Goal: Information Seeking & Learning: Compare options

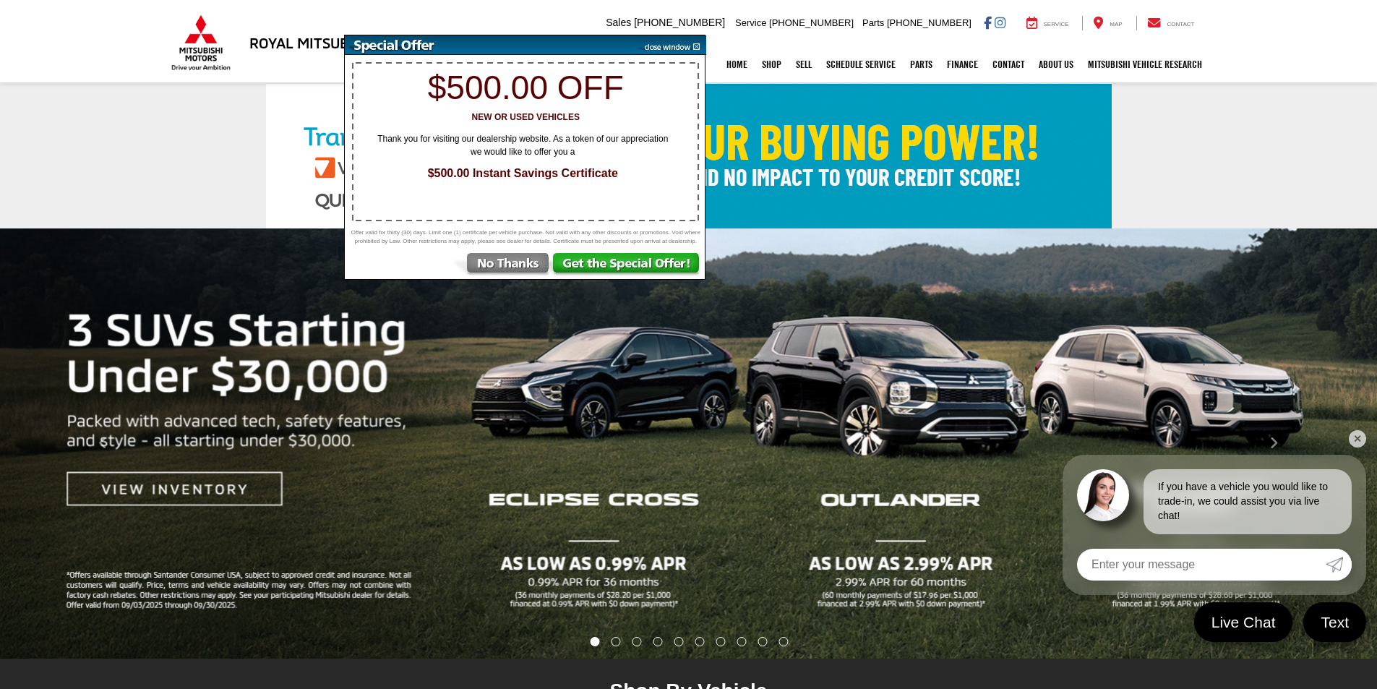
click at [497, 266] on img at bounding box center [501, 266] width 100 height 26
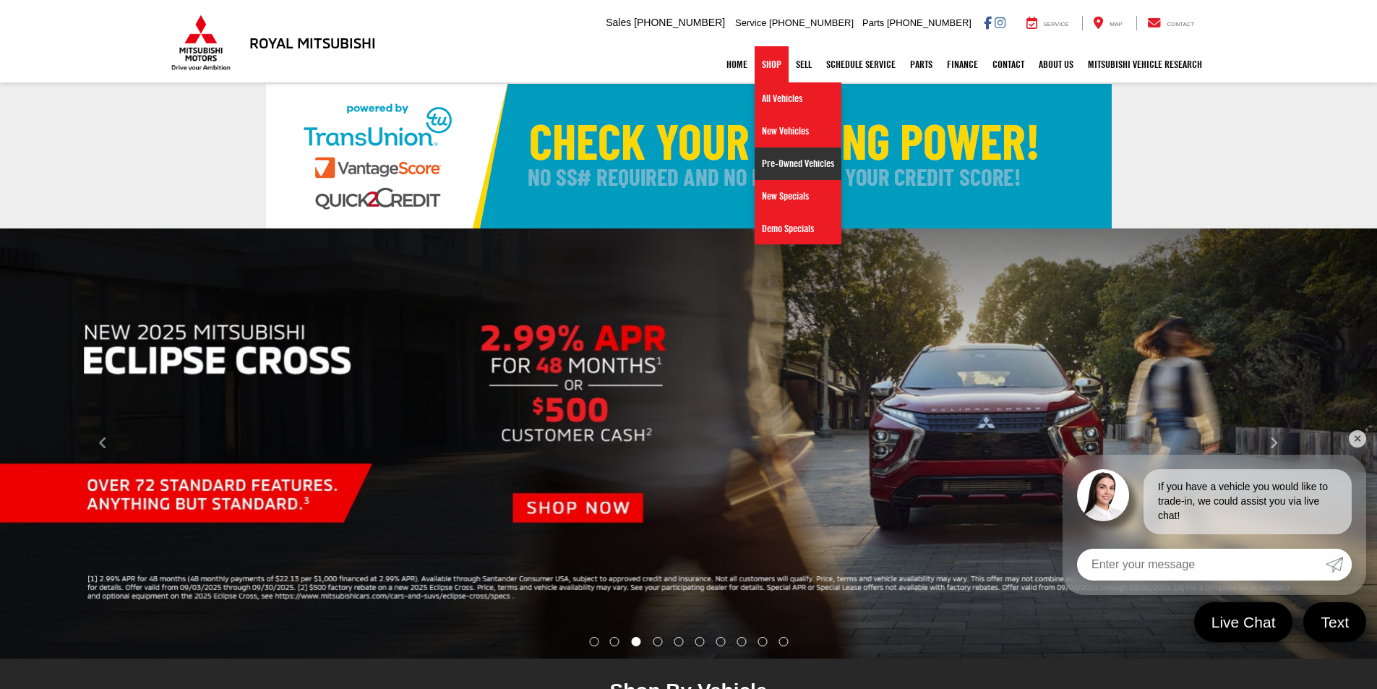
click at [806, 176] on link "Pre-Owned Vehicles" at bounding box center [797, 163] width 87 height 33
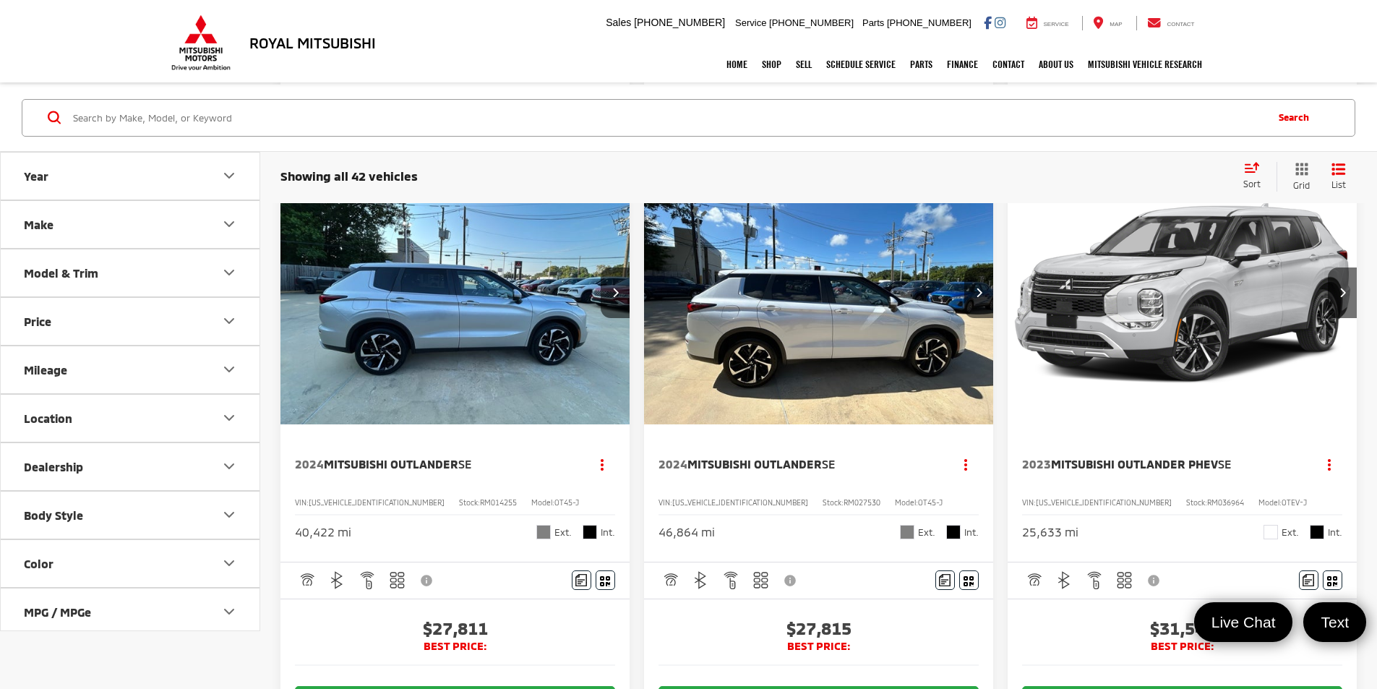
scroll to position [1517, 0]
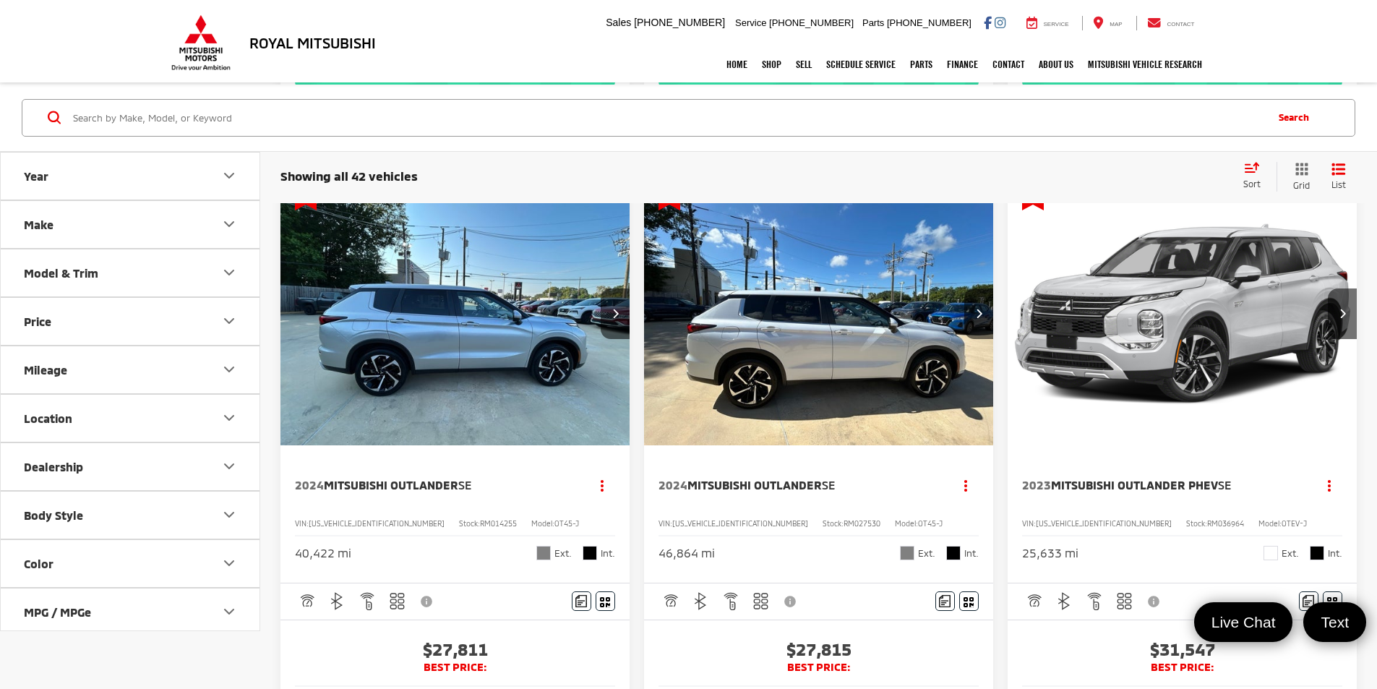
click at [1007, 309] on img "2023 Mitsubishi Outlander PHEV SE 0" at bounding box center [1182, 315] width 351 height 264
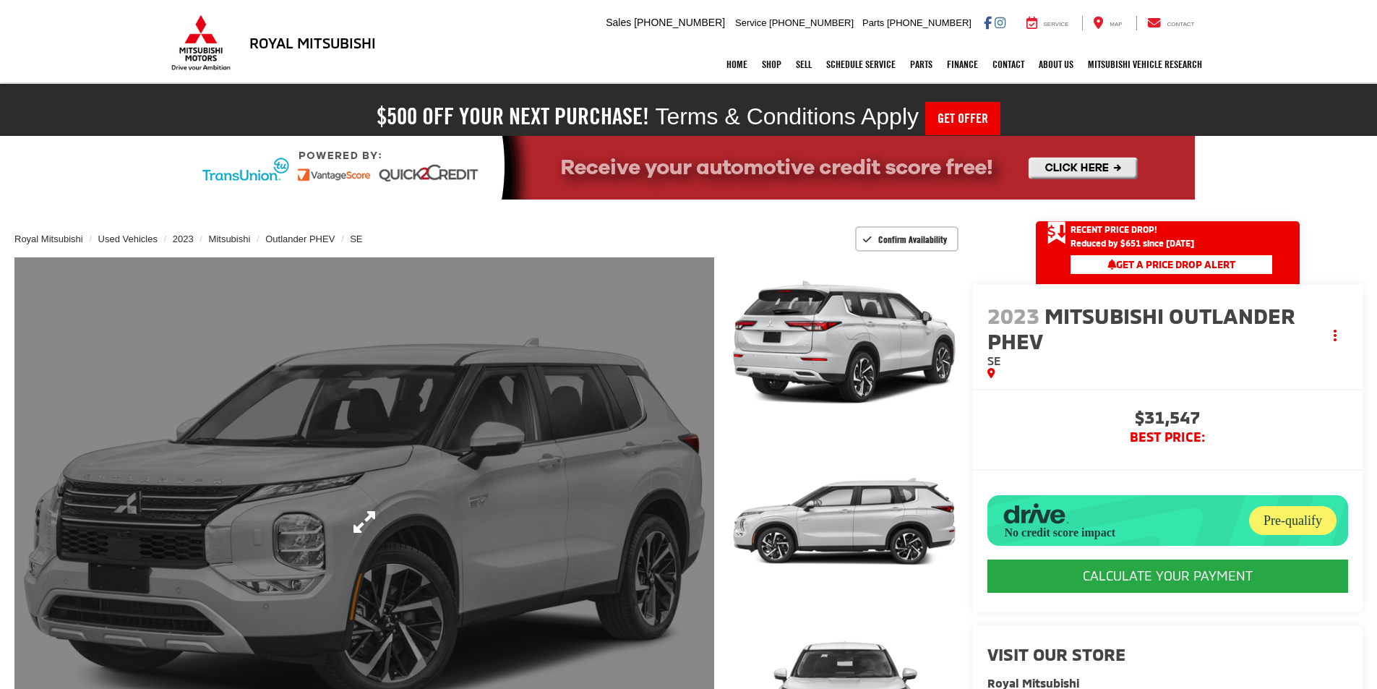
scroll to position [289, 0]
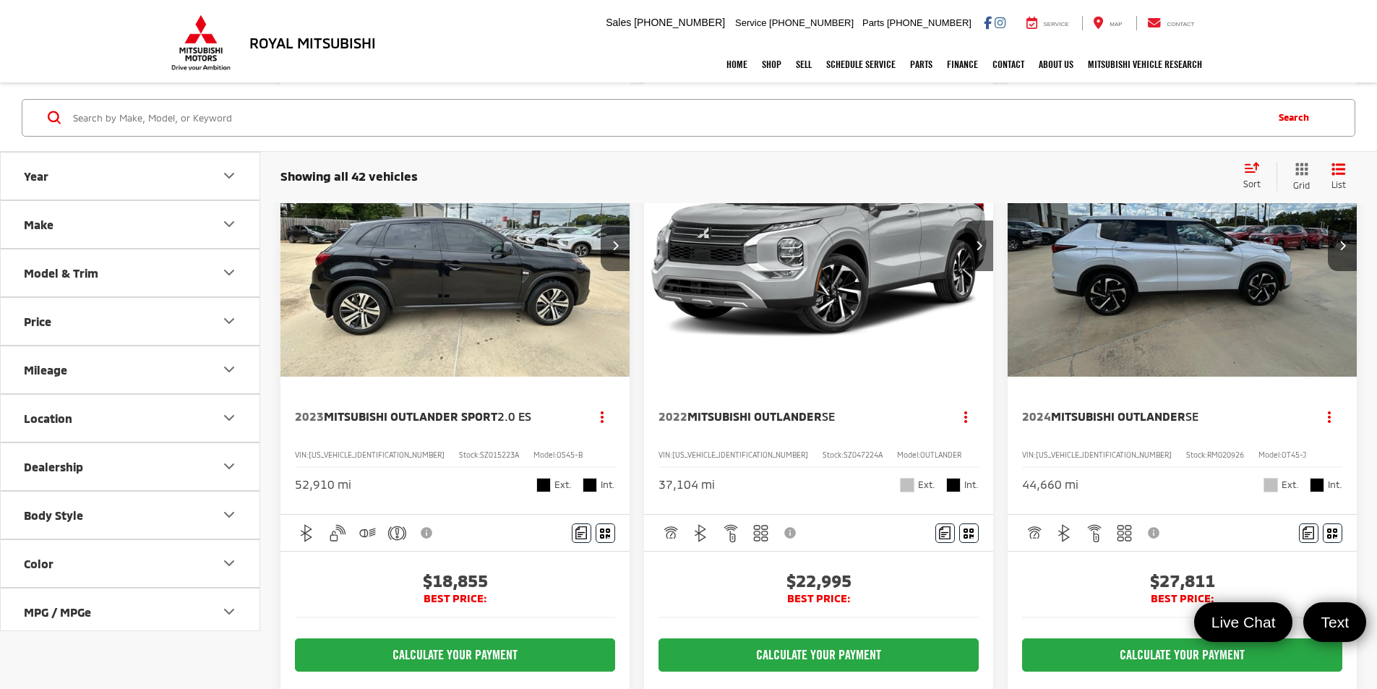
scroll to position [867, 0]
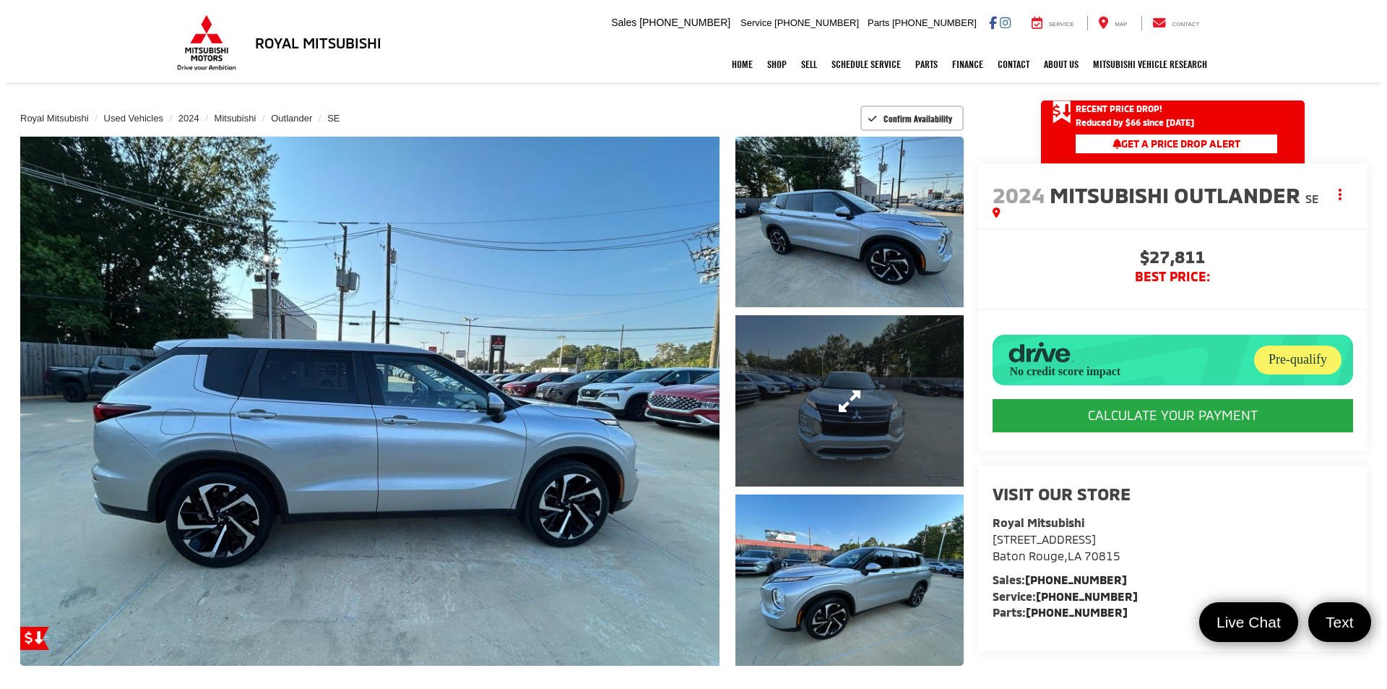
scroll to position [145, 0]
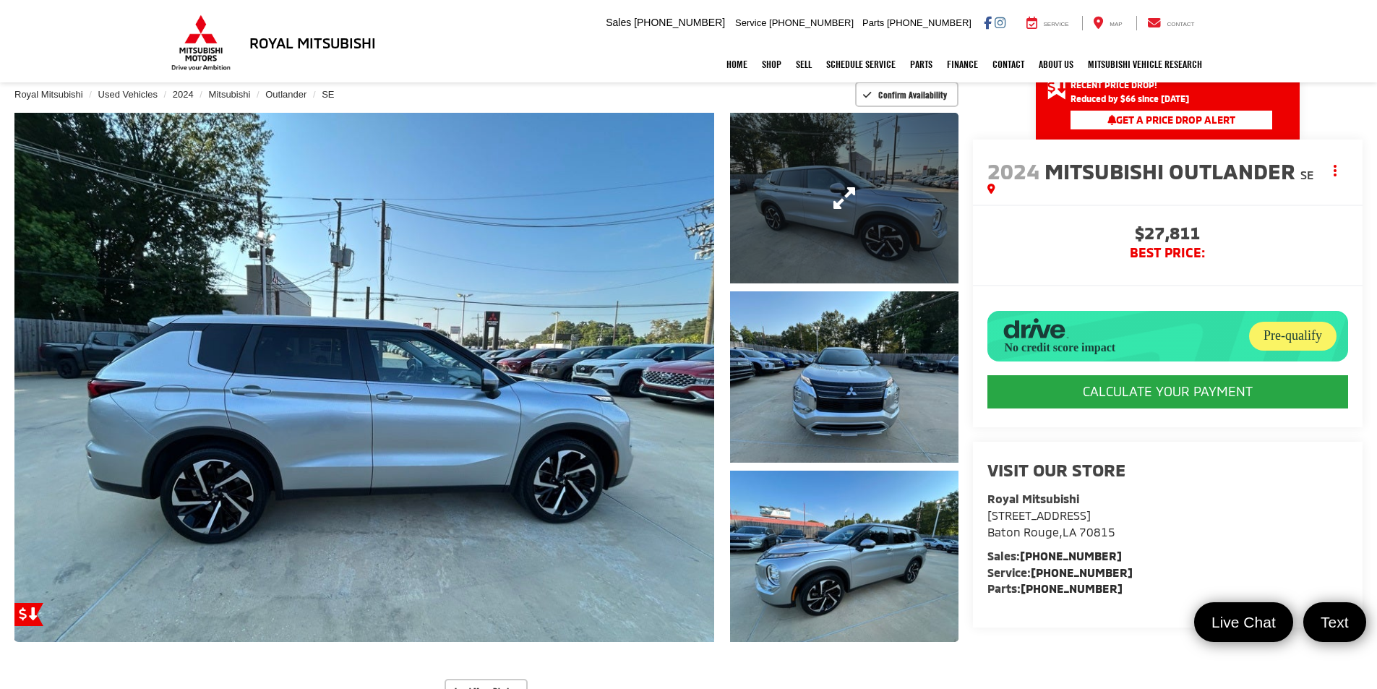
click at [806, 237] on link "Expand Photo 1" at bounding box center [844, 198] width 228 height 171
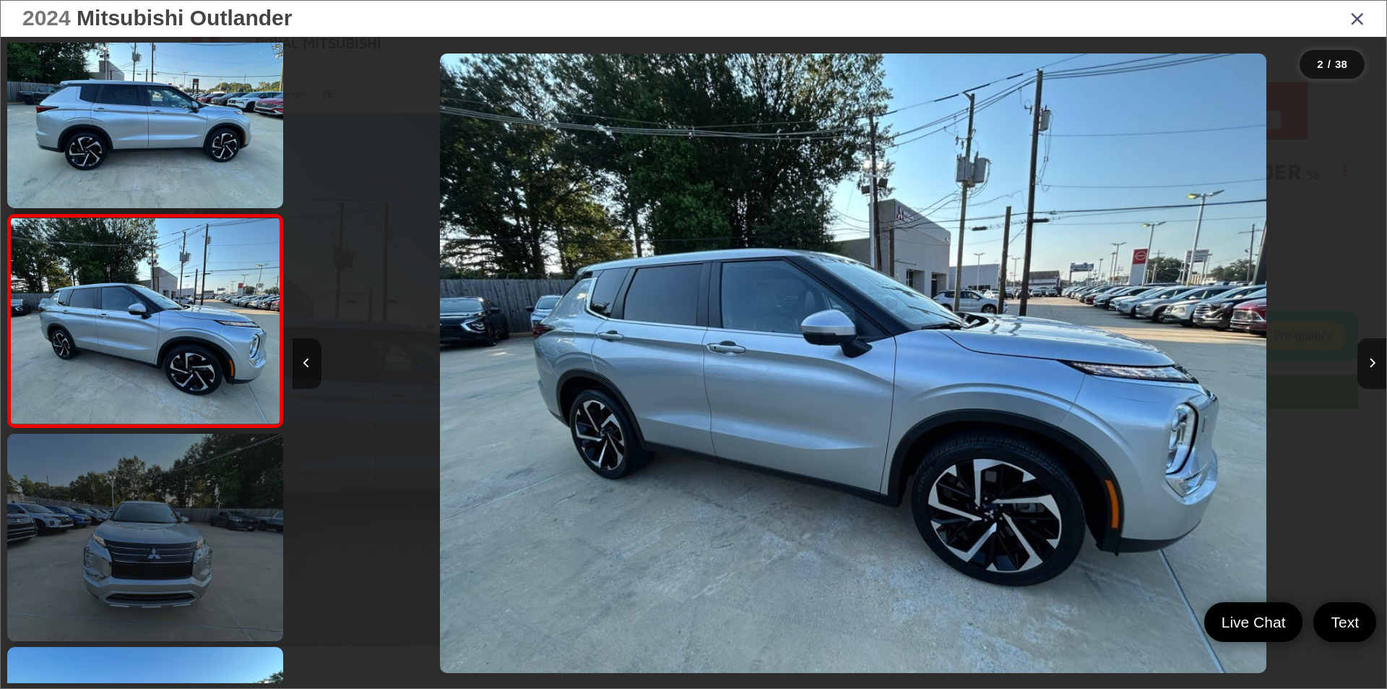
scroll to position [0, 1094]
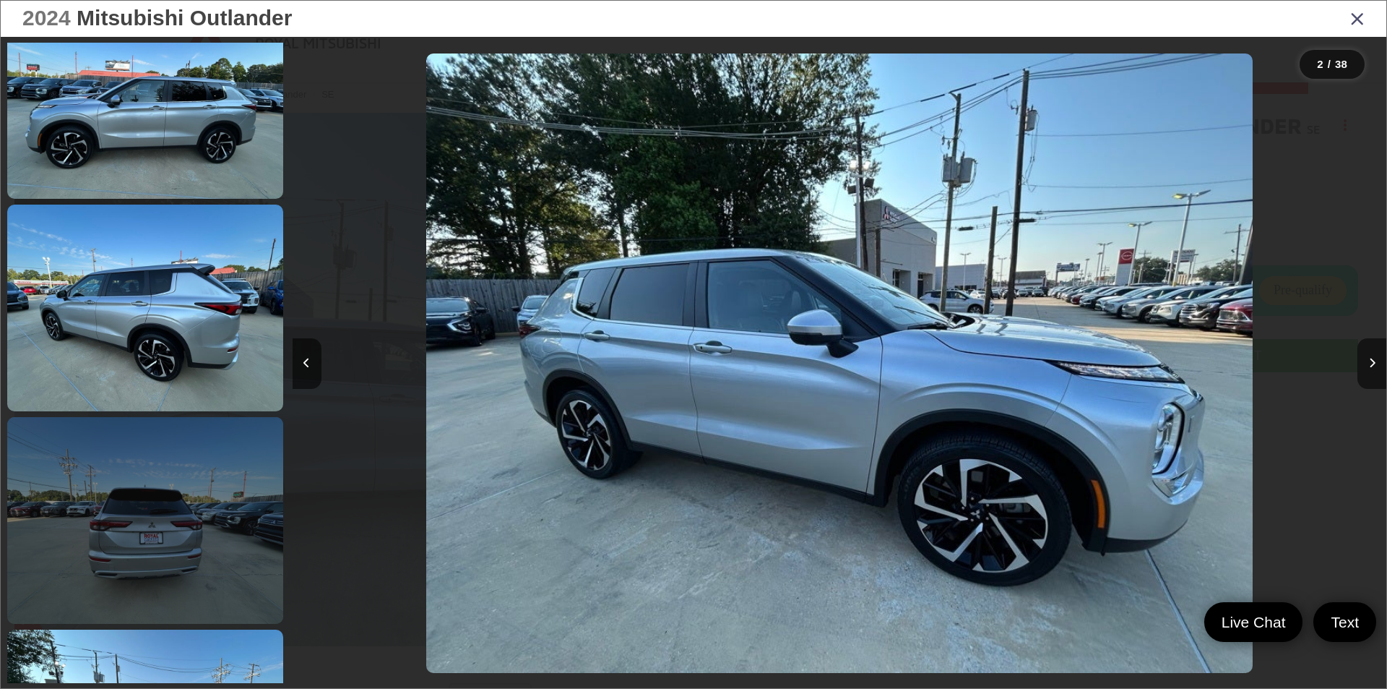
click at [197, 486] on link at bounding box center [145, 520] width 276 height 207
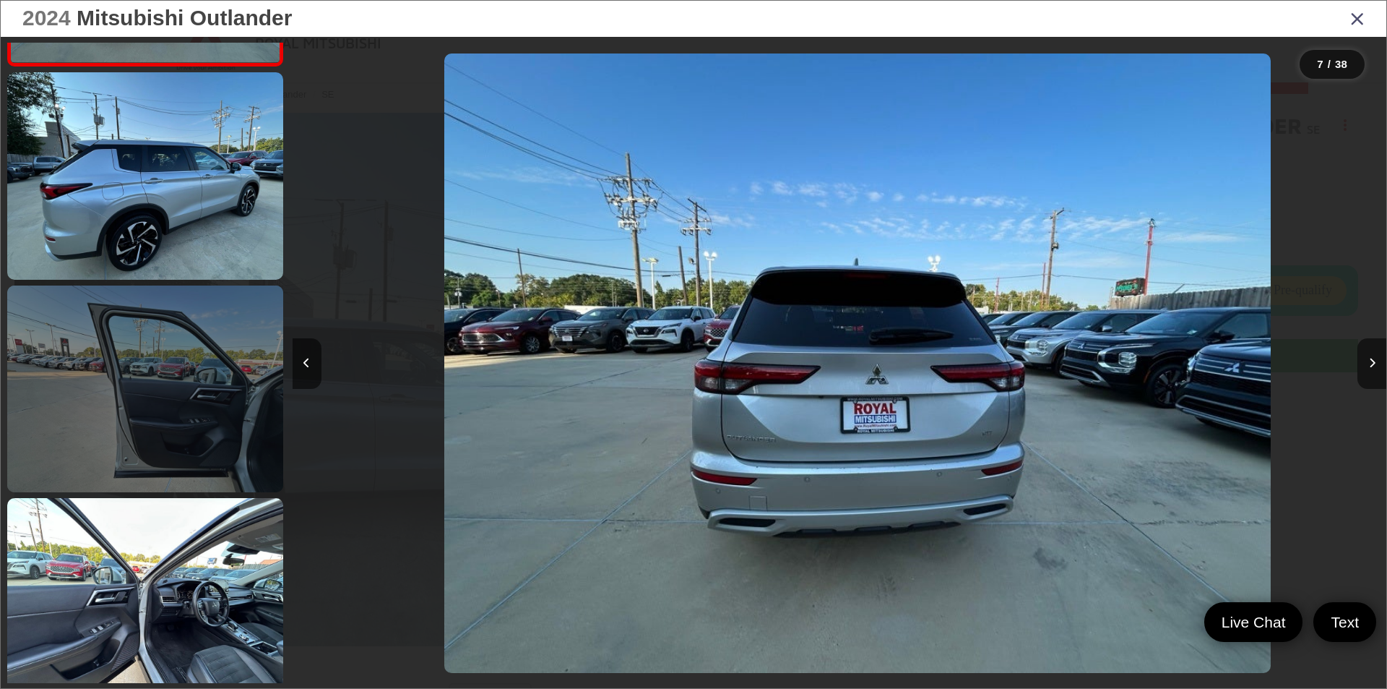
scroll to position [0, 6566]
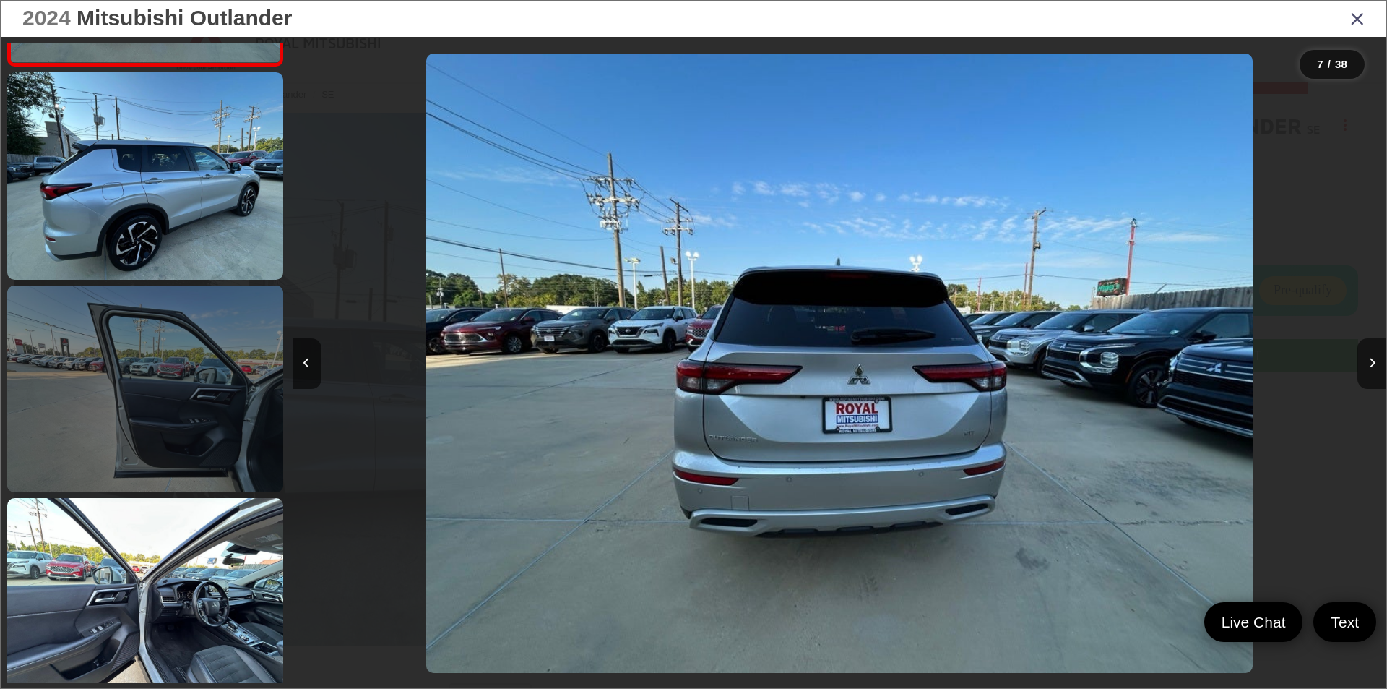
click at [196, 468] on link at bounding box center [145, 388] width 276 height 207
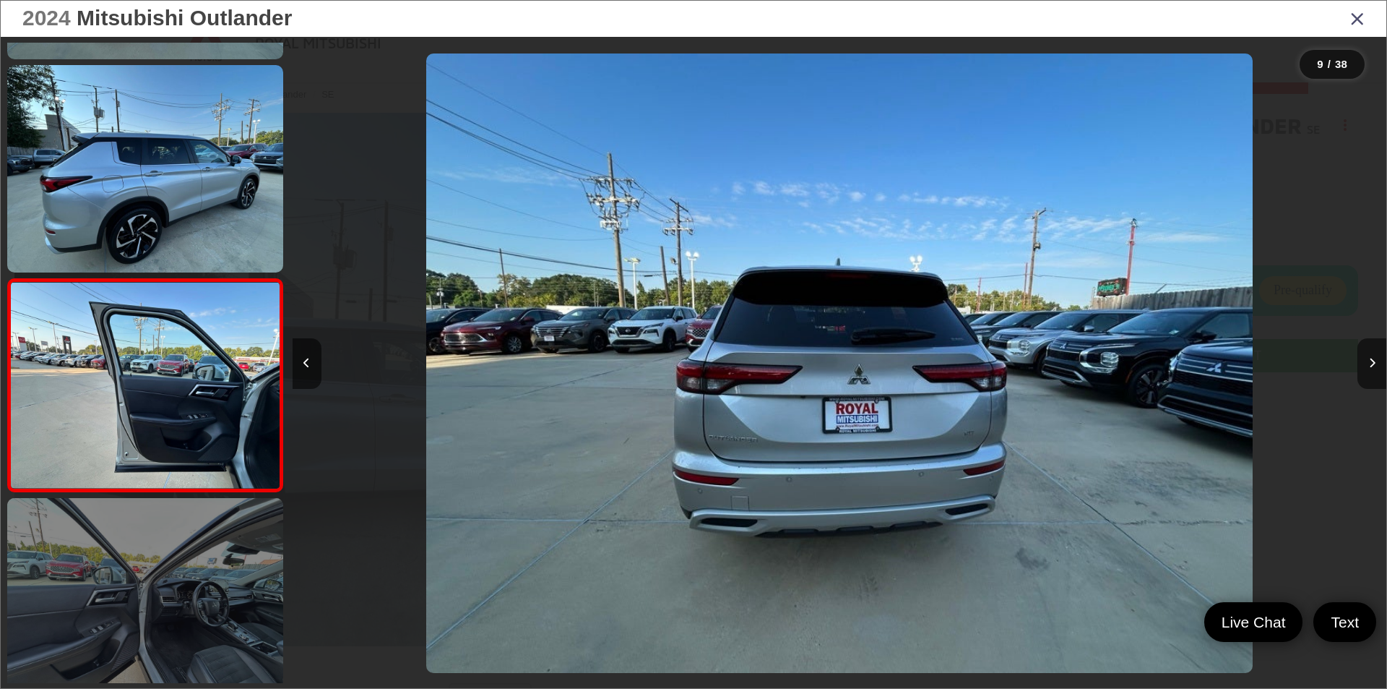
scroll to position [1530, 0]
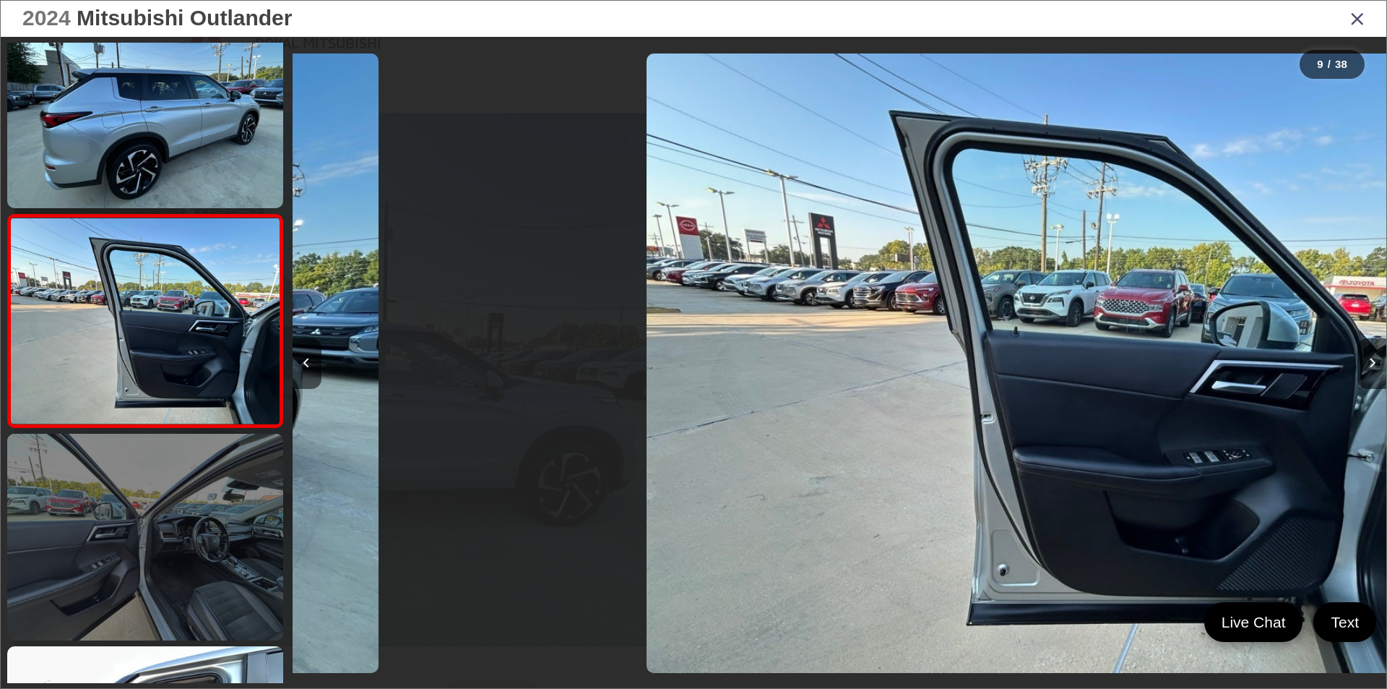
click at [186, 562] on link at bounding box center [145, 537] width 276 height 207
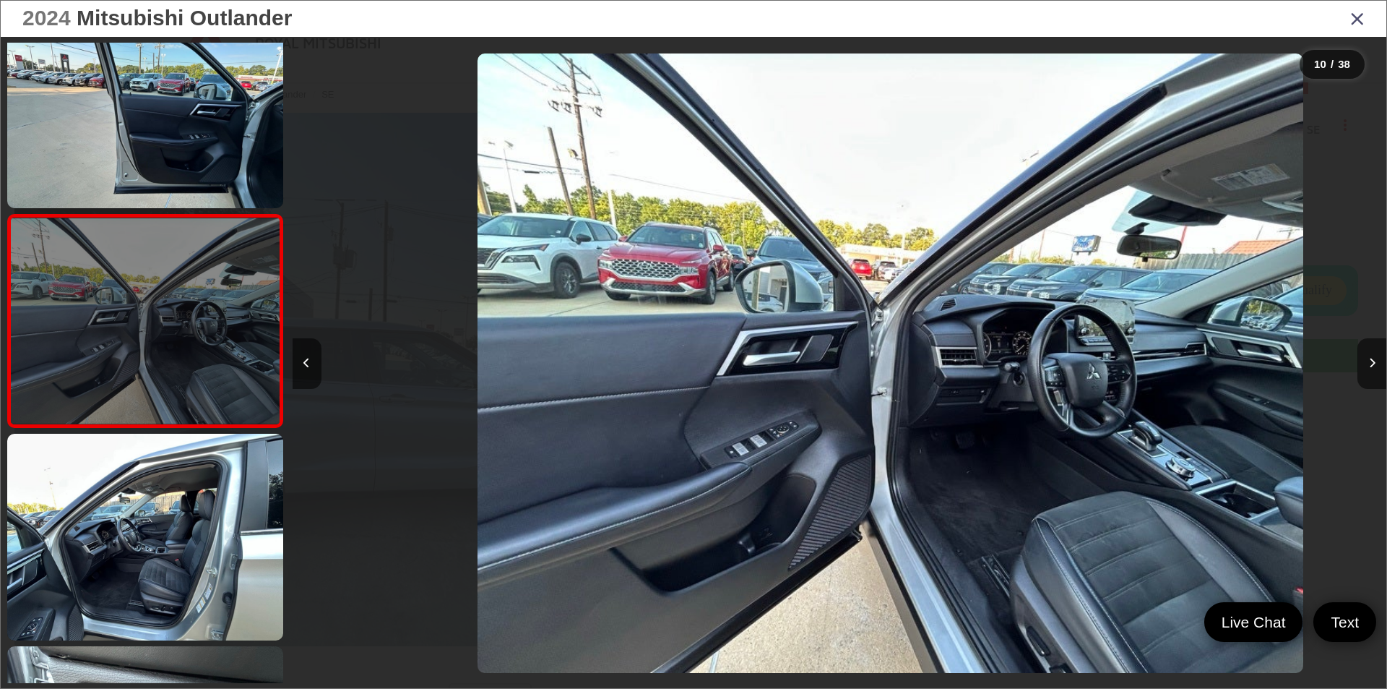
scroll to position [0, 9849]
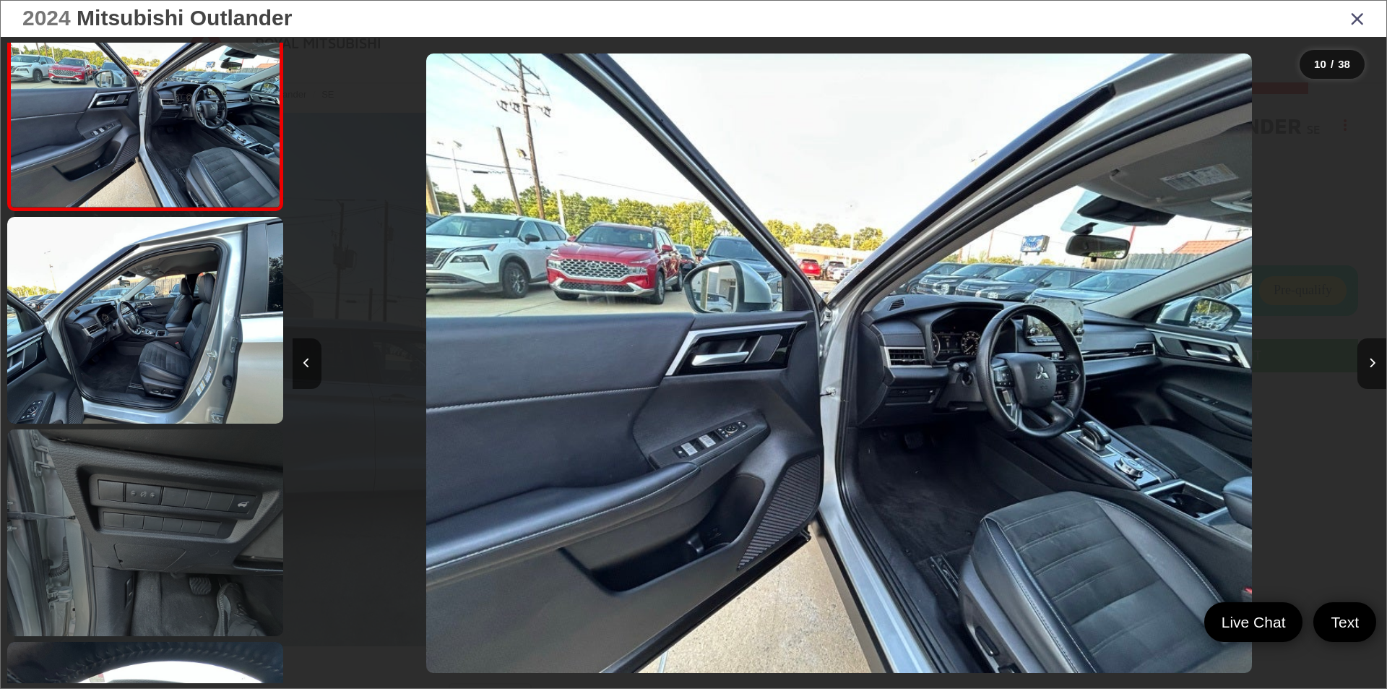
click at [156, 498] on link at bounding box center [145, 532] width 276 height 207
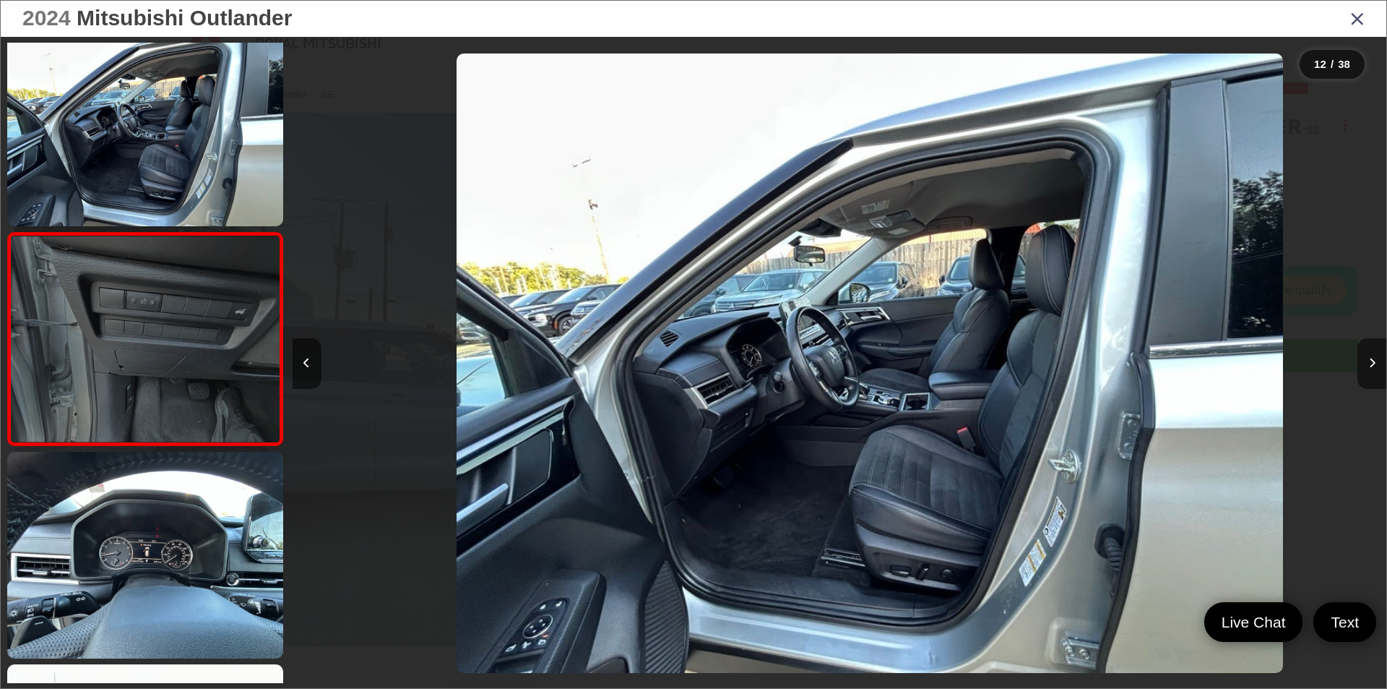
scroll to position [2168, 0]
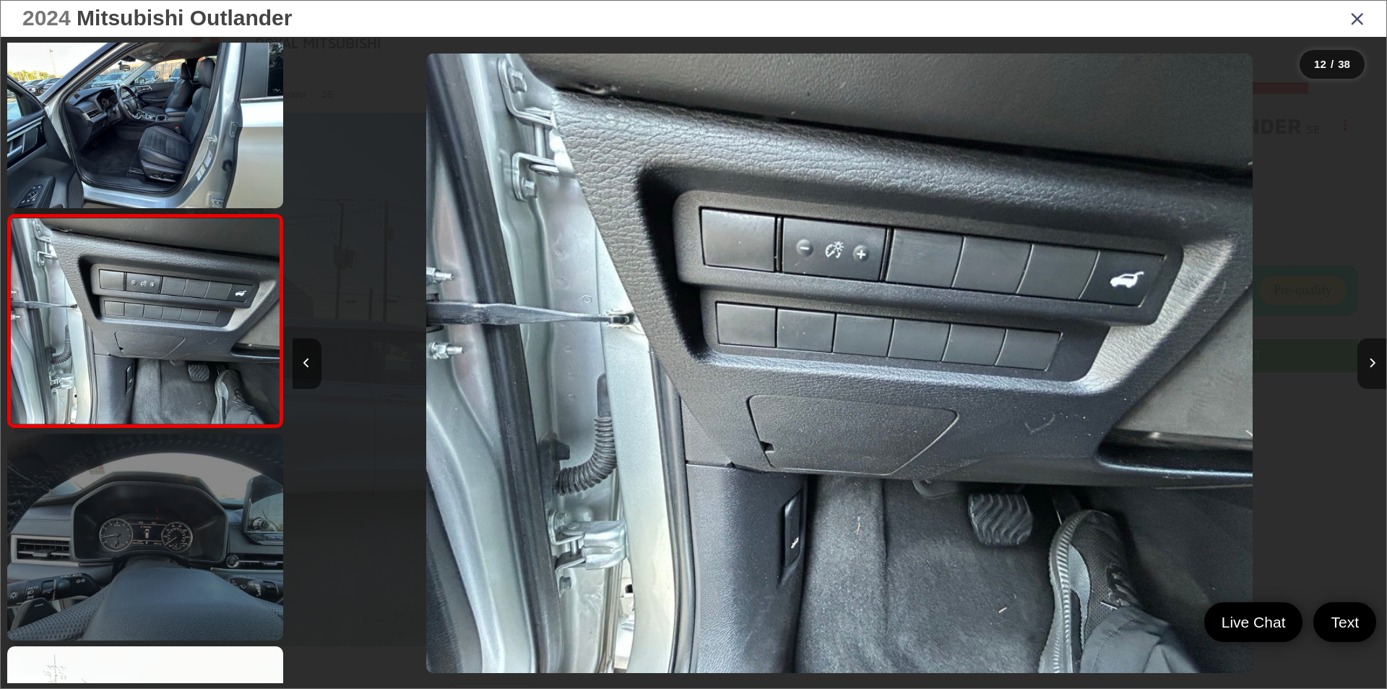
click at [215, 504] on link at bounding box center [145, 537] width 276 height 207
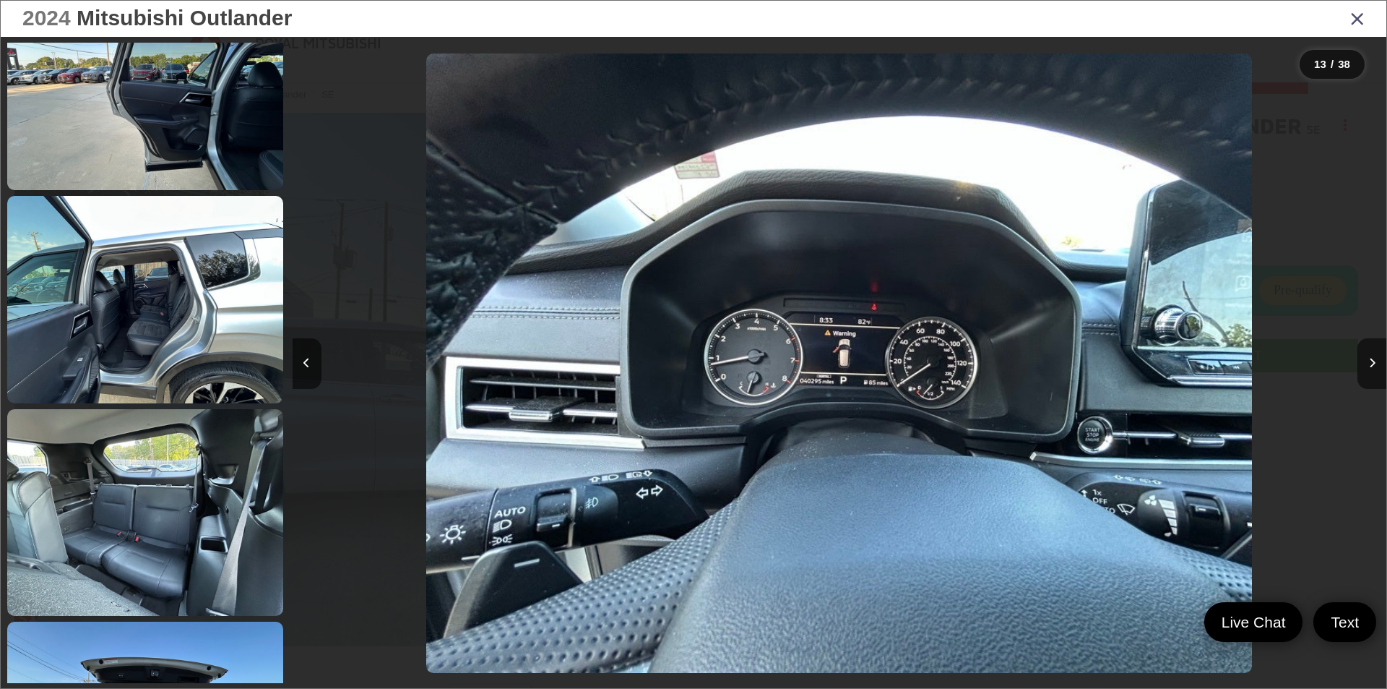
scroll to position [3898, 0]
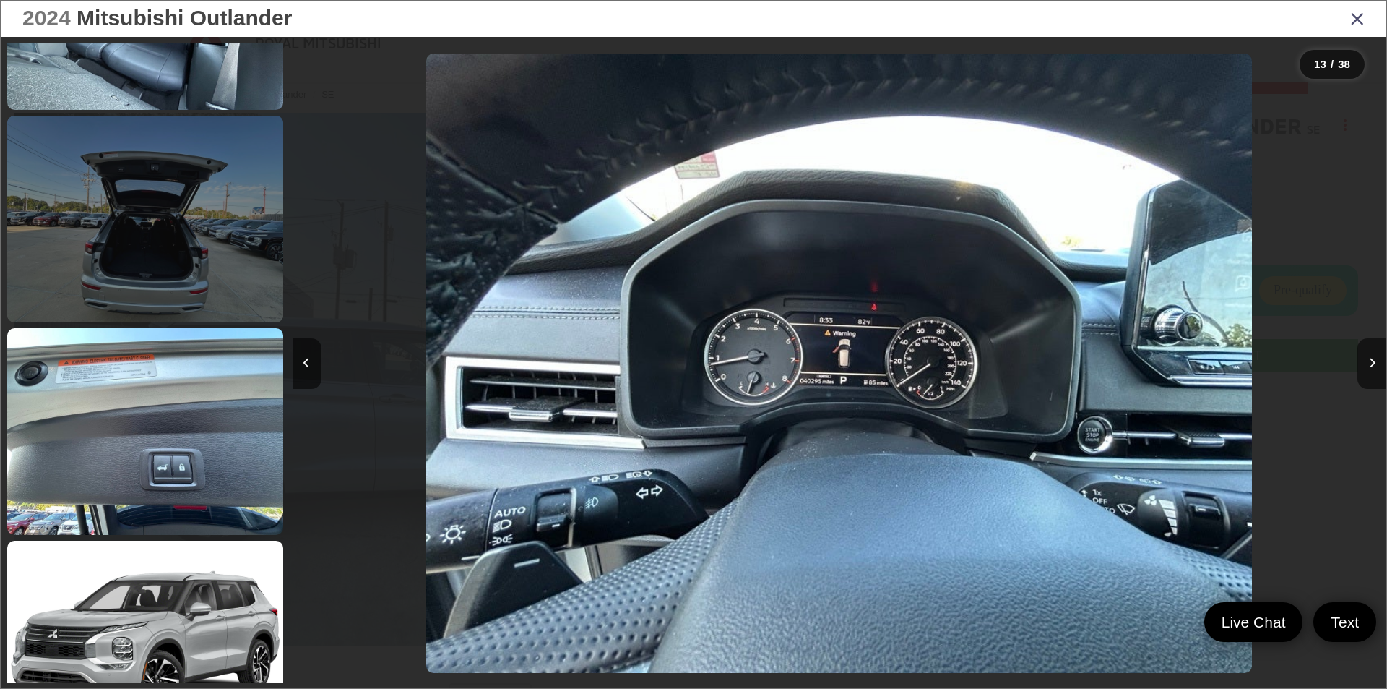
click at [198, 228] on link at bounding box center [145, 219] width 276 height 207
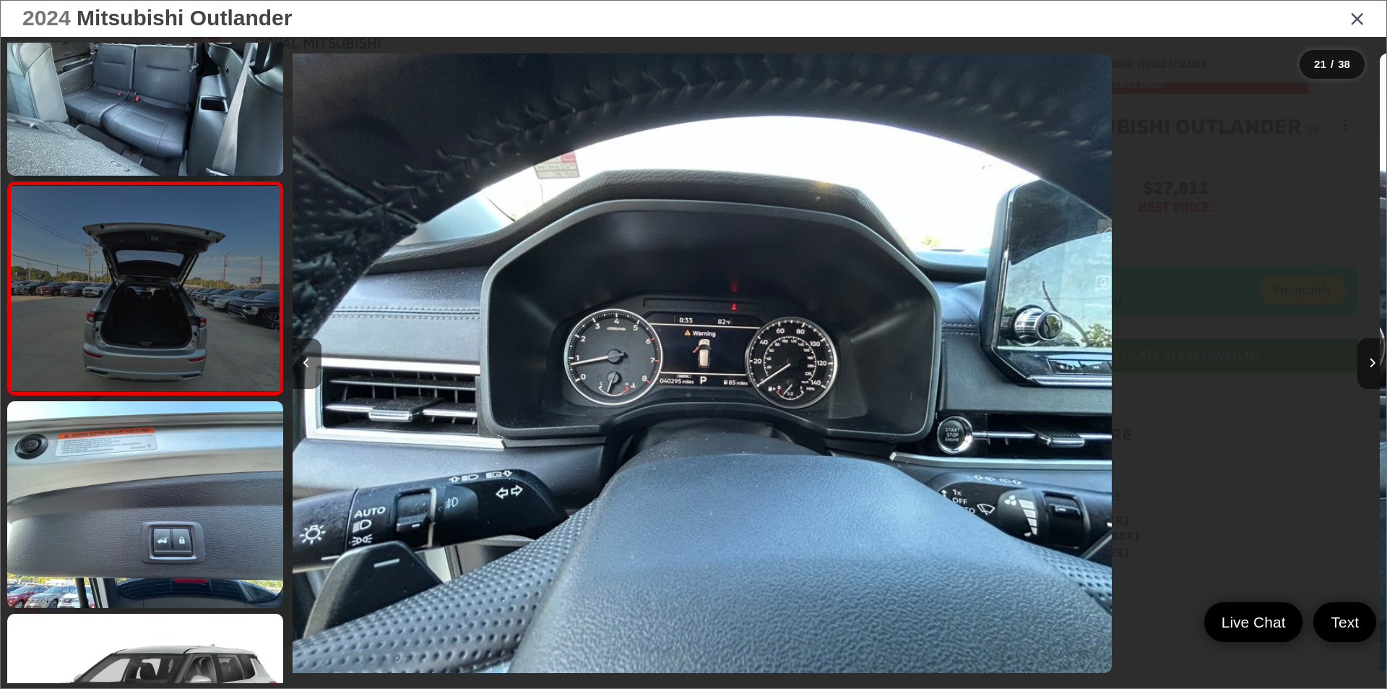
scroll to position [0, 0]
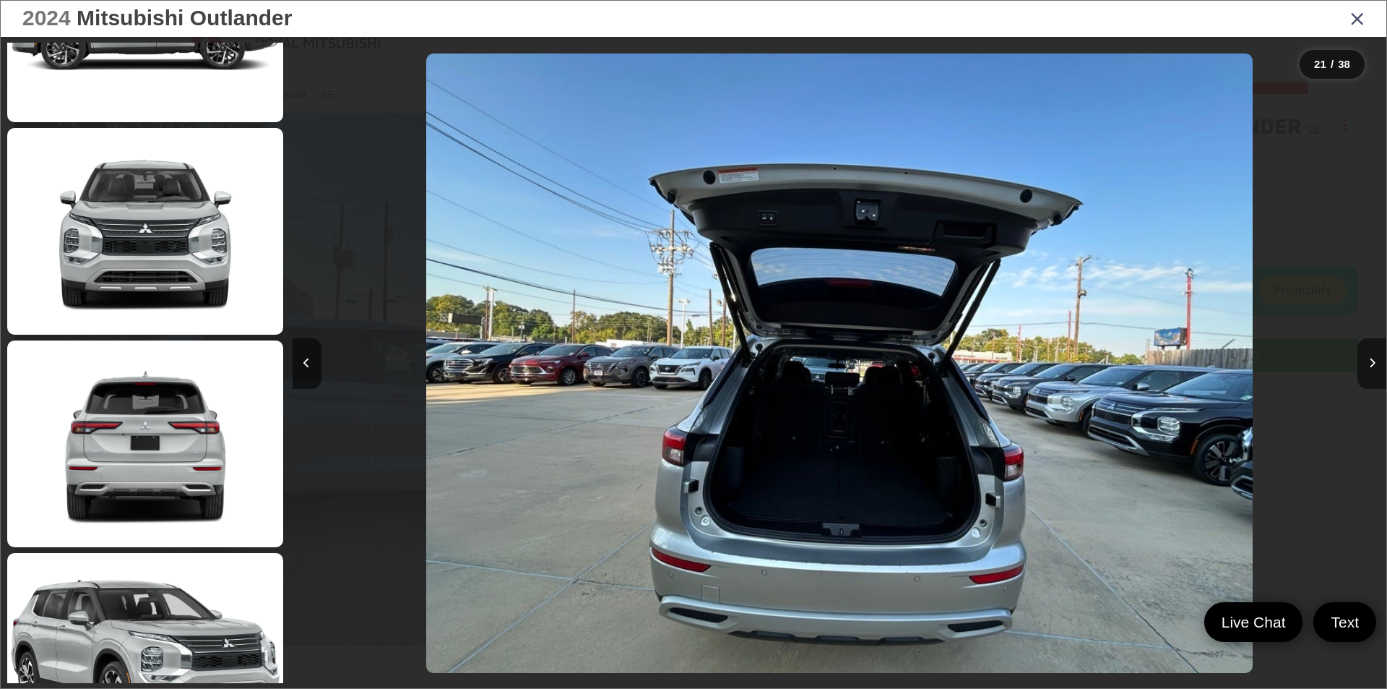
click at [1361, 21] on icon "Close gallery" at bounding box center [1358, 18] width 14 height 19
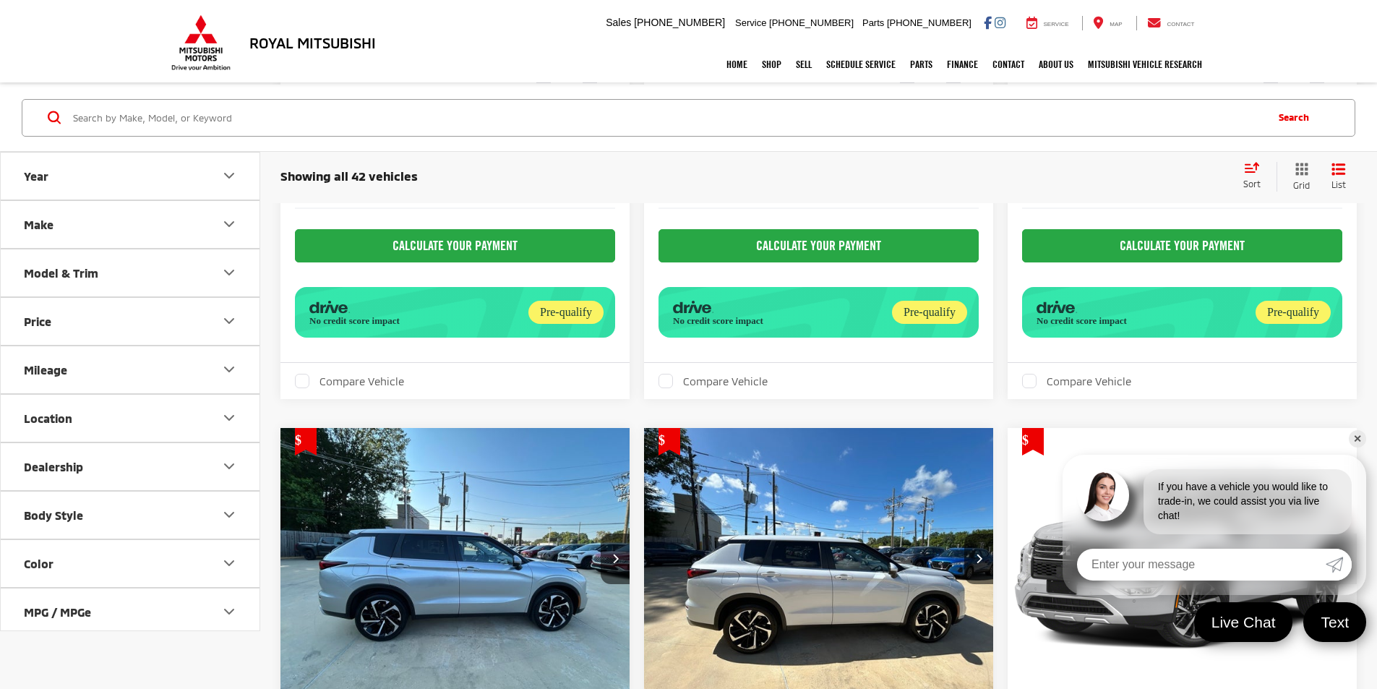
scroll to position [1480, 0]
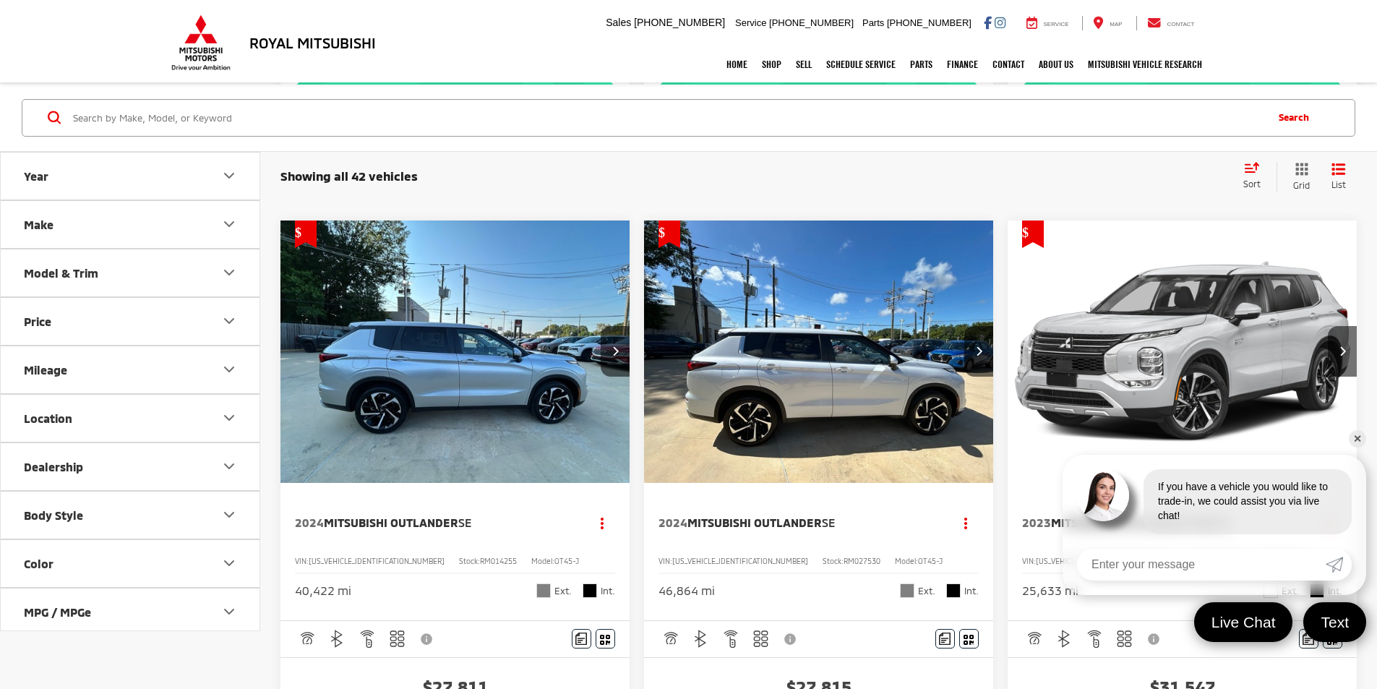
click at [1007, 382] on img "2023 Mitsubishi Outlander PHEV SE 0" at bounding box center [1182, 352] width 351 height 264
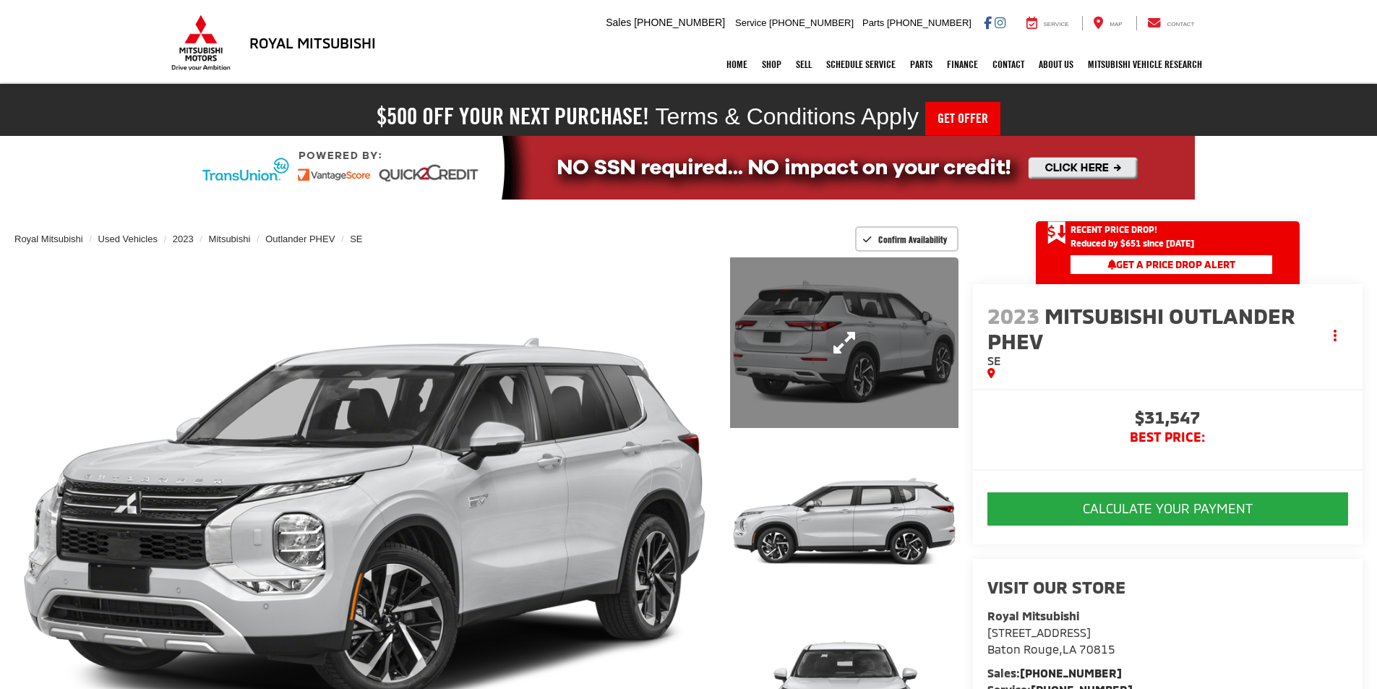
click at [888, 382] on link "Expand Photo 1" at bounding box center [844, 342] width 228 height 171
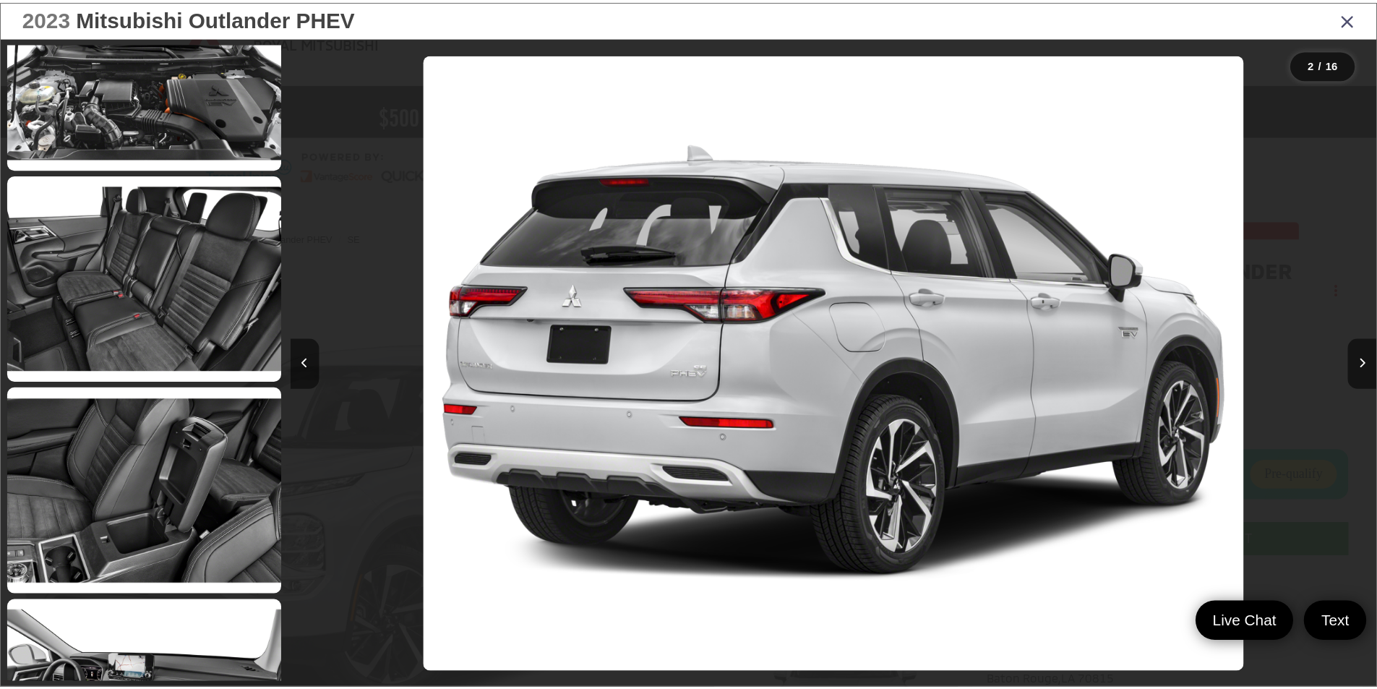
scroll to position [2763, 0]
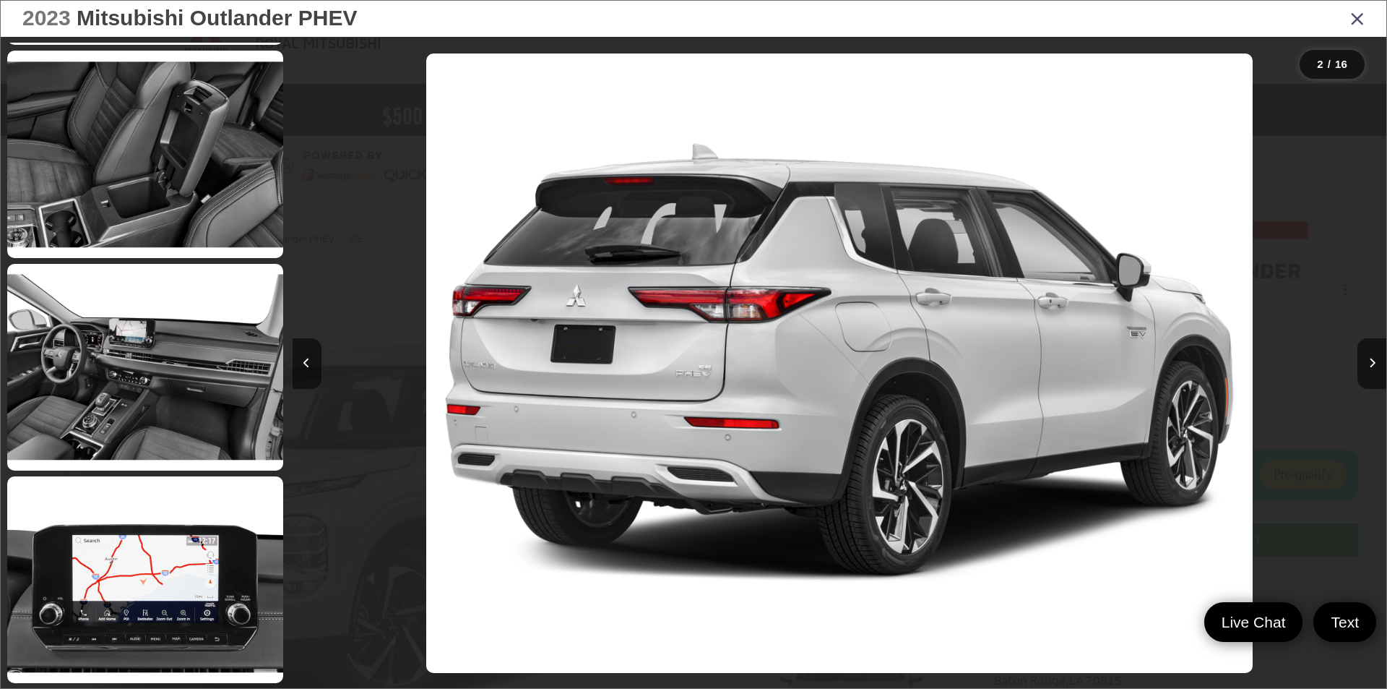
click at [1372, 18] on div "2023 Mitsubishi Outlander PHEV" at bounding box center [694, 19] width 1386 height 36
click at [1357, 22] on icon "Close gallery" at bounding box center [1358, 18] width 14 height 19
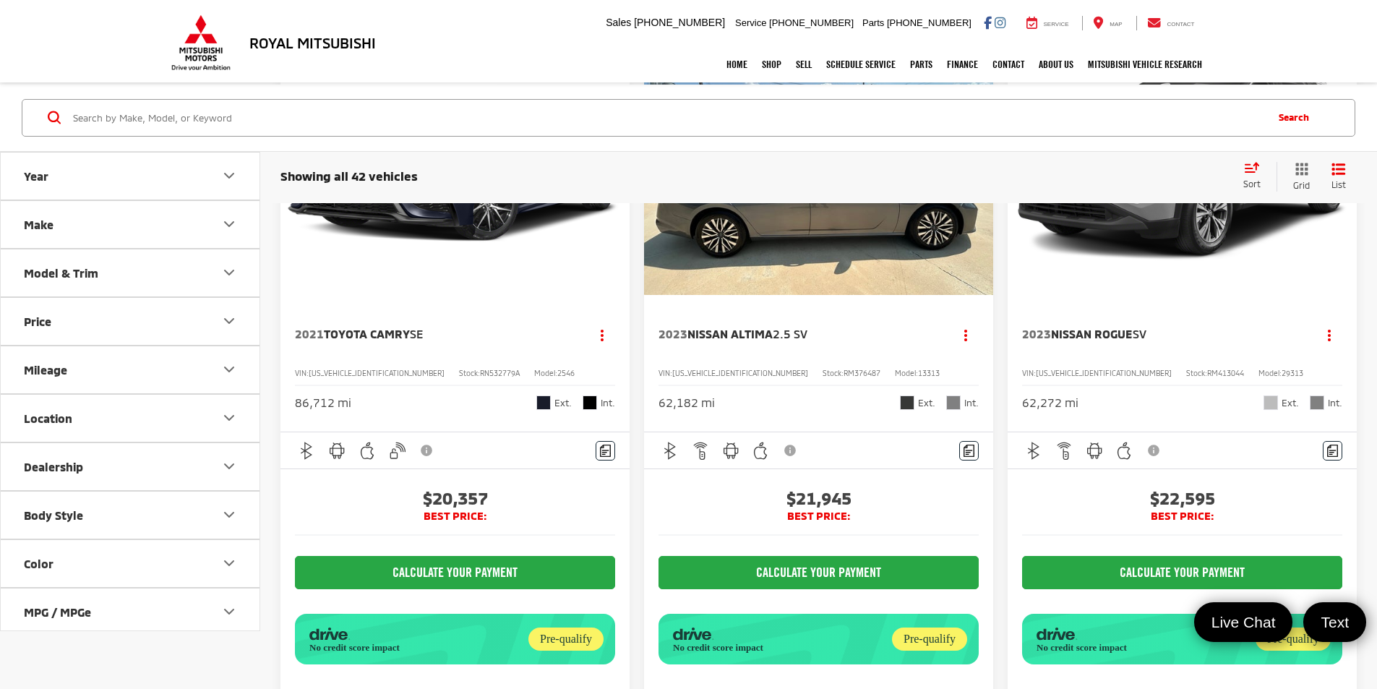
scroll to position [3579, 0]
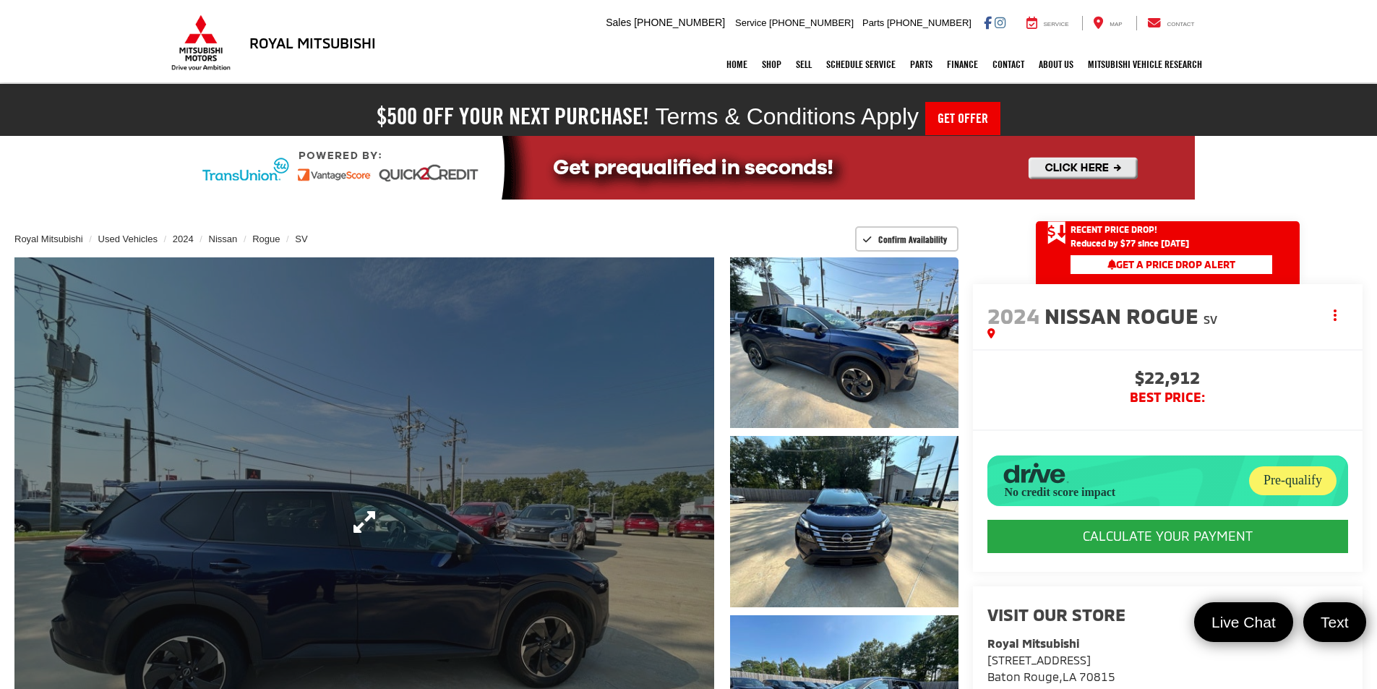
click at [496, 434] on link "Expand Photo 0" at bounding box center [363, 521] width 699 height 529
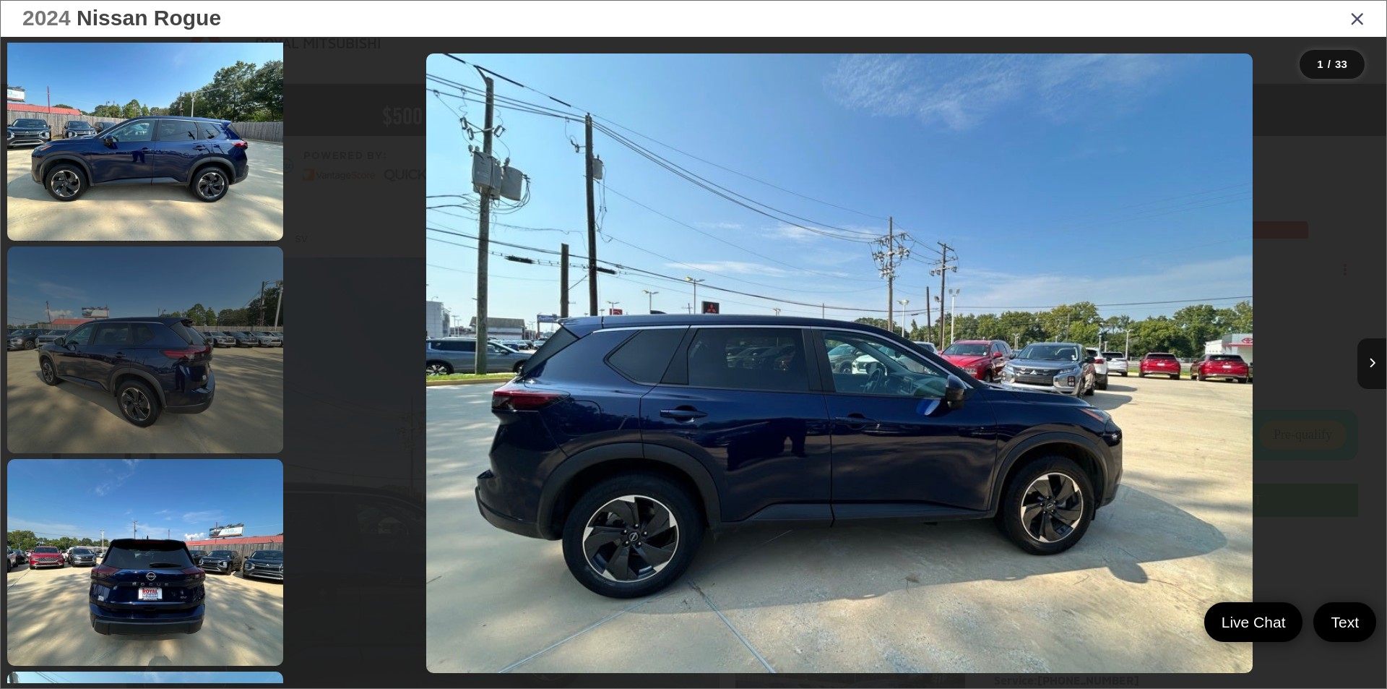
click at [196, 392] on link at bounding box center [145, 349] width 276 height 207
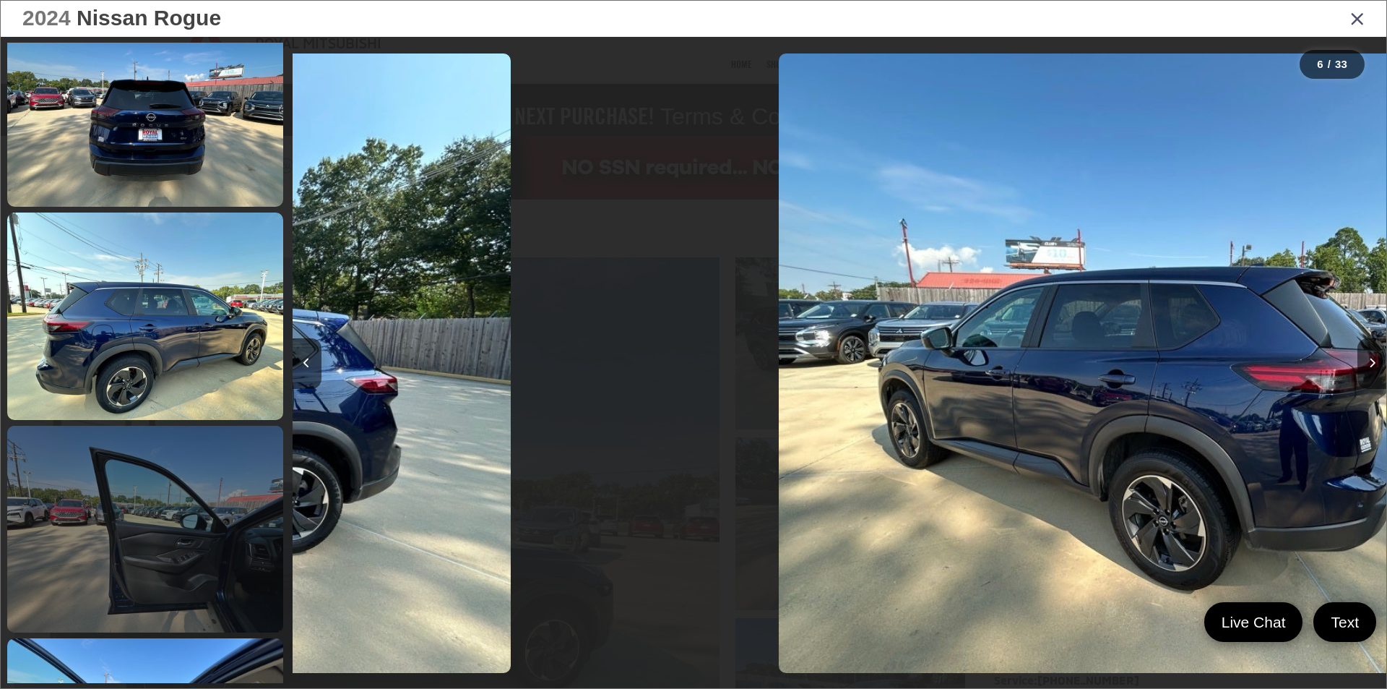
scroll to position [0, 5353]
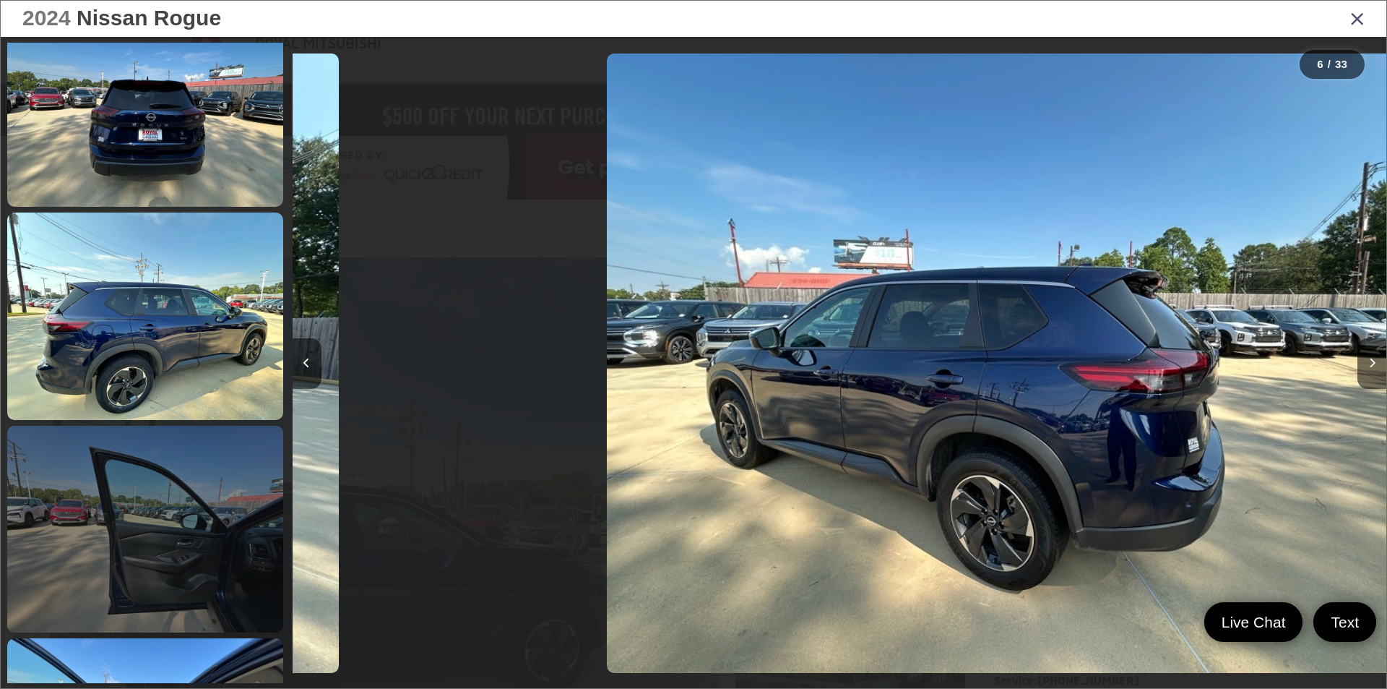
click at [186, 488] on link at bounding box center [145, 529] width 276 height 207
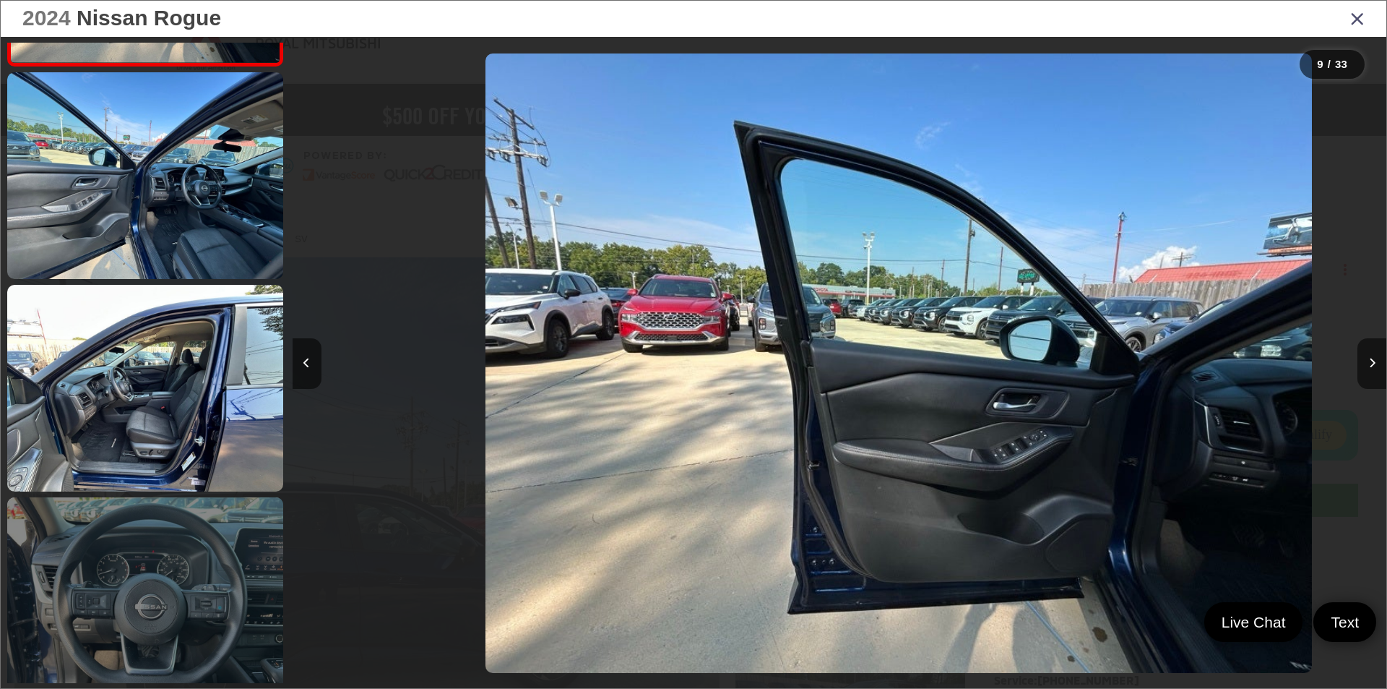
scroll to position [0, 8754]
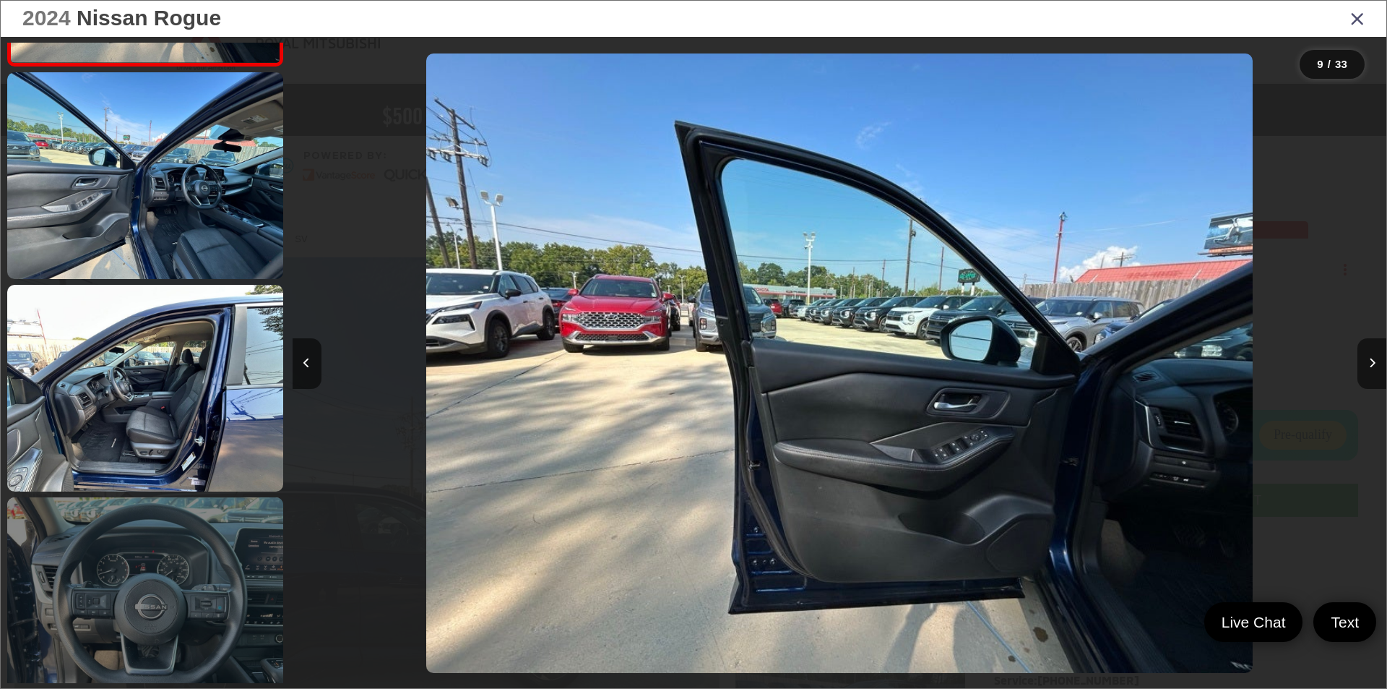
click at [194, 563] on link at bounding box center [145, 600] width 276 height 207
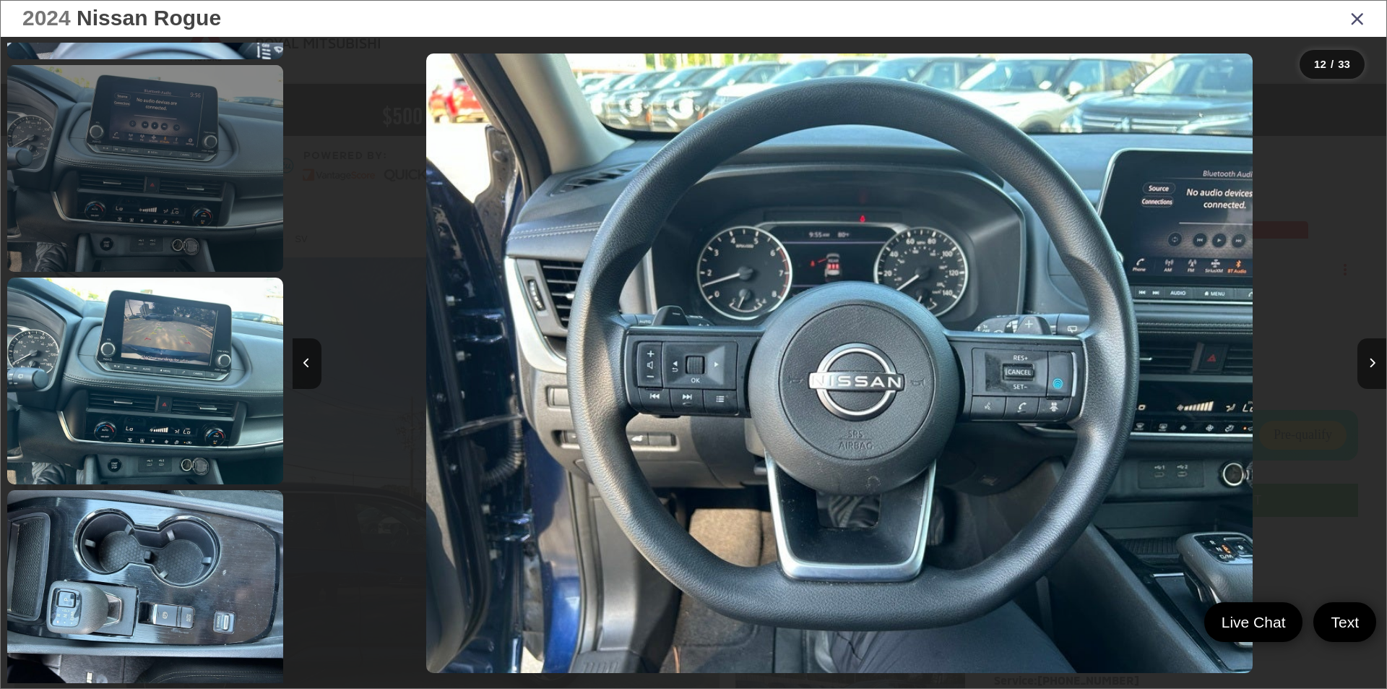
scroll to position [2963, 0]
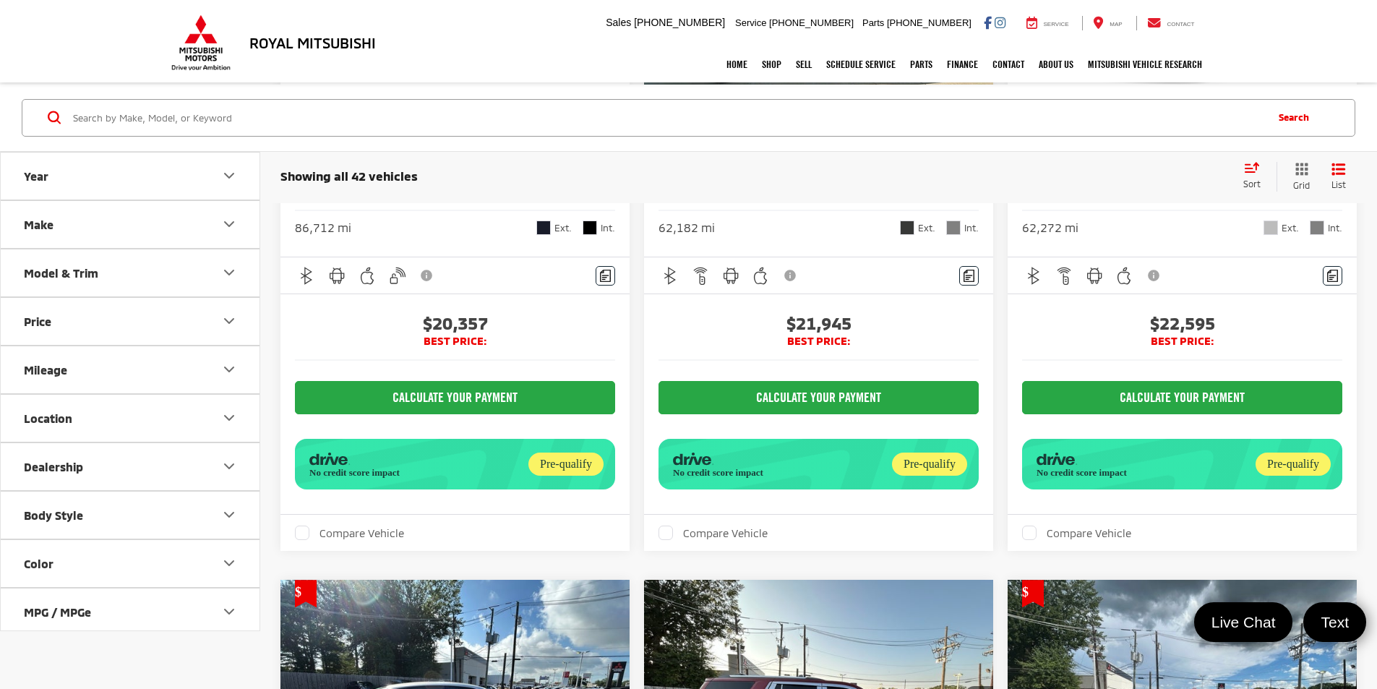
scroll to position [3706, 0]
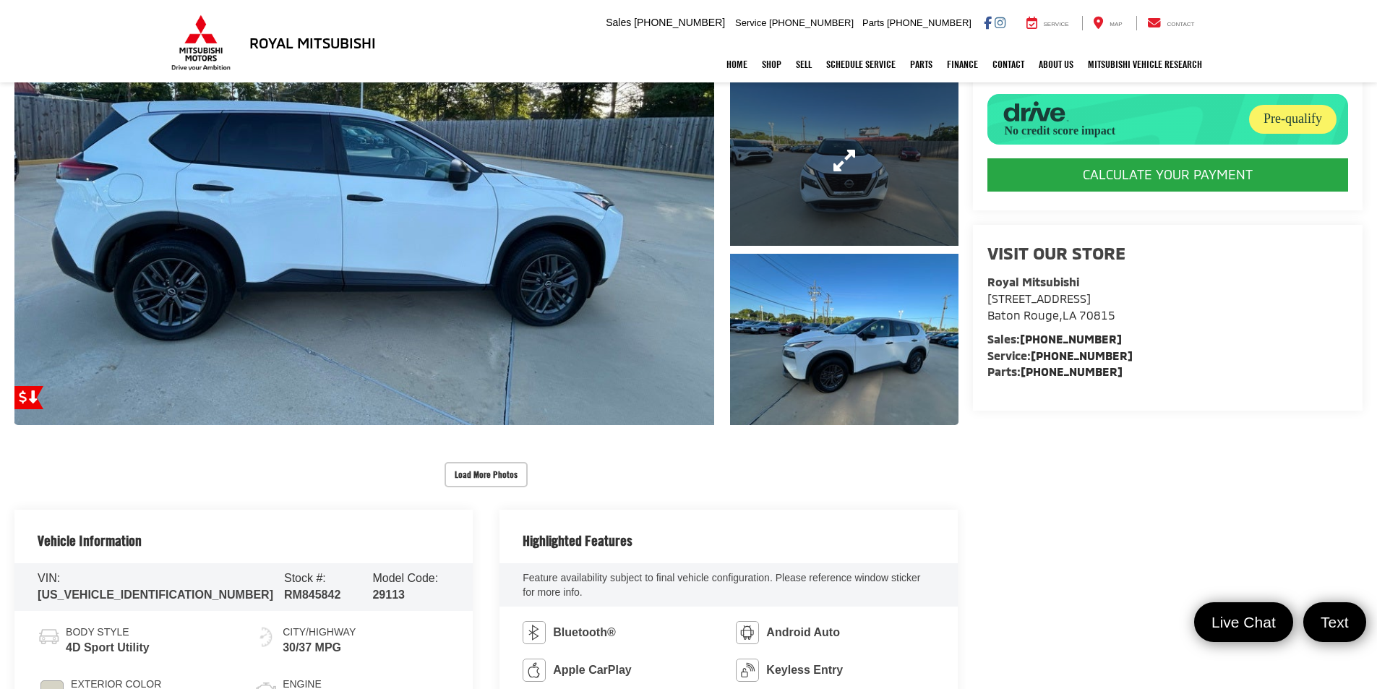
click at [778, 233] on link "Expand Photo 2" at bounding box center [844, 159] width 228 height 171
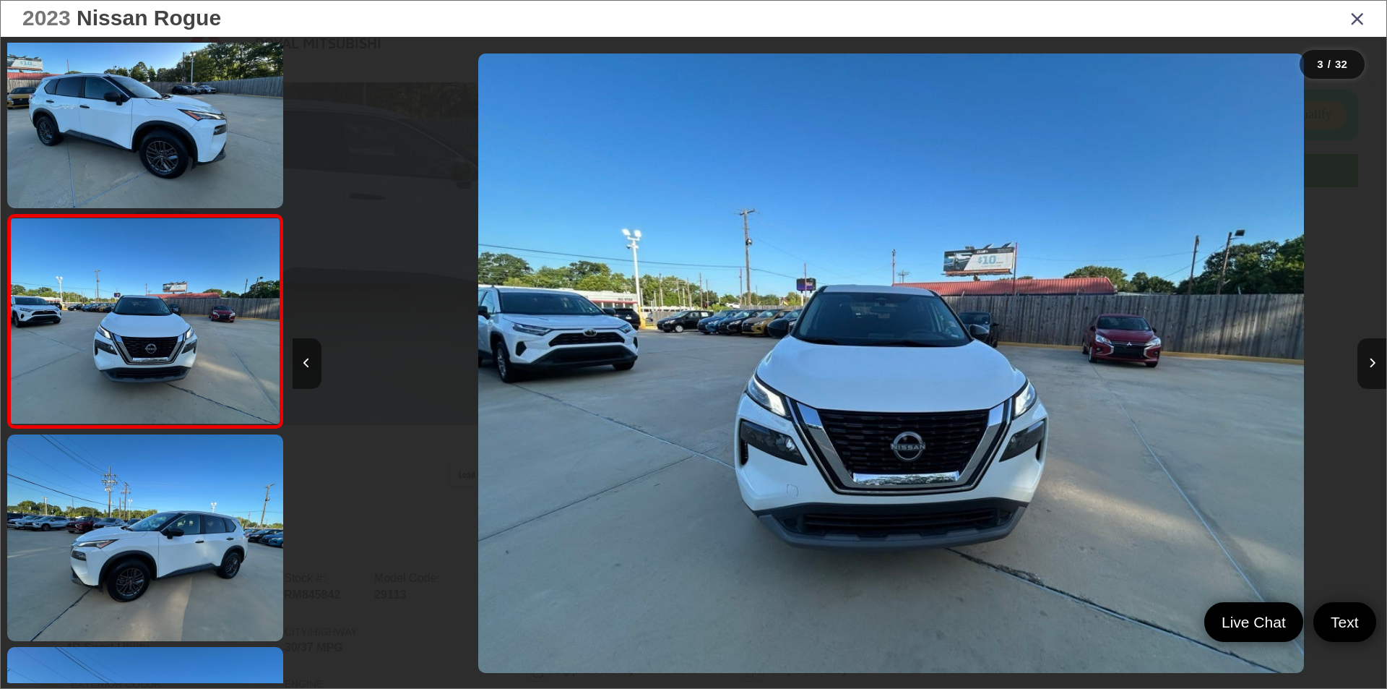
scroll to position [0, 2189]
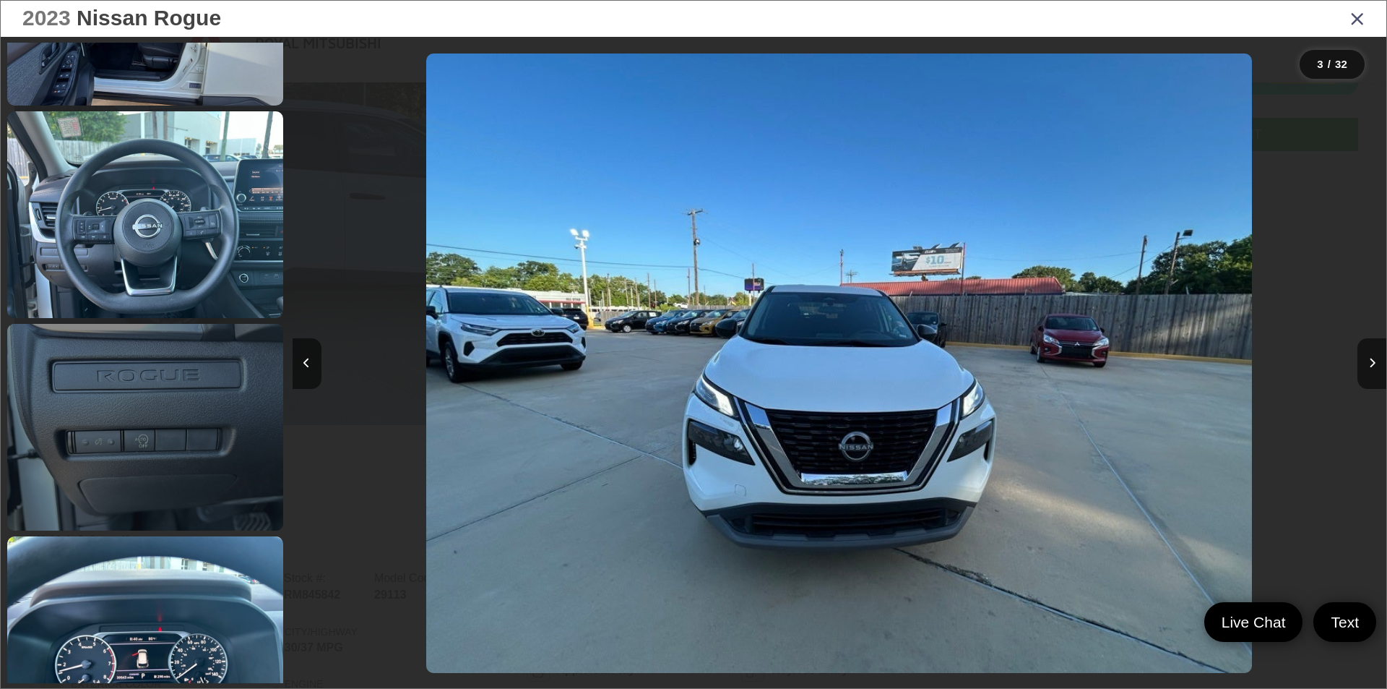
click at [139, 447] on link at bounding box center [145, 427] width 276 height 207
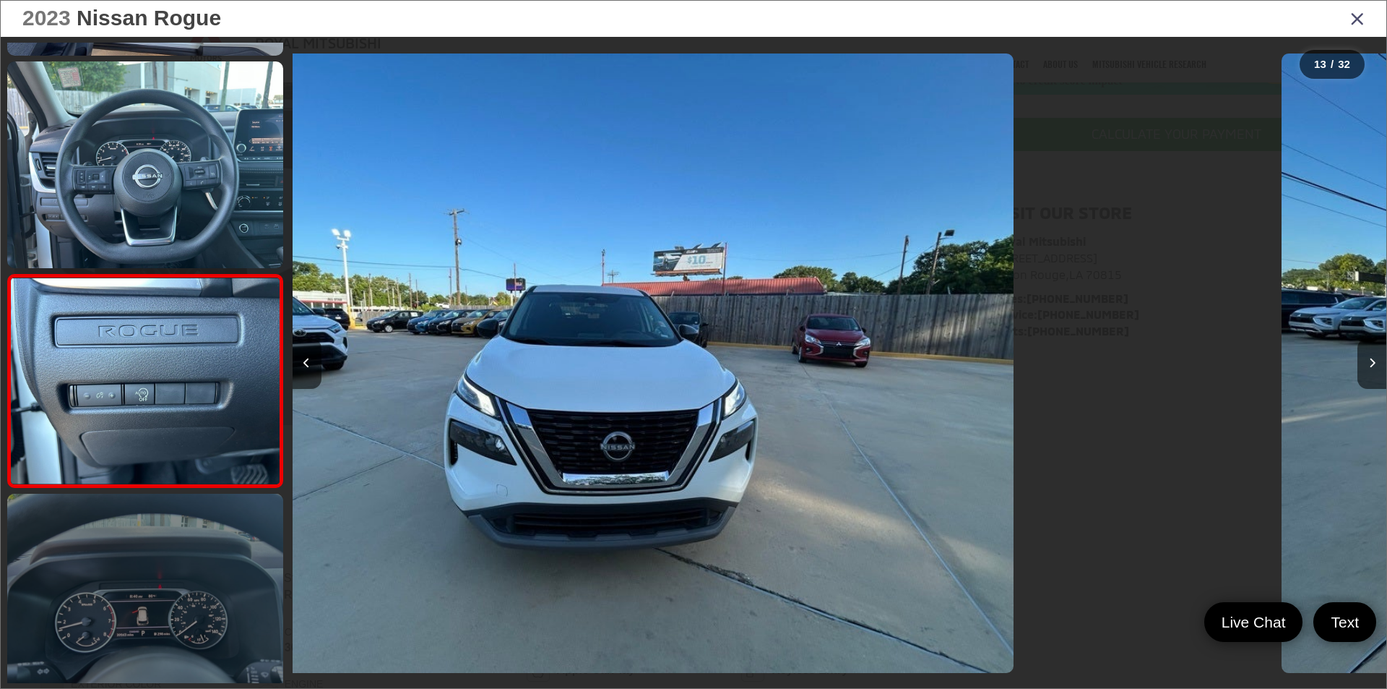
scroll to position [2380, 0]
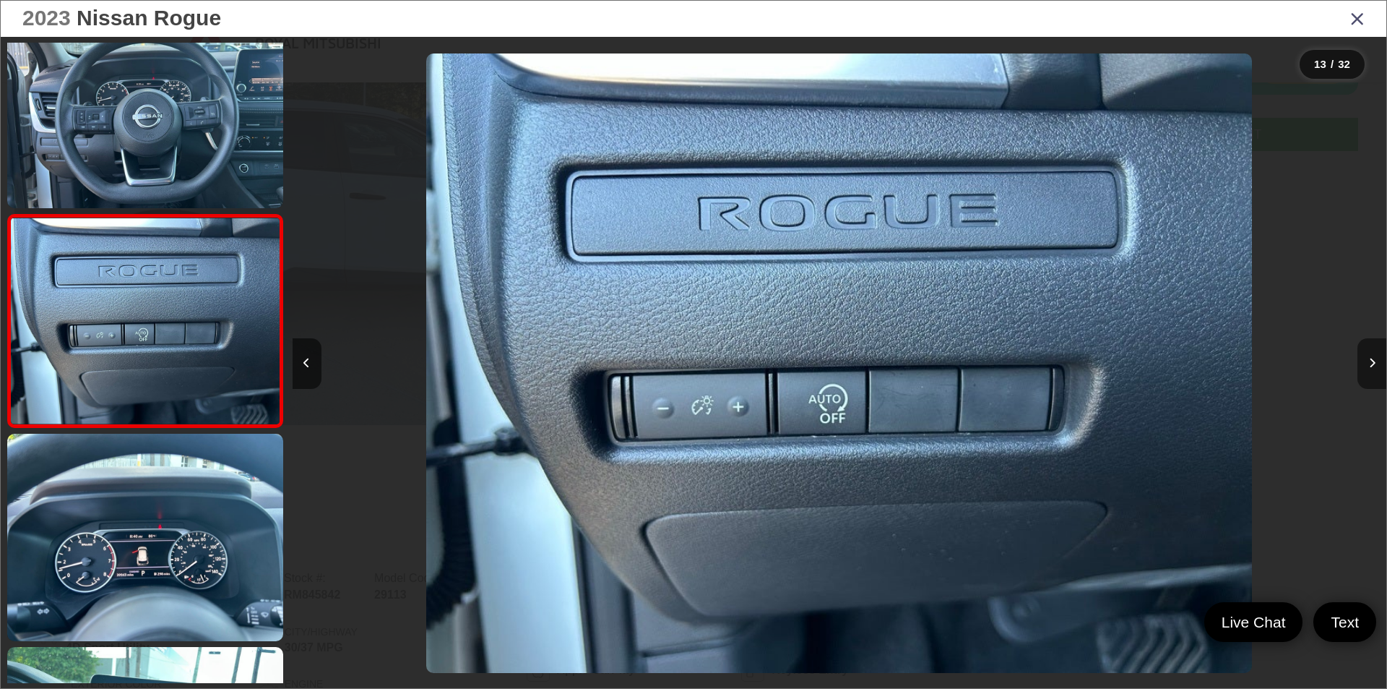
click at [1376, 373] on button "Next image" at bounding box center [1372, 363] width 29 height 51
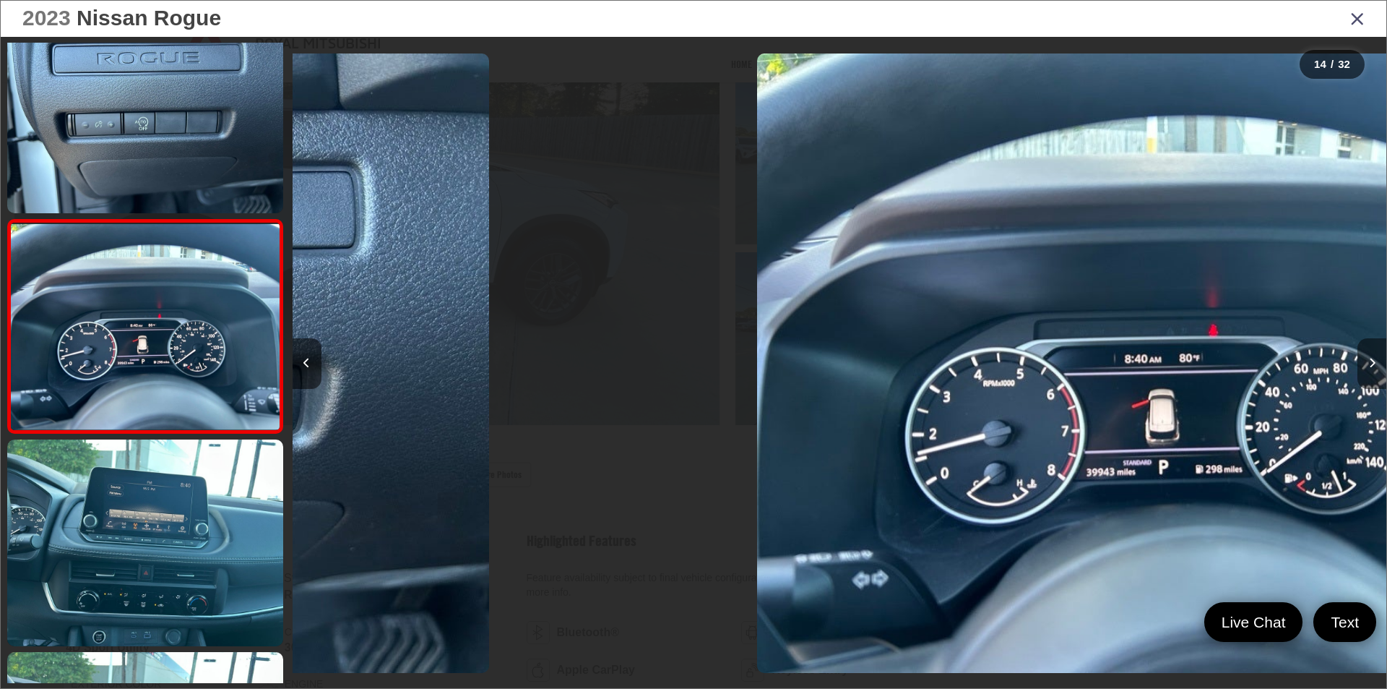
scroll to position [2593, 0]
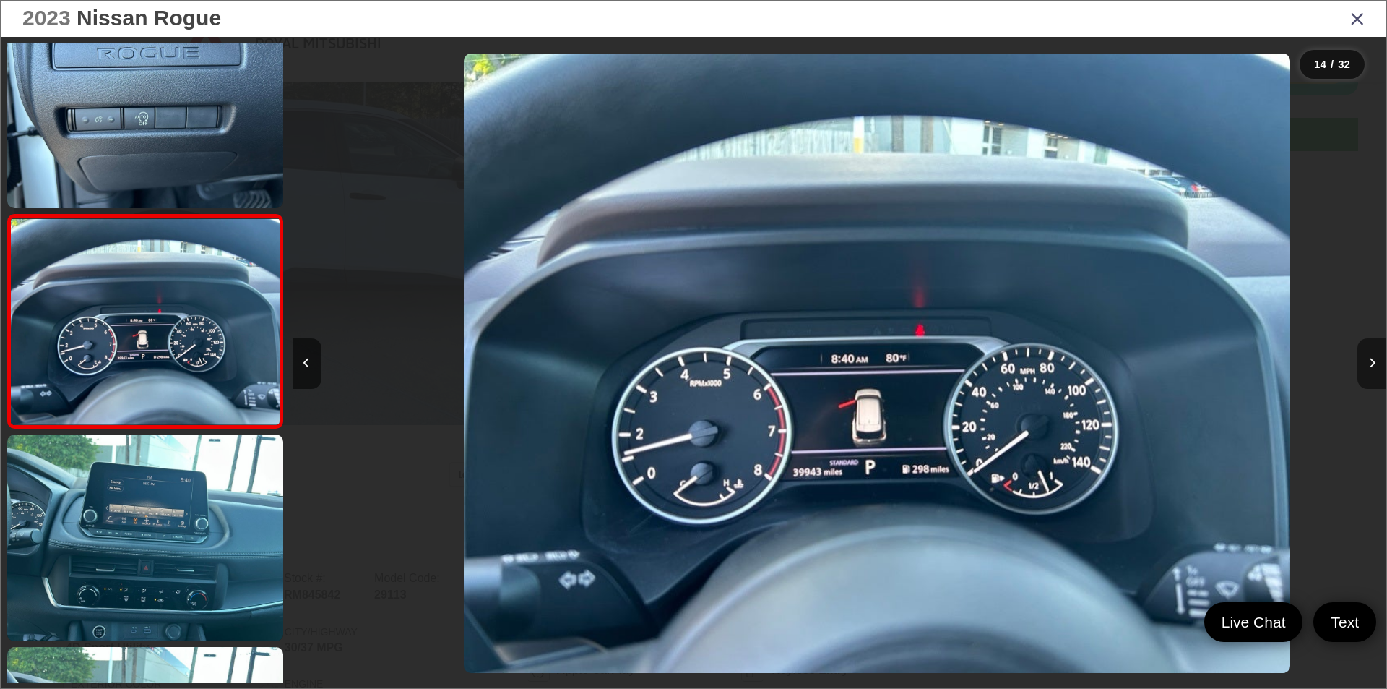
click at [1376, 373] on button "Next image" at bounding box center [1372, 363] width 29 height 51
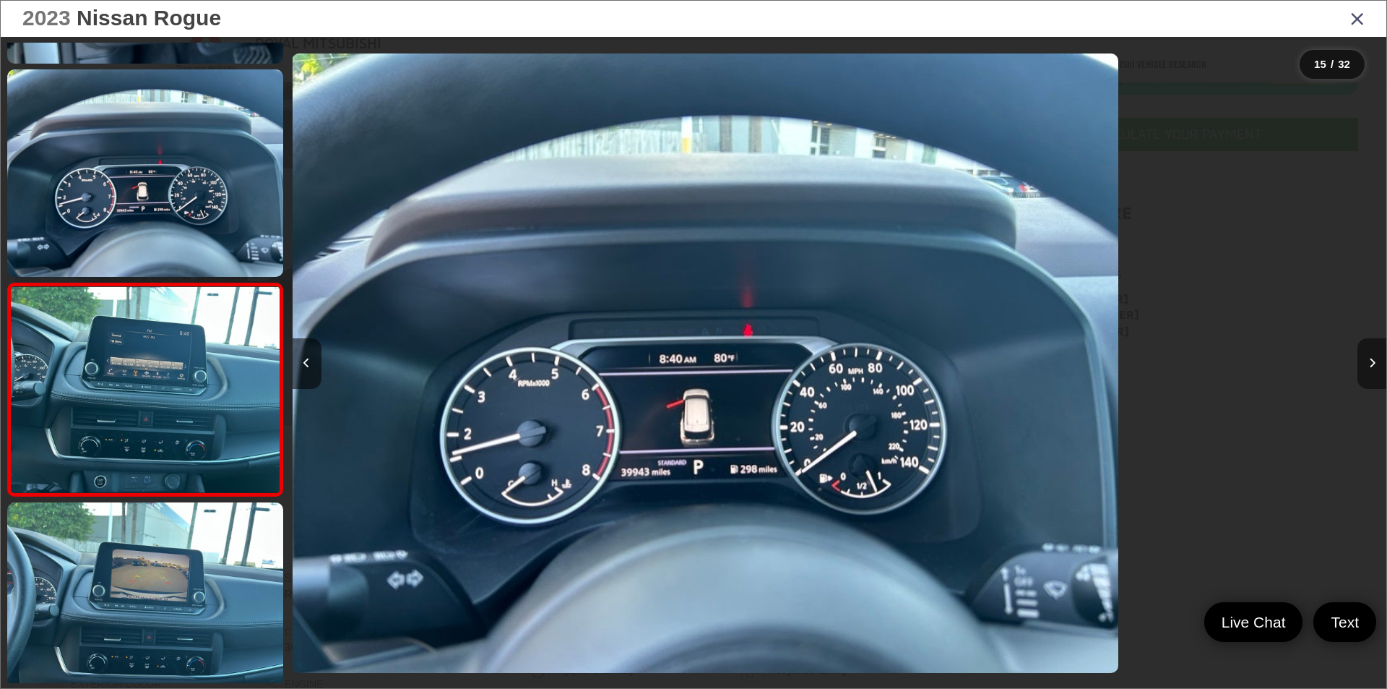
scroll to position [2806, 0]
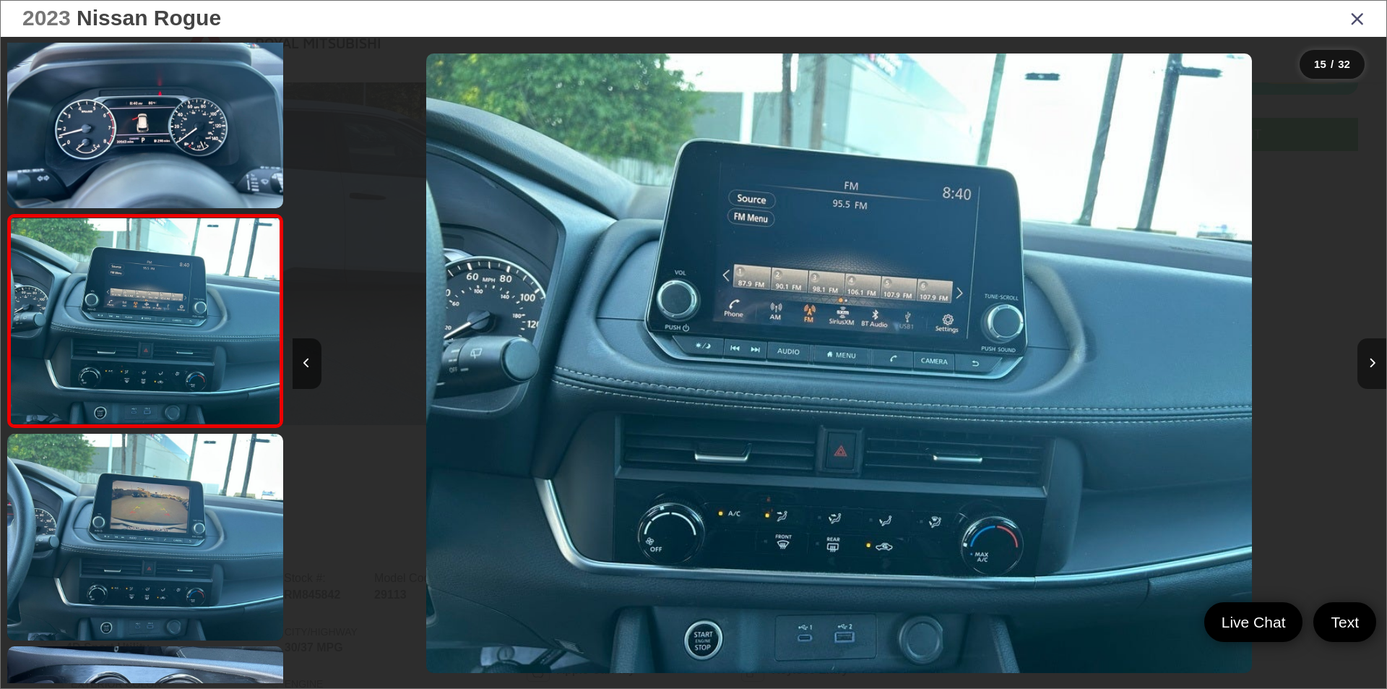
click at [1376, 373] on button "Next image" at bounding box center [1372, 363] width 29 height 51
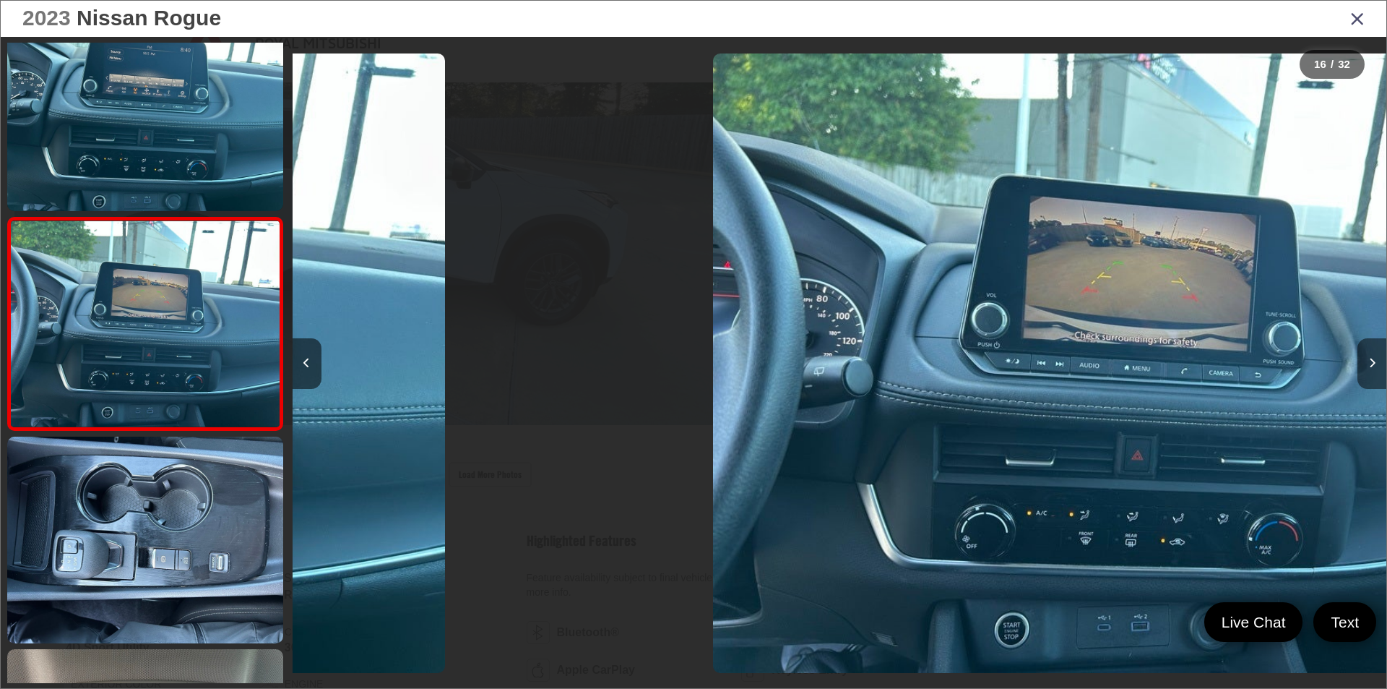
scroll to position [3018, 0]
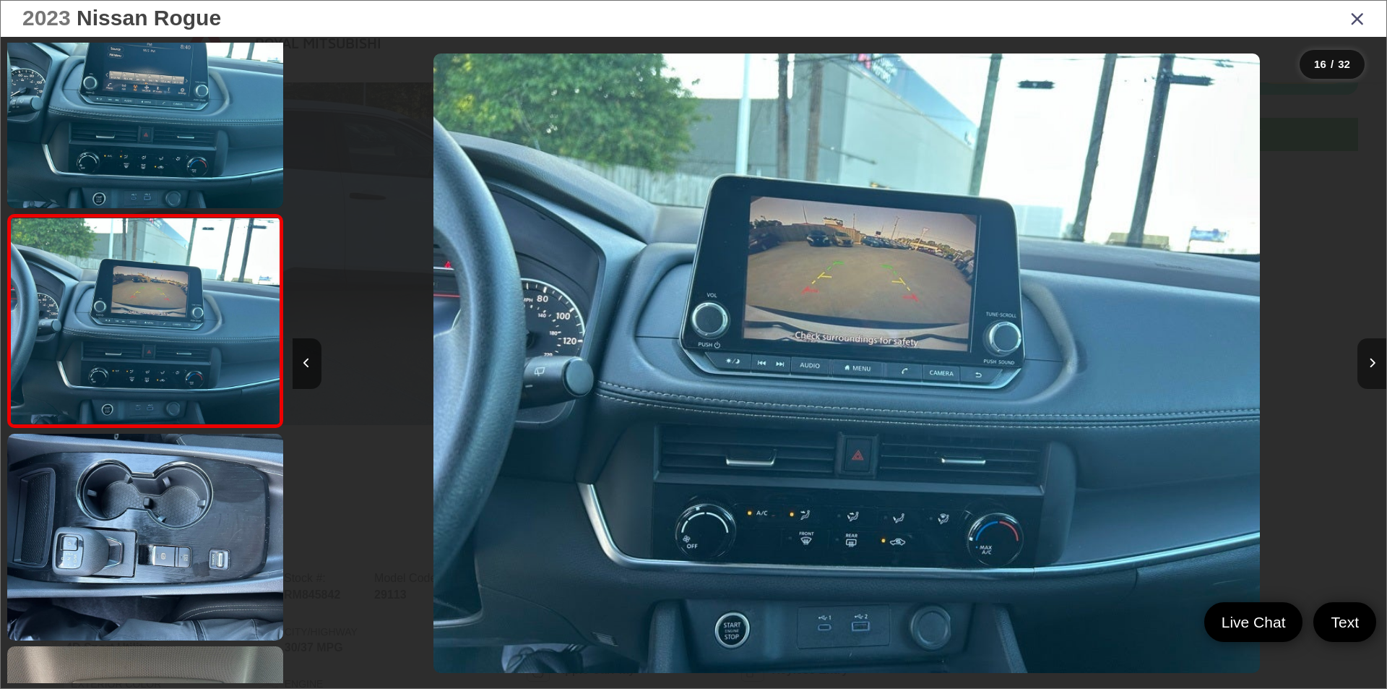
click at [1376, 373] on button "Next image" at bounding box center [1372, 363] width 29 height 51
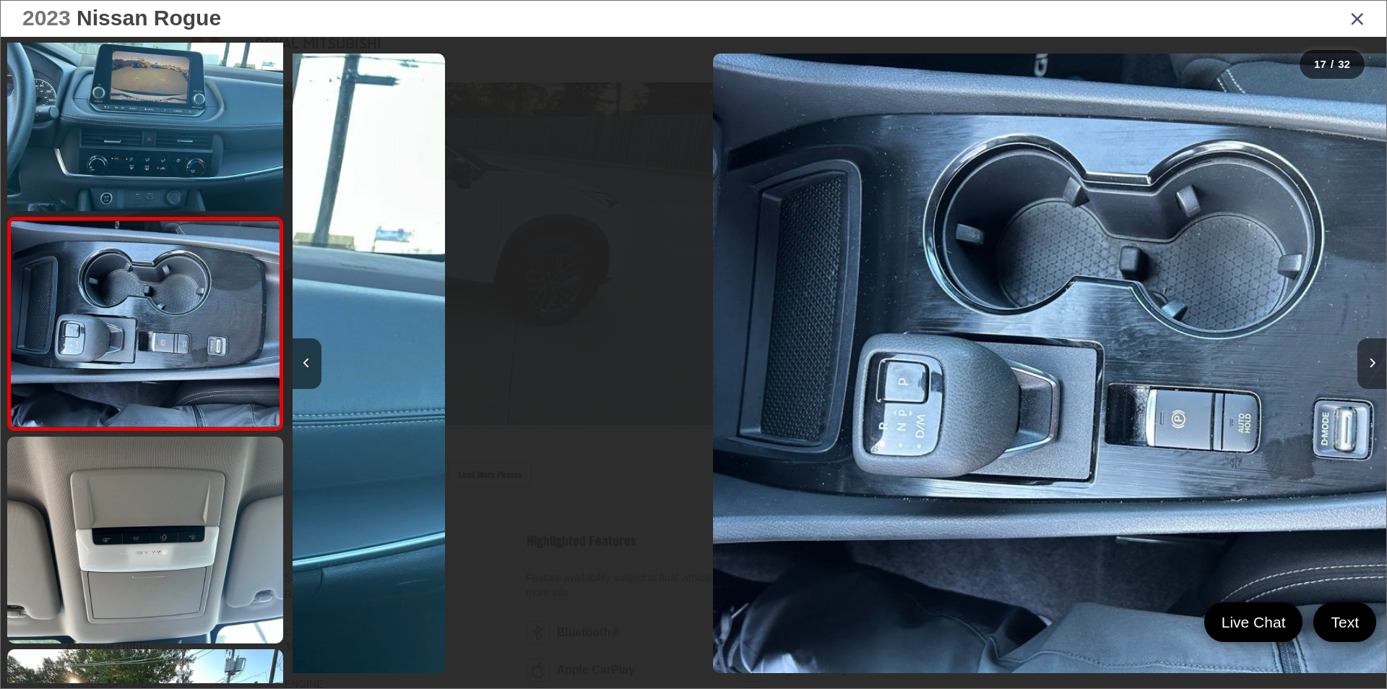
scroll to position [3231, 0]
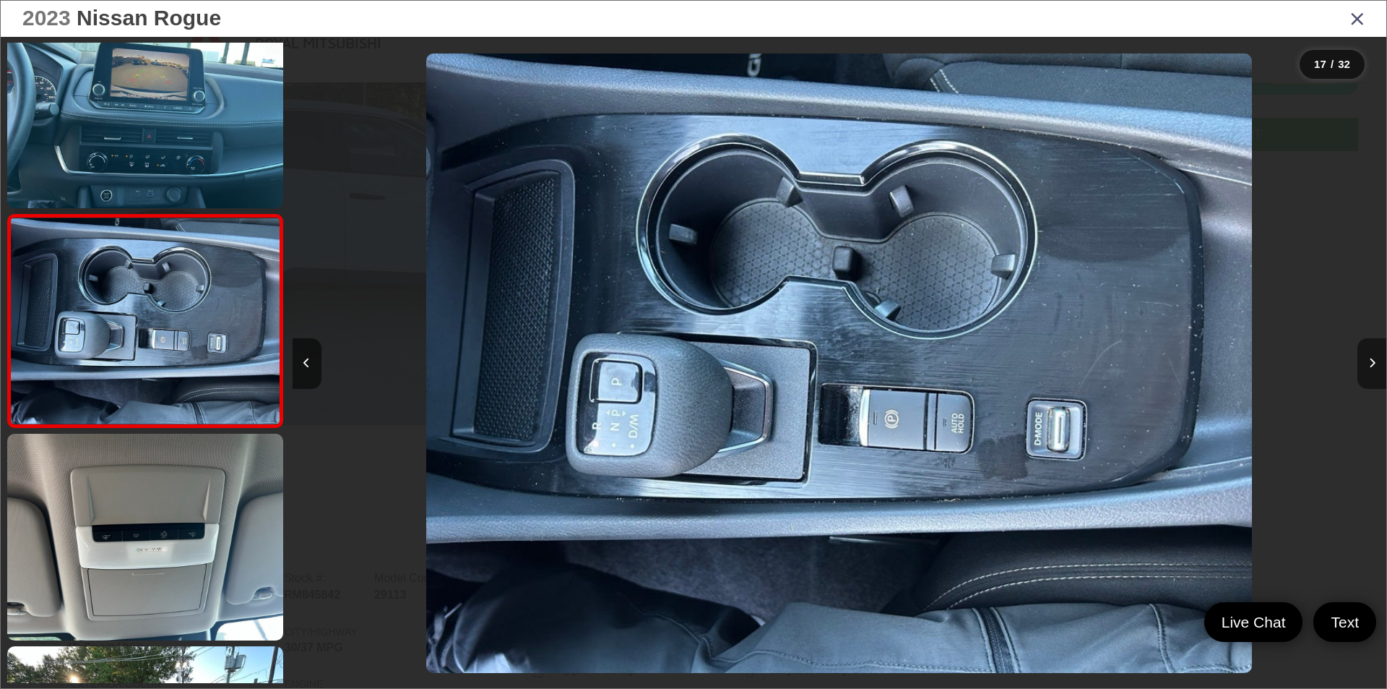
click at [1376, 373] on button "Next image" at bounding box center [1372, 363] width 29 height 51
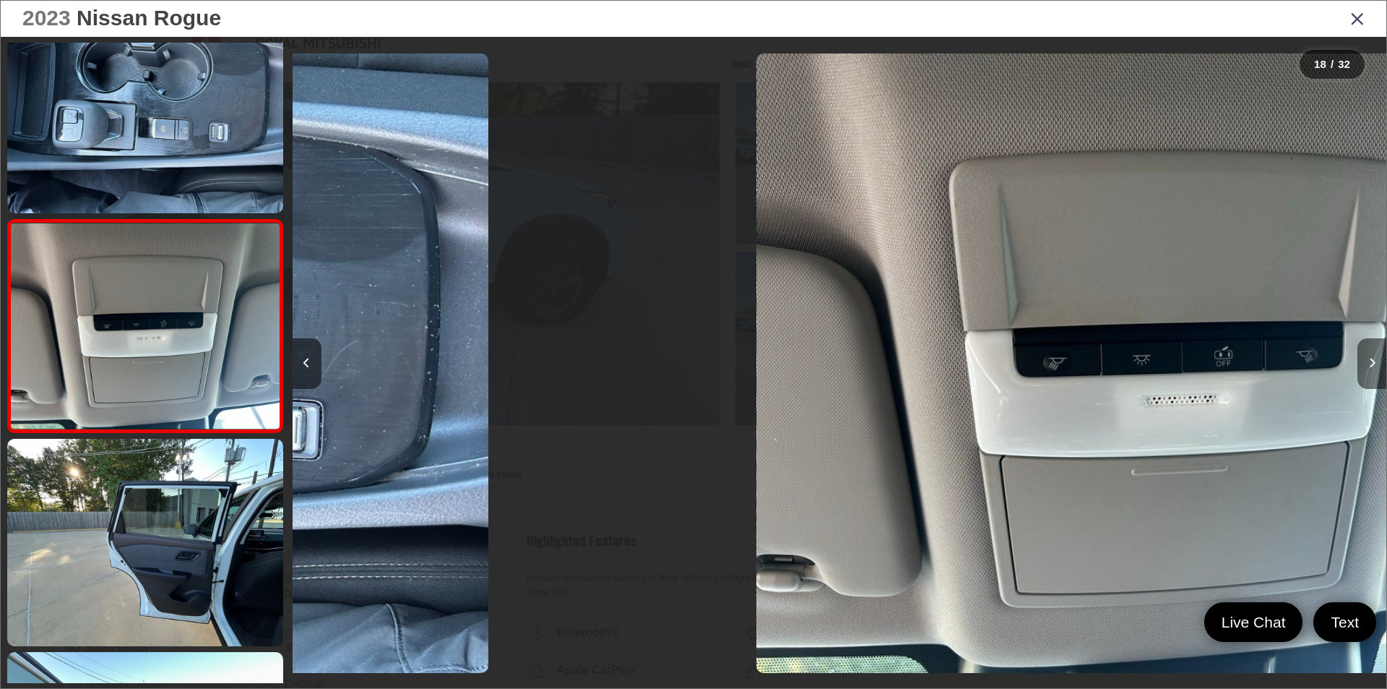
scroll to position [3443, 0]
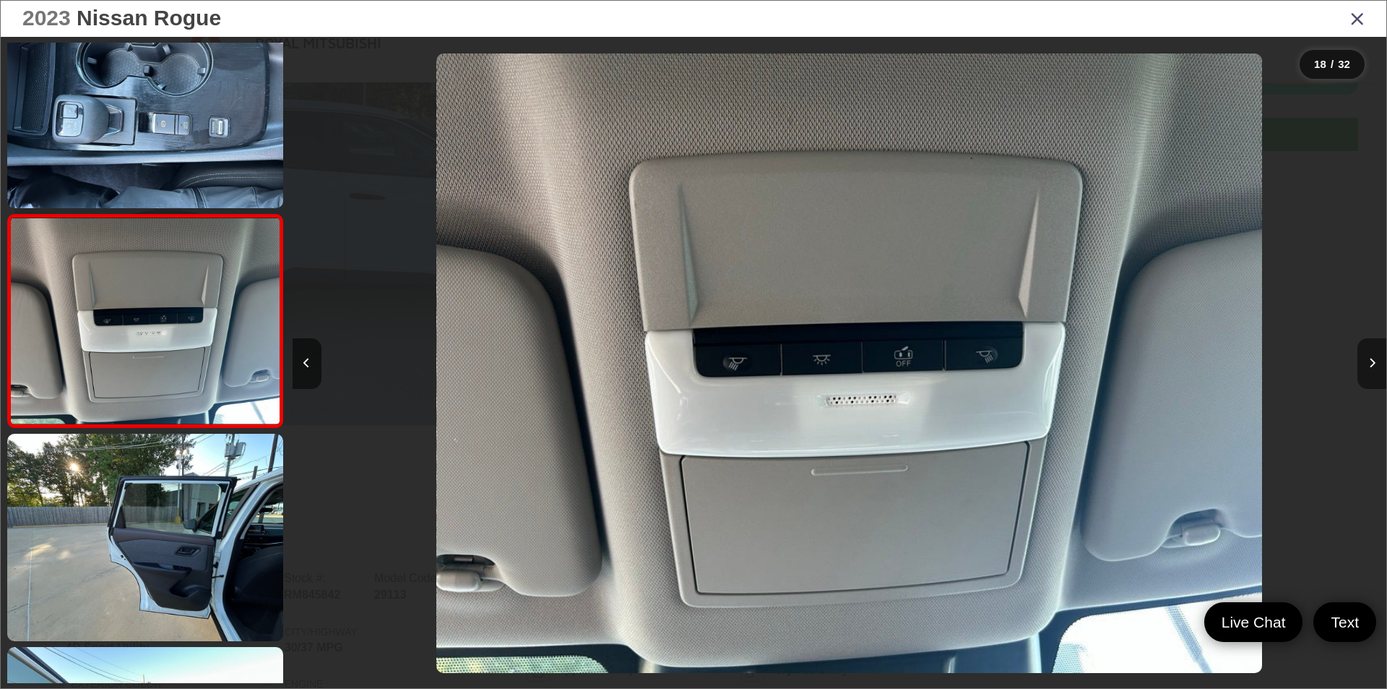
click at [1376, 373] on button "Next image" at bounding box center [1372, 363] width 29 height 51
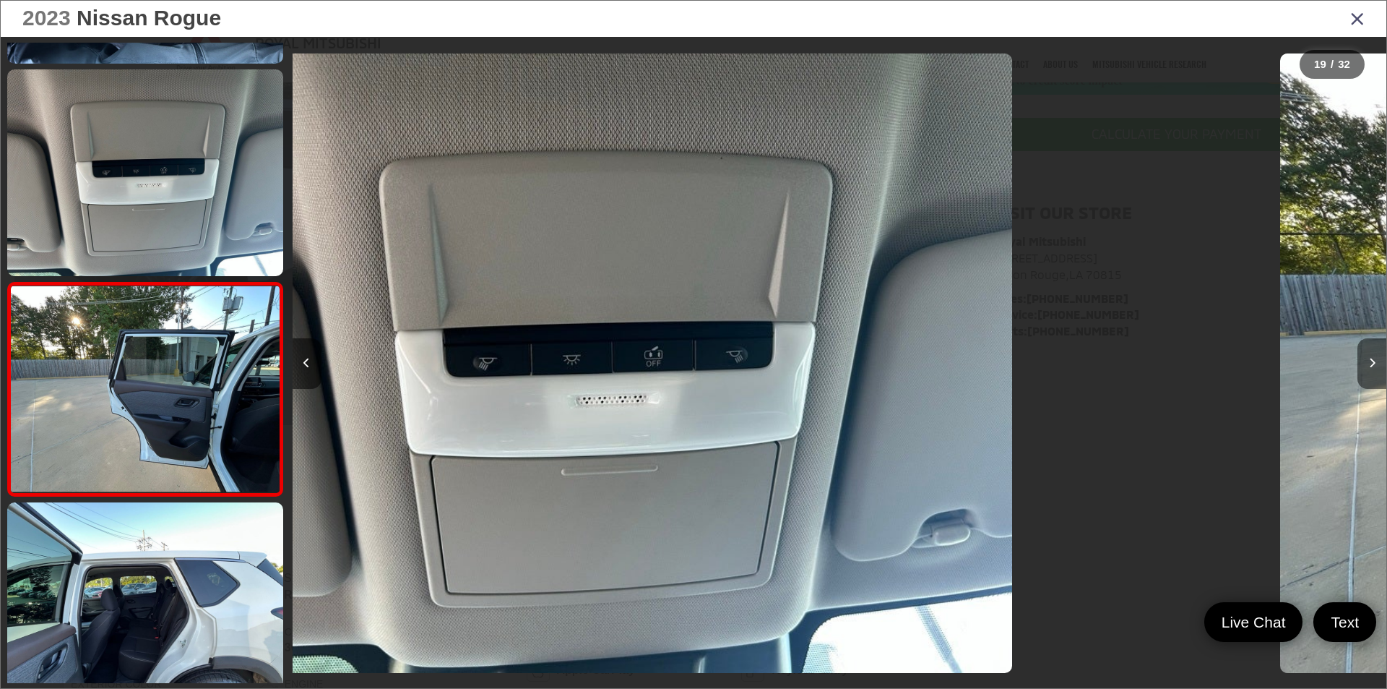
scroll to position [0, 0]
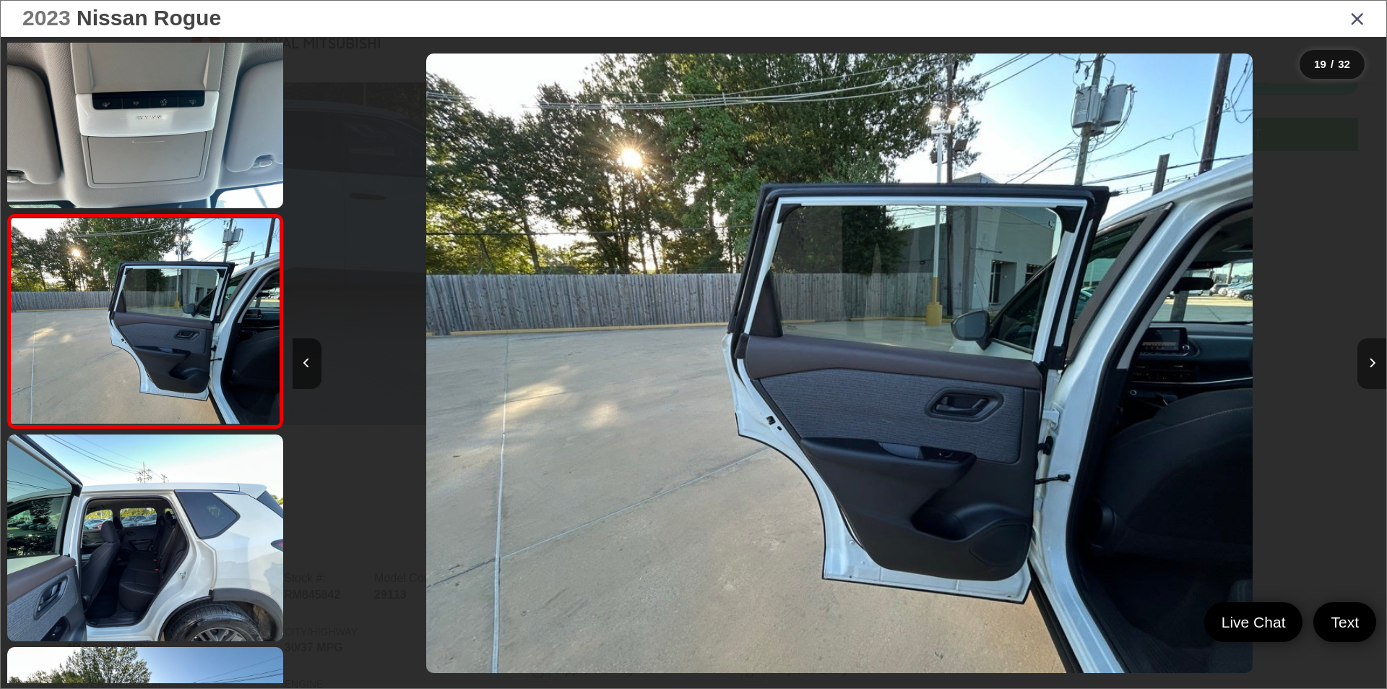
click at [1376, 373] on button "Next image" at bounding box center [1372, 363] width 29 height 51
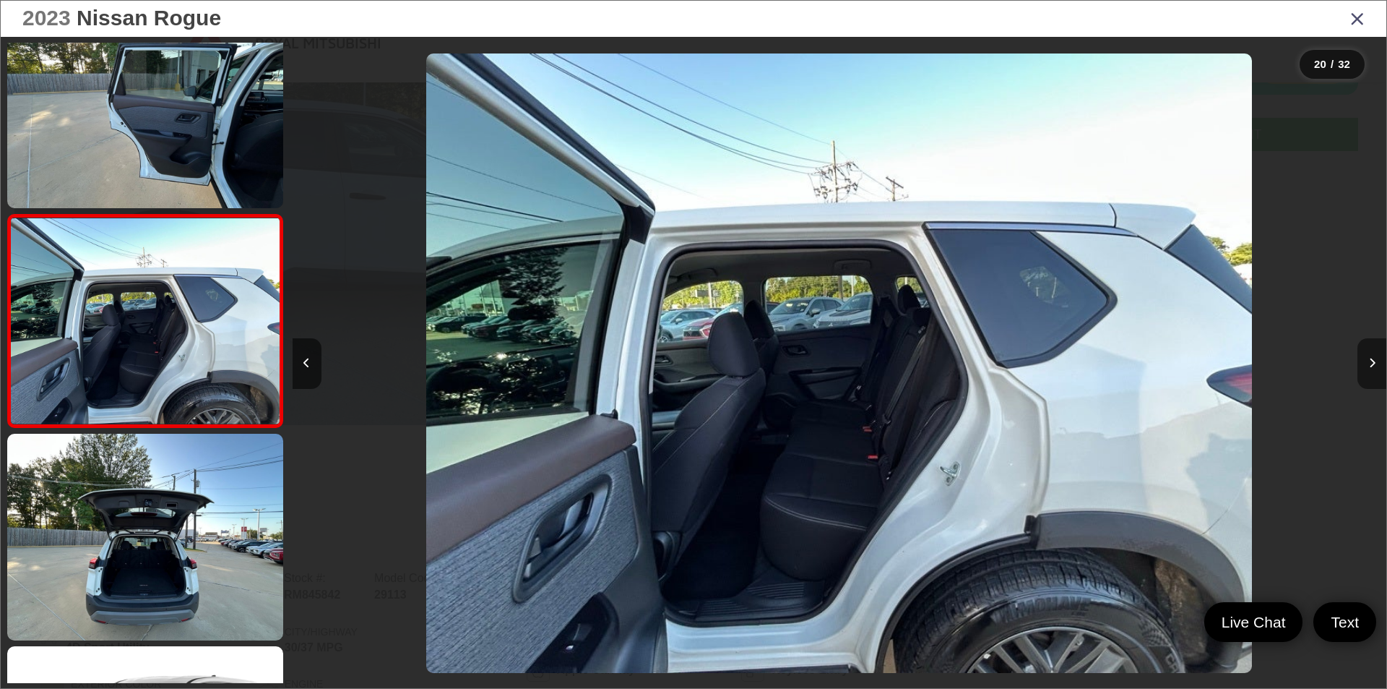
click at [1376, 373] on button "Next image" at bounding box center [1372, 363] width 29 height 51
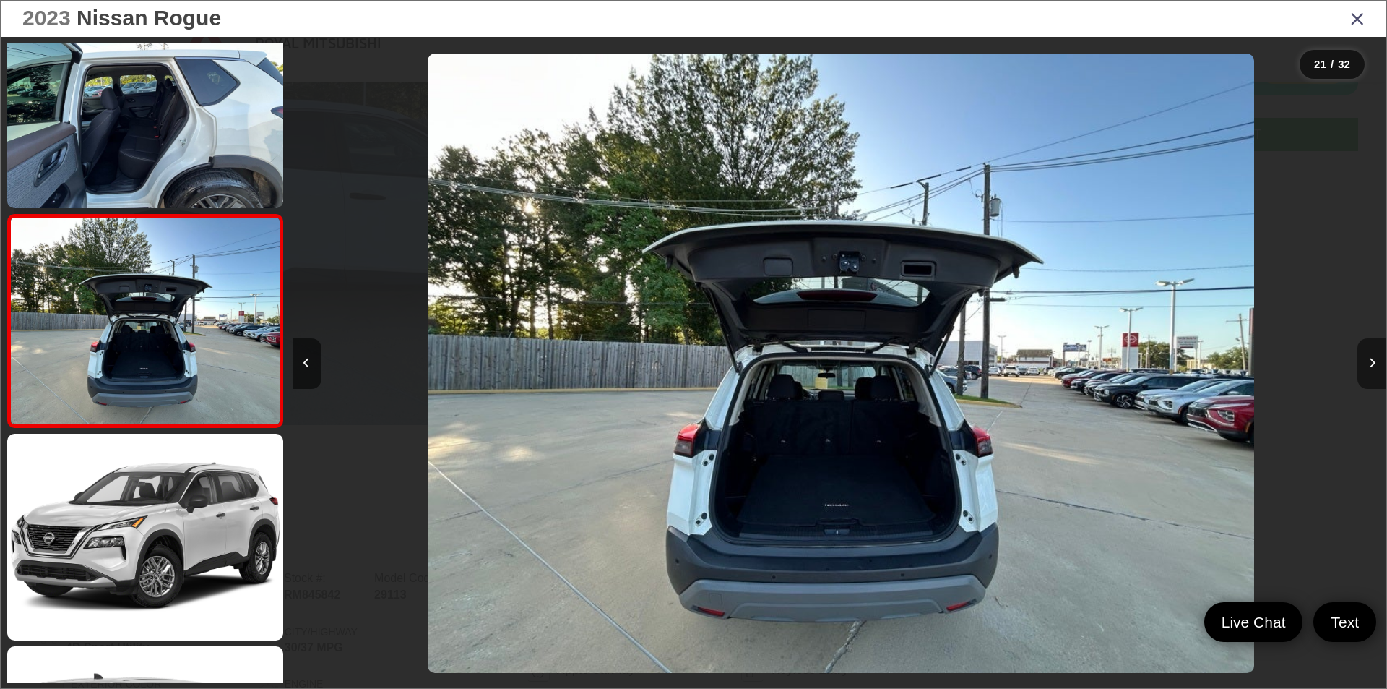
click at [1376, 373] on button "Next image" at bounding box center [1372, 363] width 29 height 51
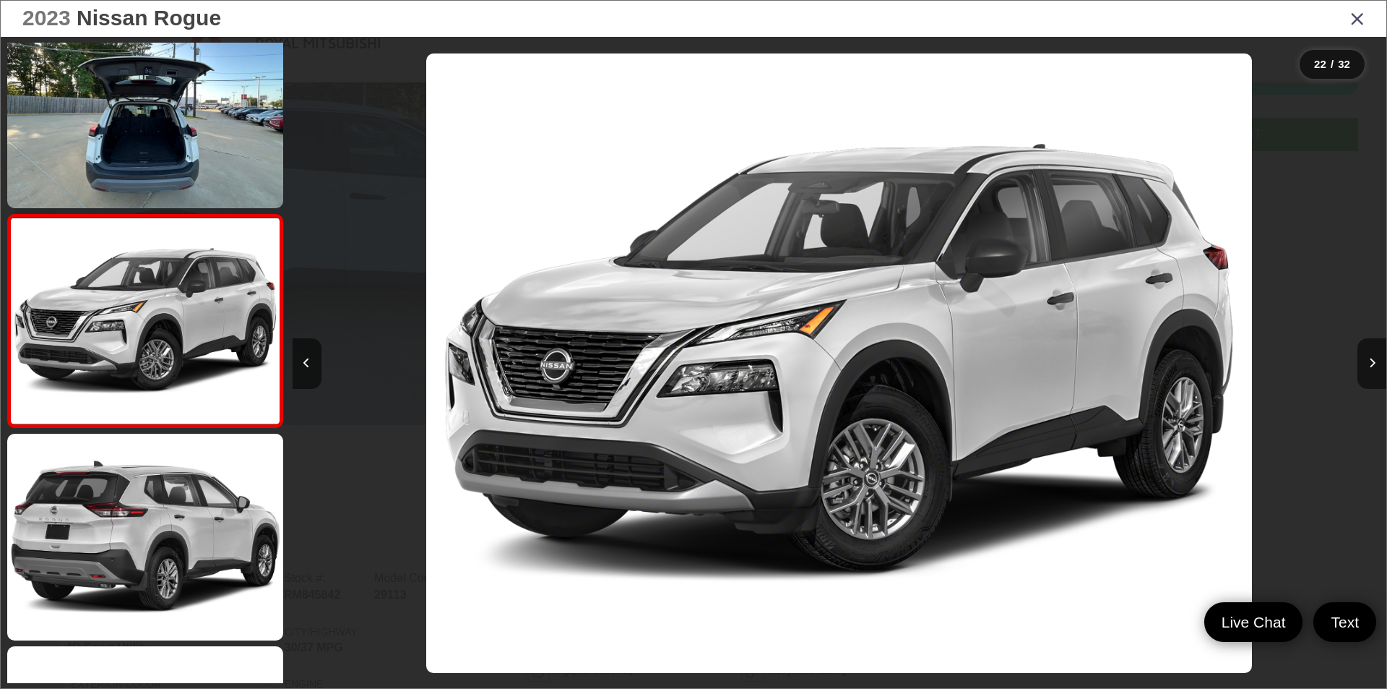
click at [1360, 25] on icon "Close gallery" at bounding box center [1358, 18] width 14 height 19
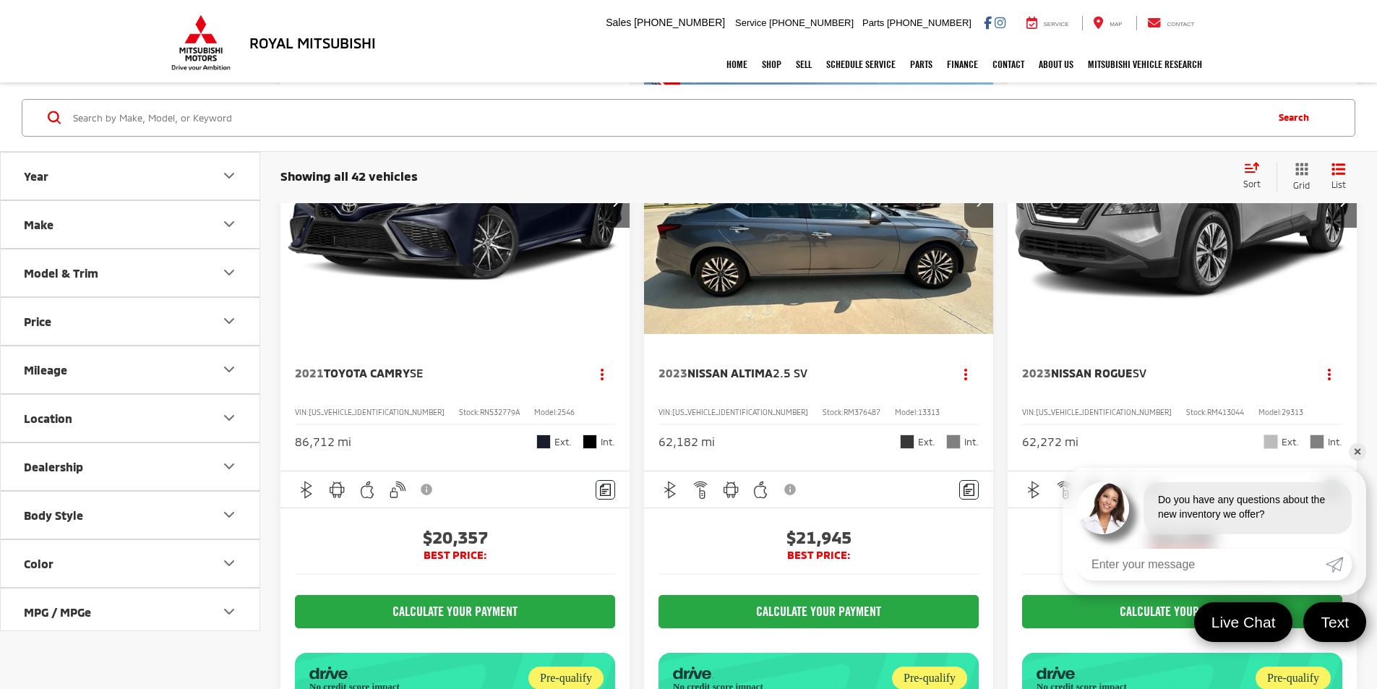
scroll to position [4067, 0]
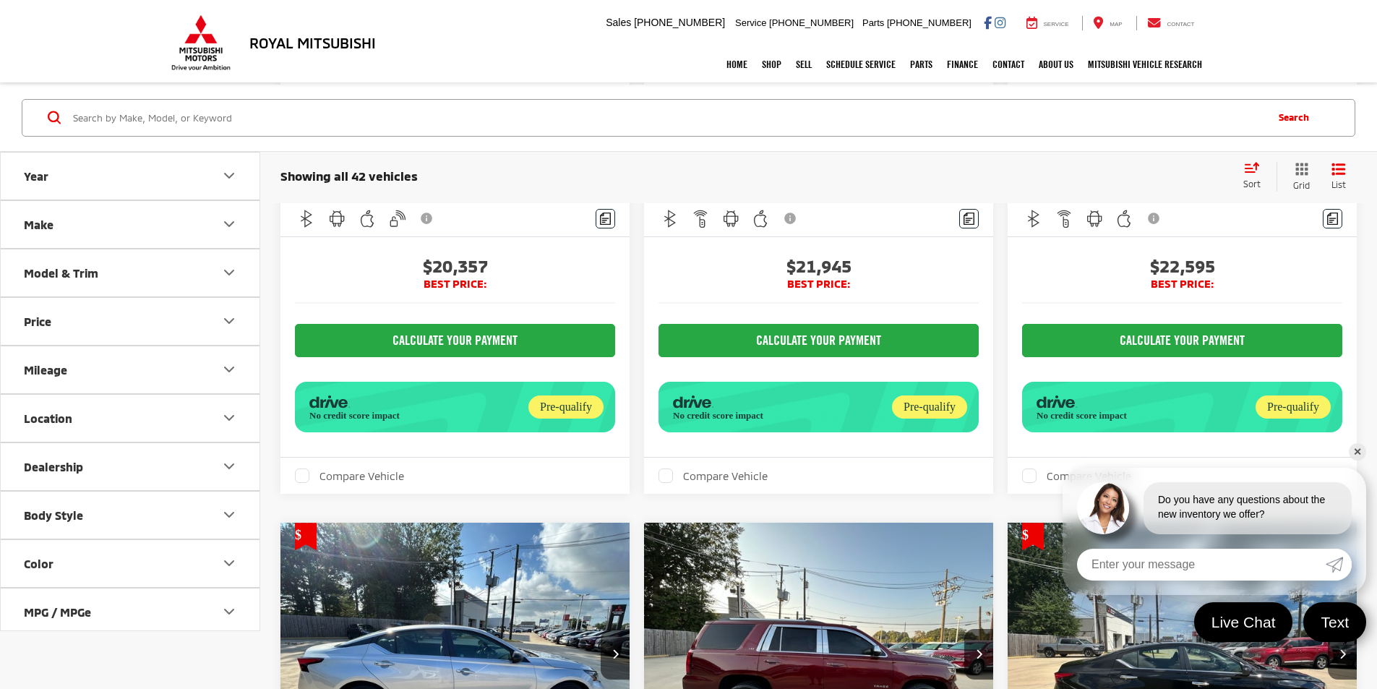
click at [1359, 451] on link "✕" at bounding box center [1356, 451] width 17 height 17
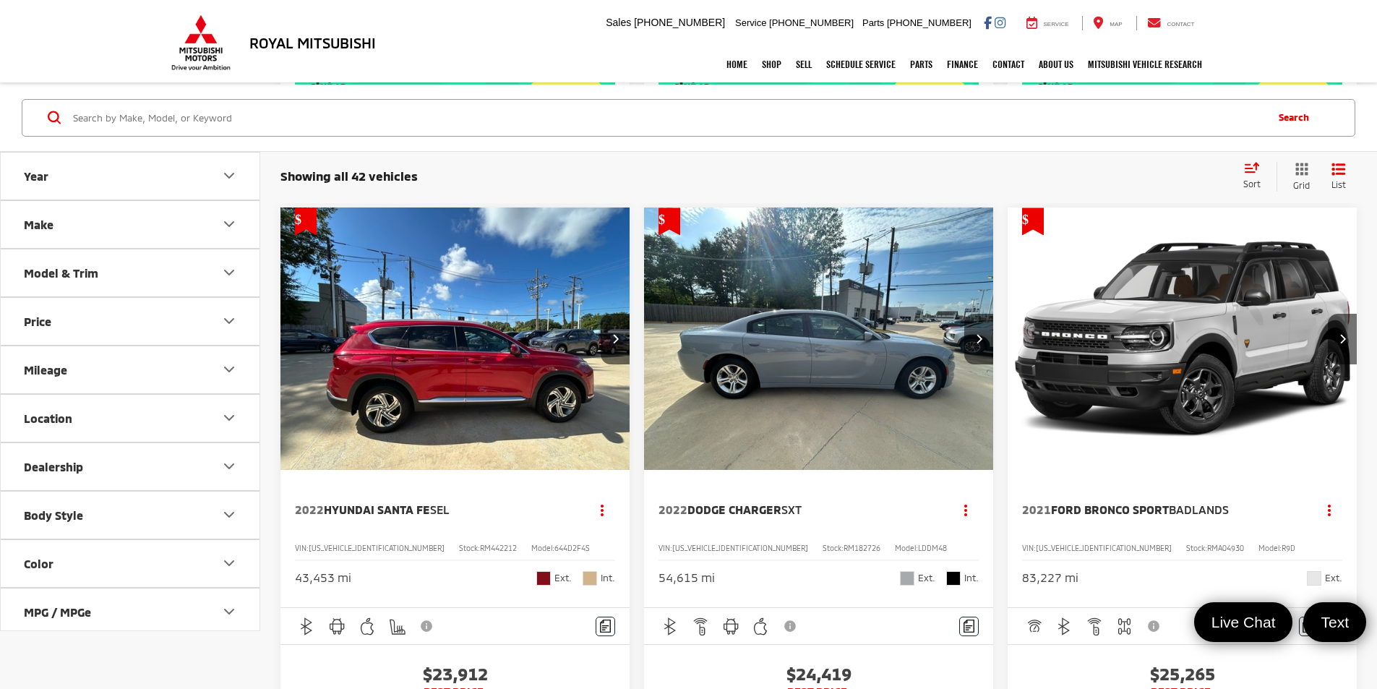
scroll to position [52, 0]
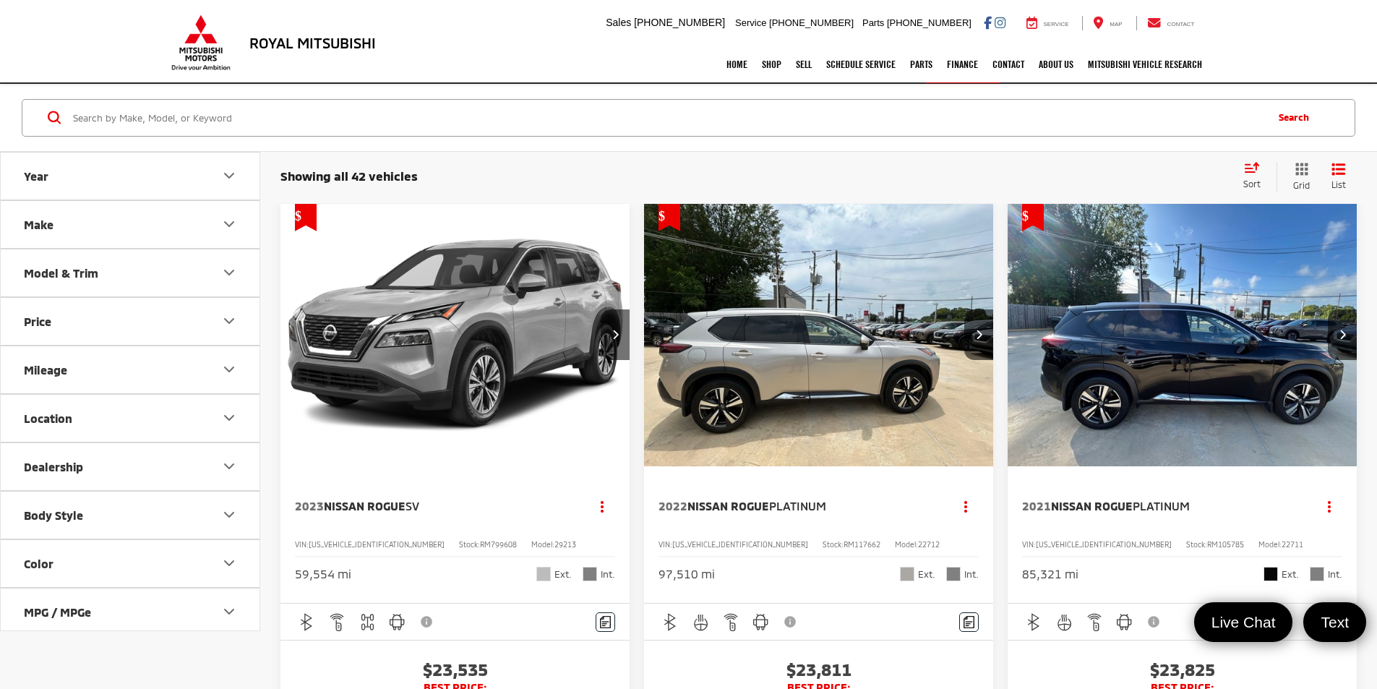
click at [1007, 364] on img "2021 Nissan Rogue Platinum 0" at bounding box center [1182, 336] width 351 height 264
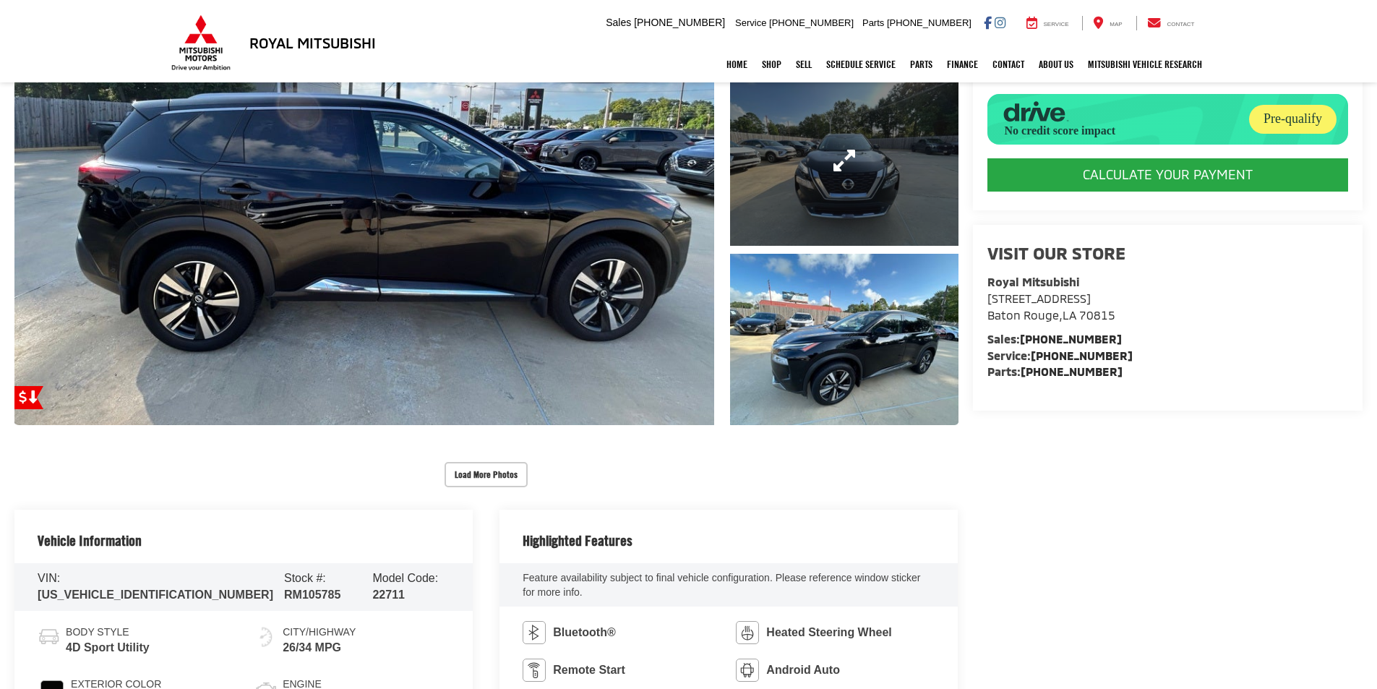
click at [869, 161] on link "Expand Photo 2" at bounding box center [844, 159] width 228 height 171
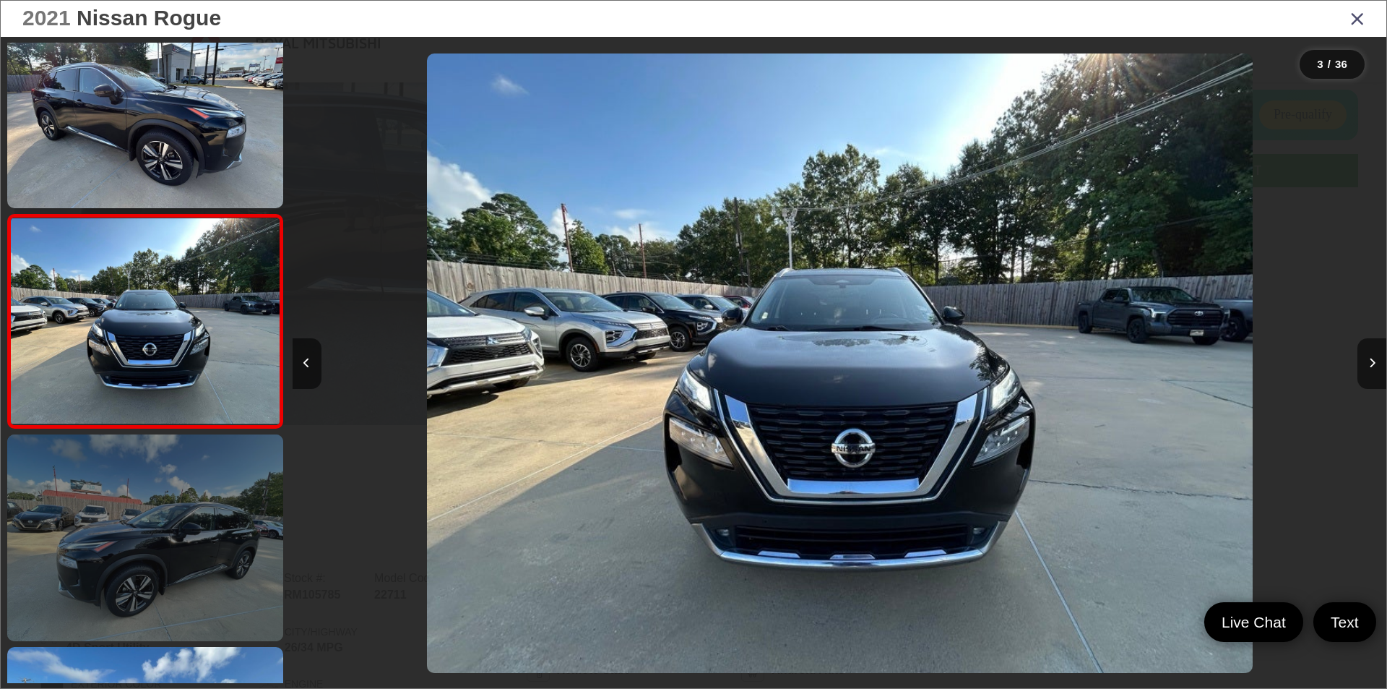
scroll to position [0, 2189]
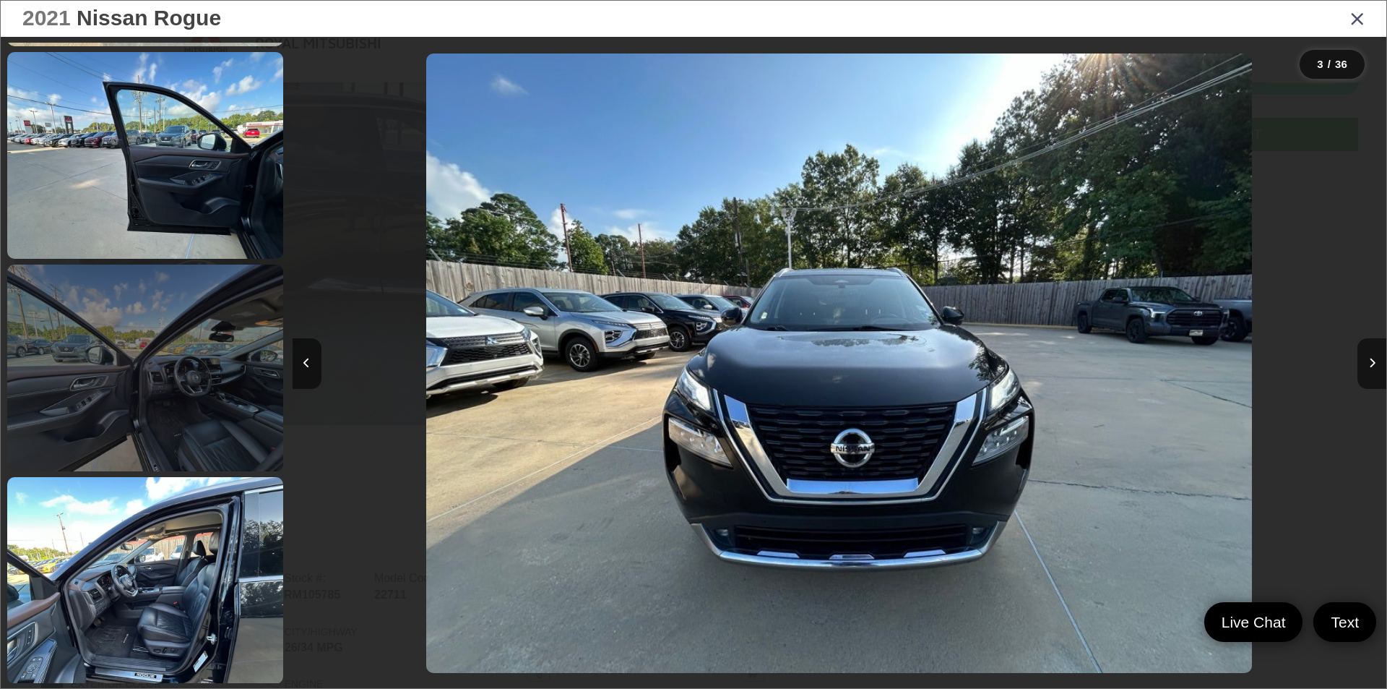
click at [137, 431] on link at bounding box center [145, 367] width 276 height 207
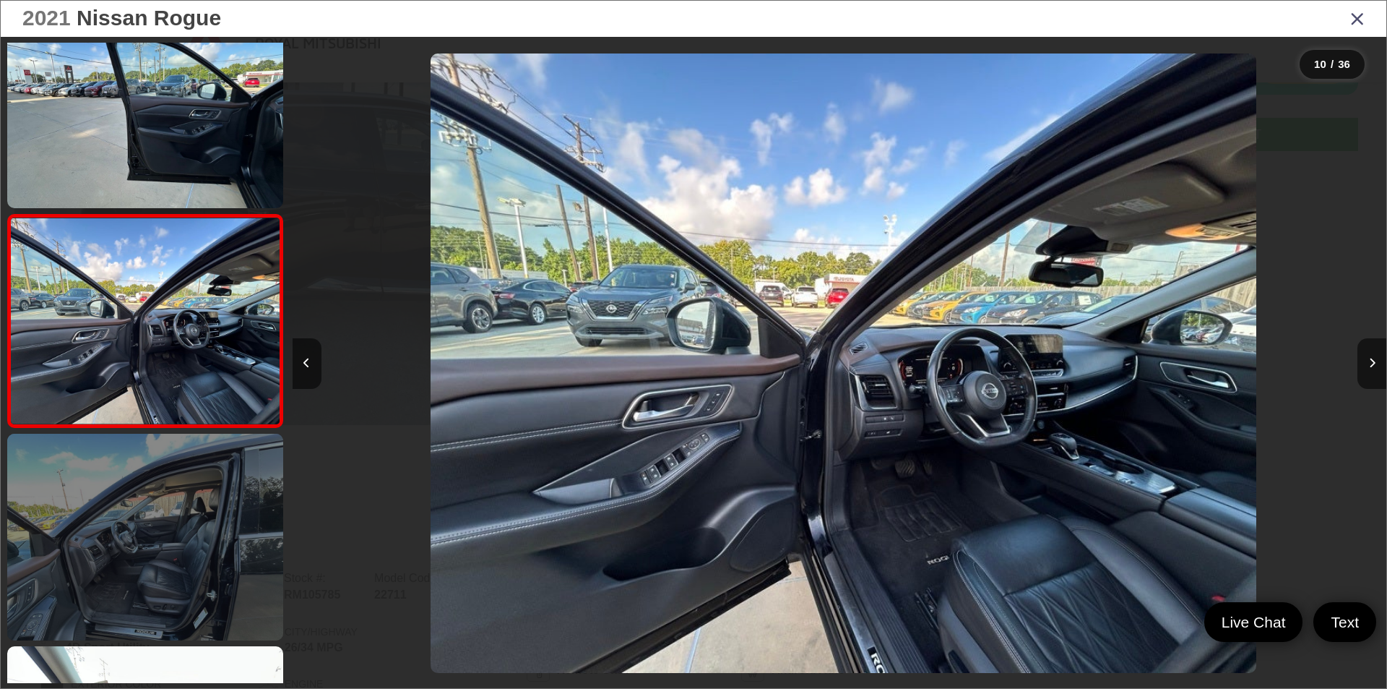
scroll to position [0, 9849]
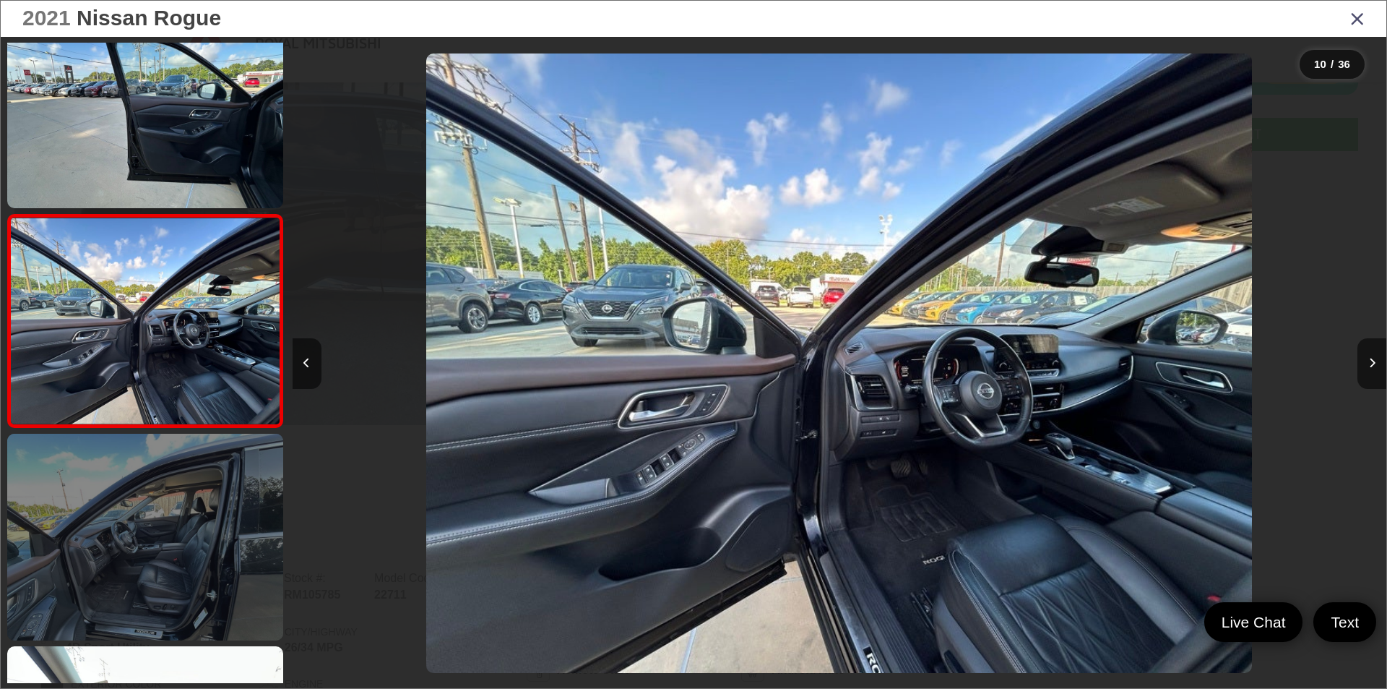
click at [207, 542] on link at bounding box center [145, 537] width 276 height 207
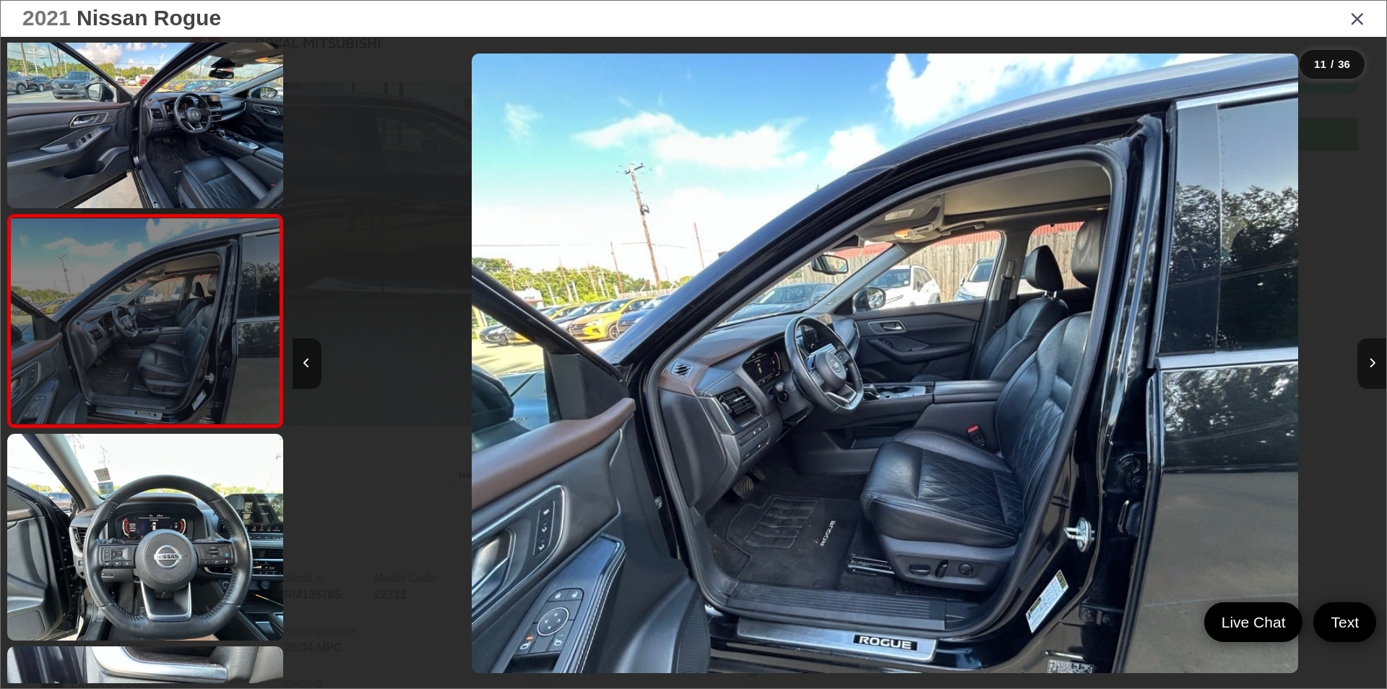
scroll to position [0, 10943]
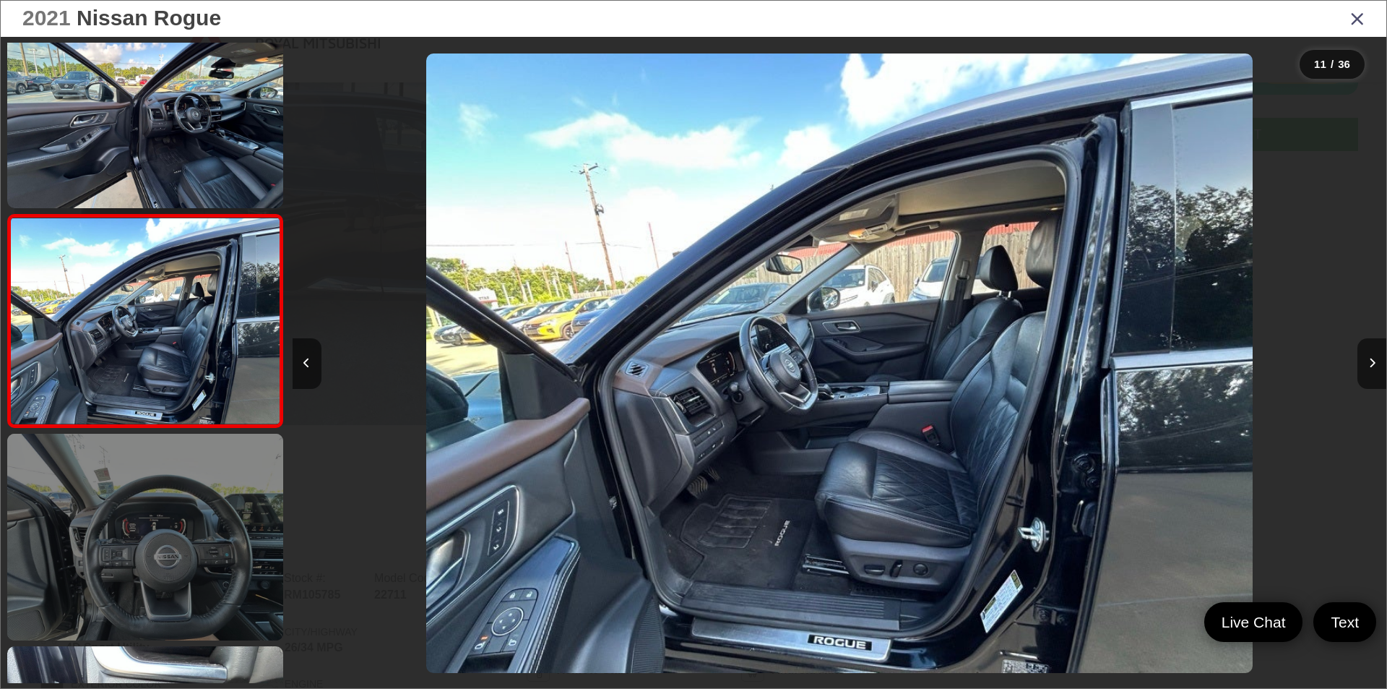
click at [204, 555] on link at bounding box center [145, 537] width 276 height 207
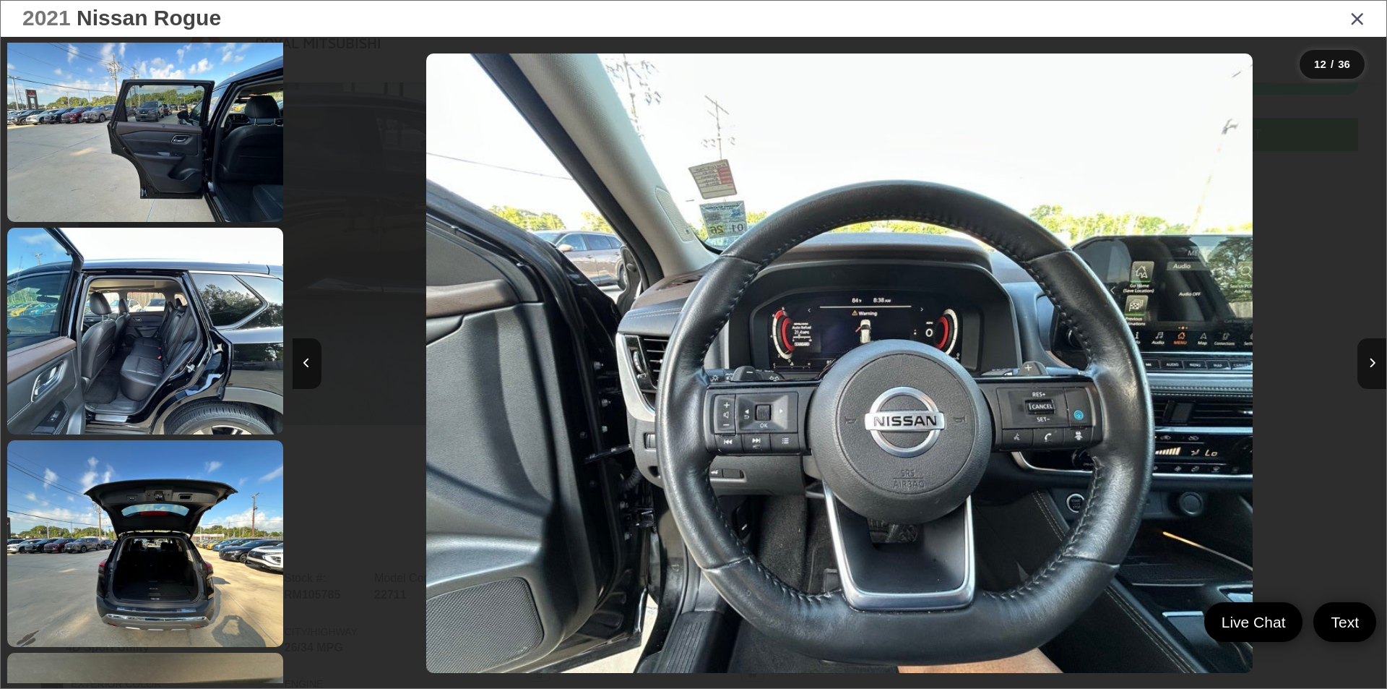
scroll to position [4480, 0]
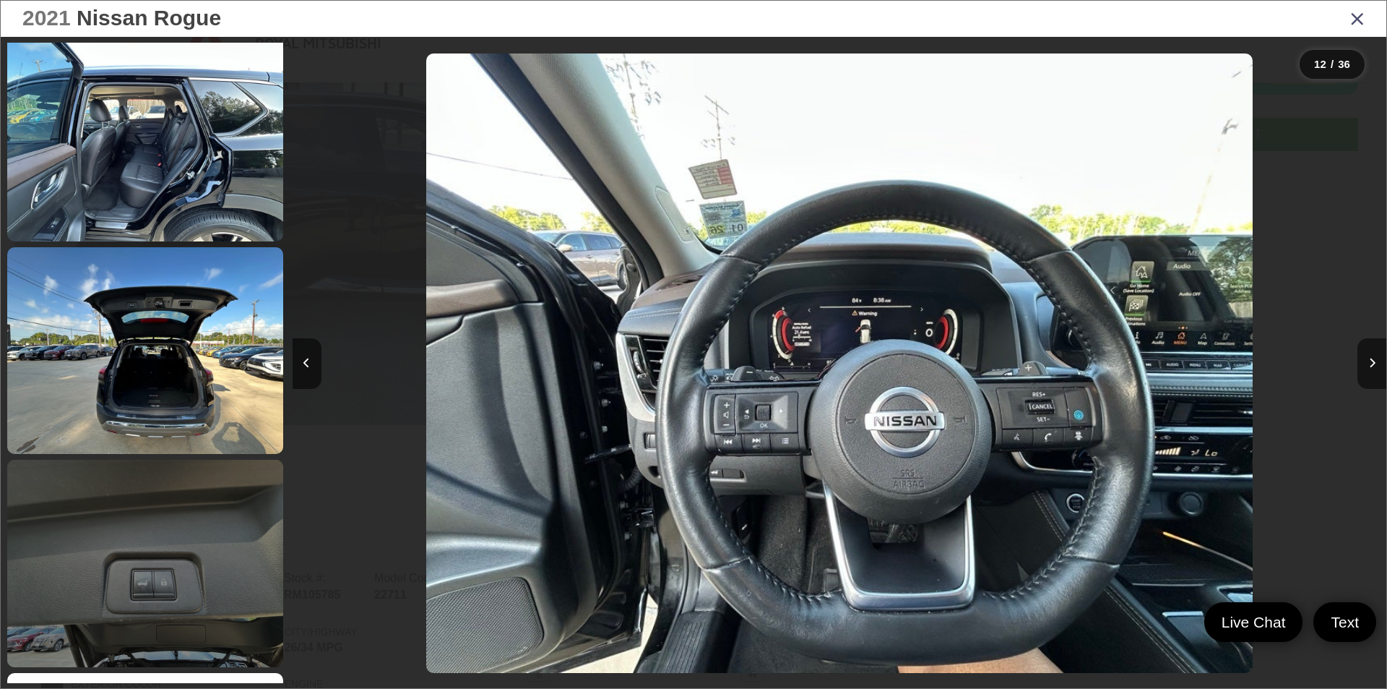
click at [189, 542] on link at bounding box center [145, 563] width 276 height 207
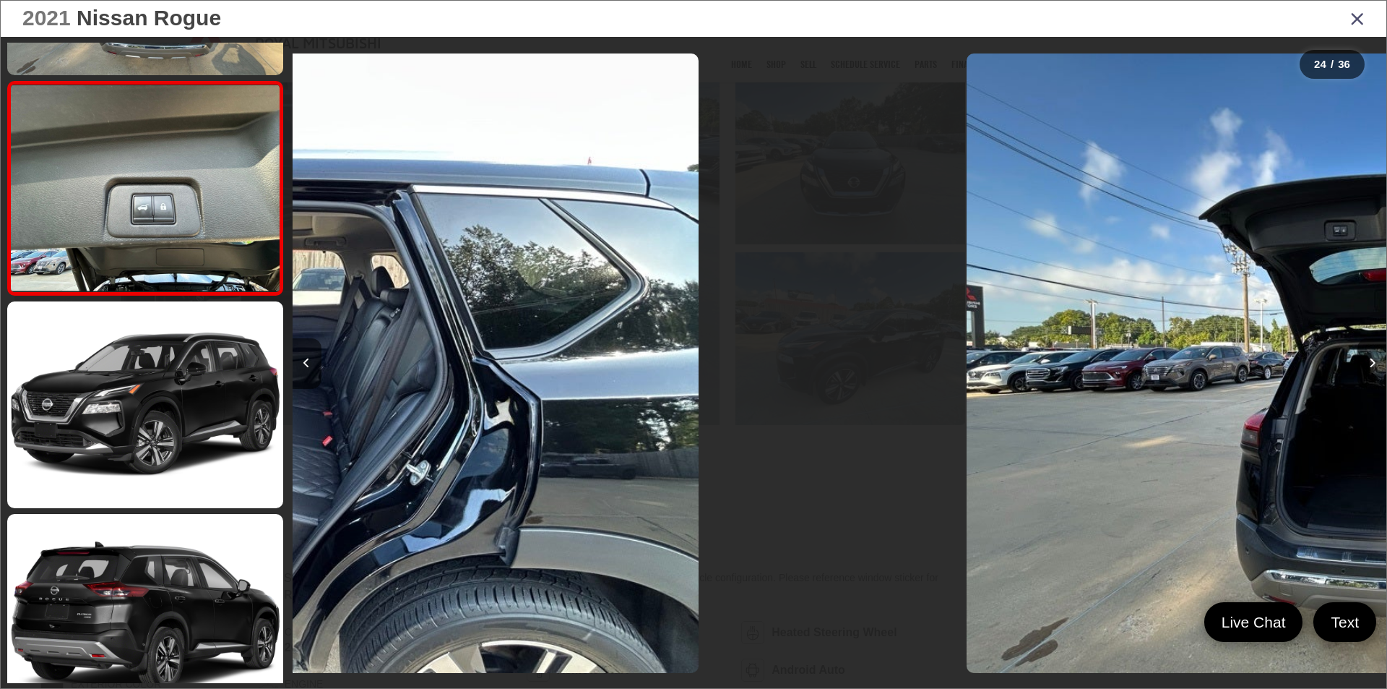
scroll to position [0, 0]
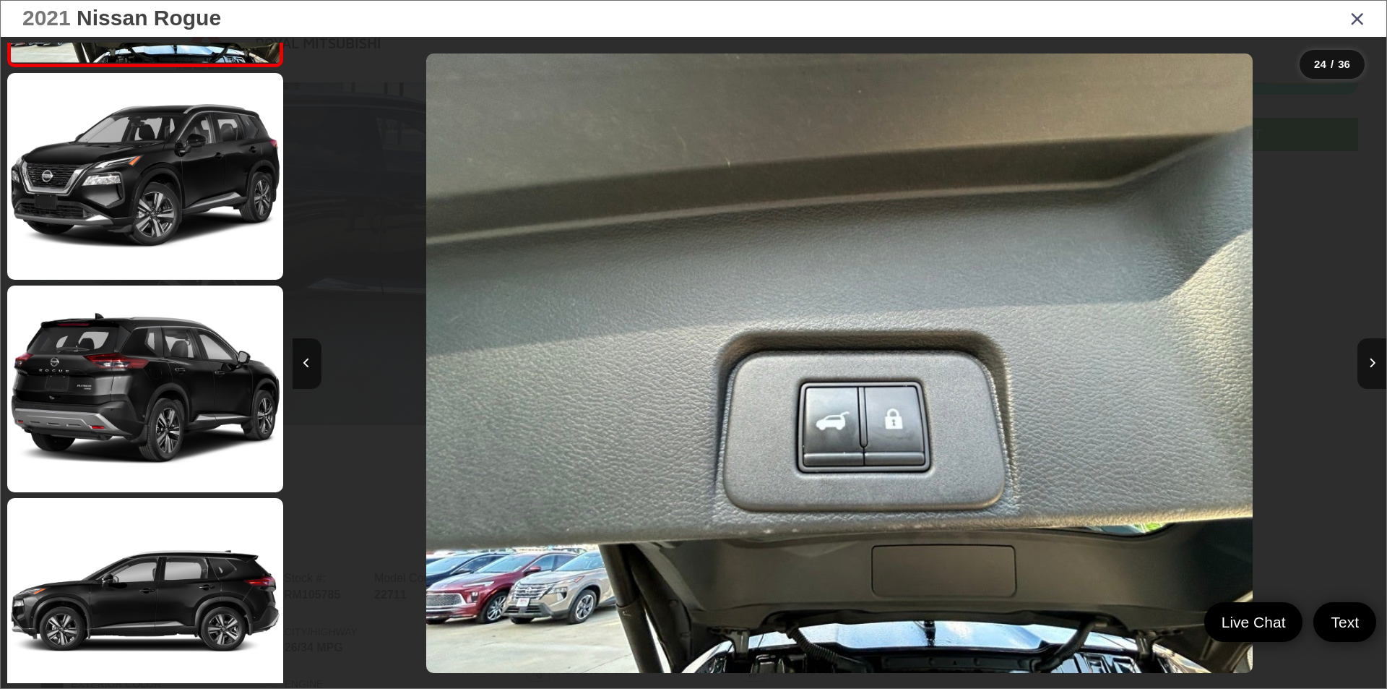
click at [1361, 15] on icon "Close gallery" at bounding box center [1358, 18] width 14 height 19
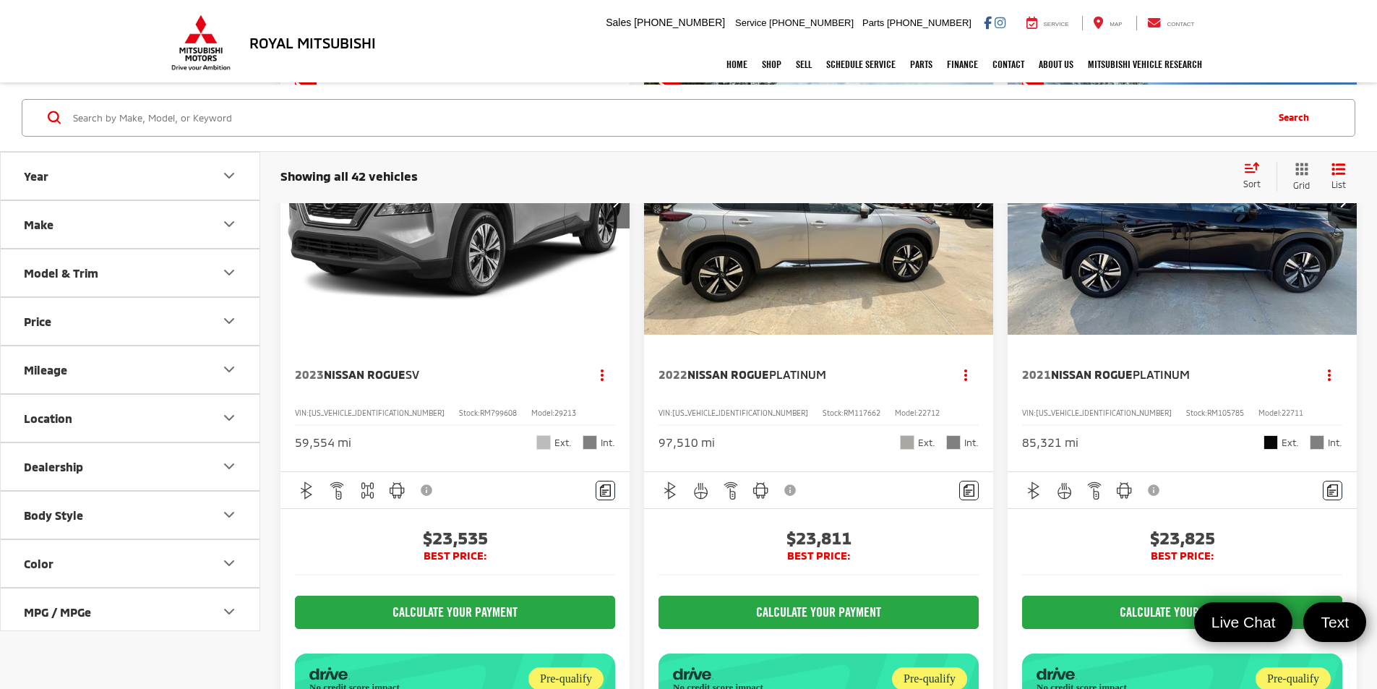
scroll to position [111, 0]
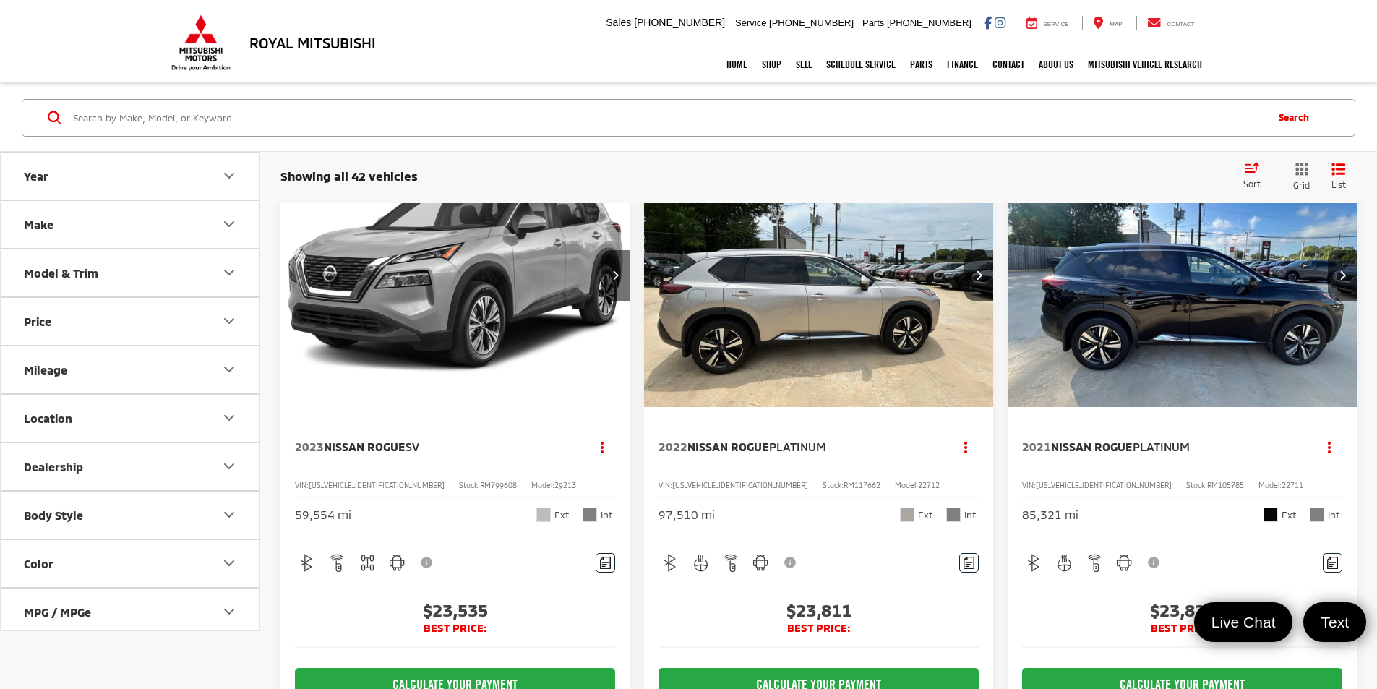
click at [1007, 322] on img "2021 Nissan Rogue Platinum 0" at bounding box center [1182, 277] width 351 height 264
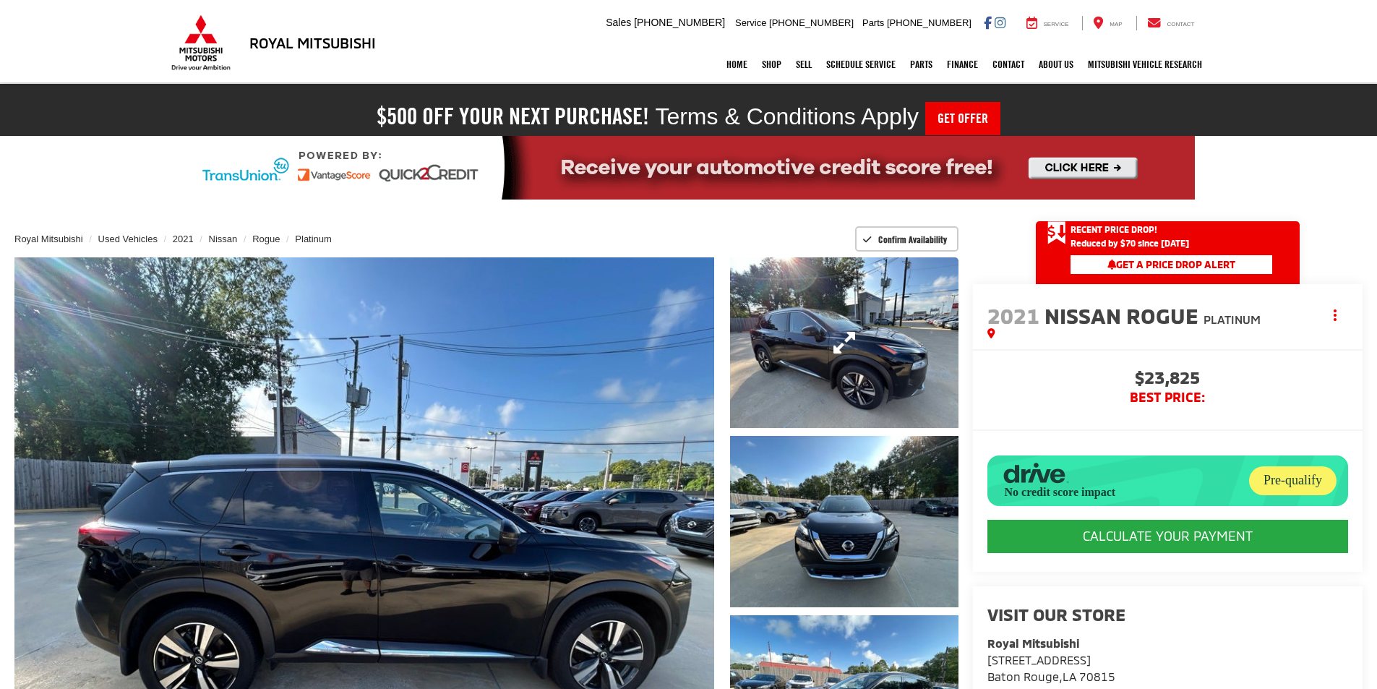
click at [883, 355] on link "Expand Photo 1" at bounding box center [844, 342] width 228 height 171
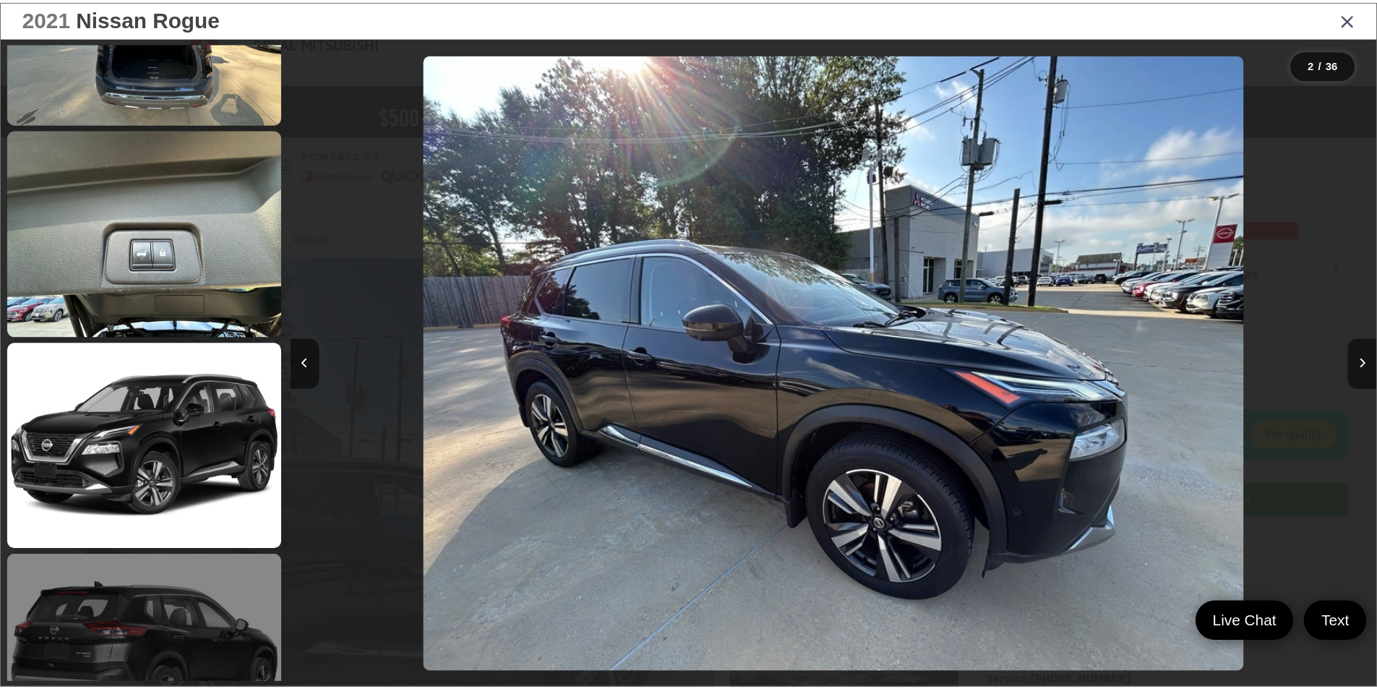
scroll to position [5028, 0]
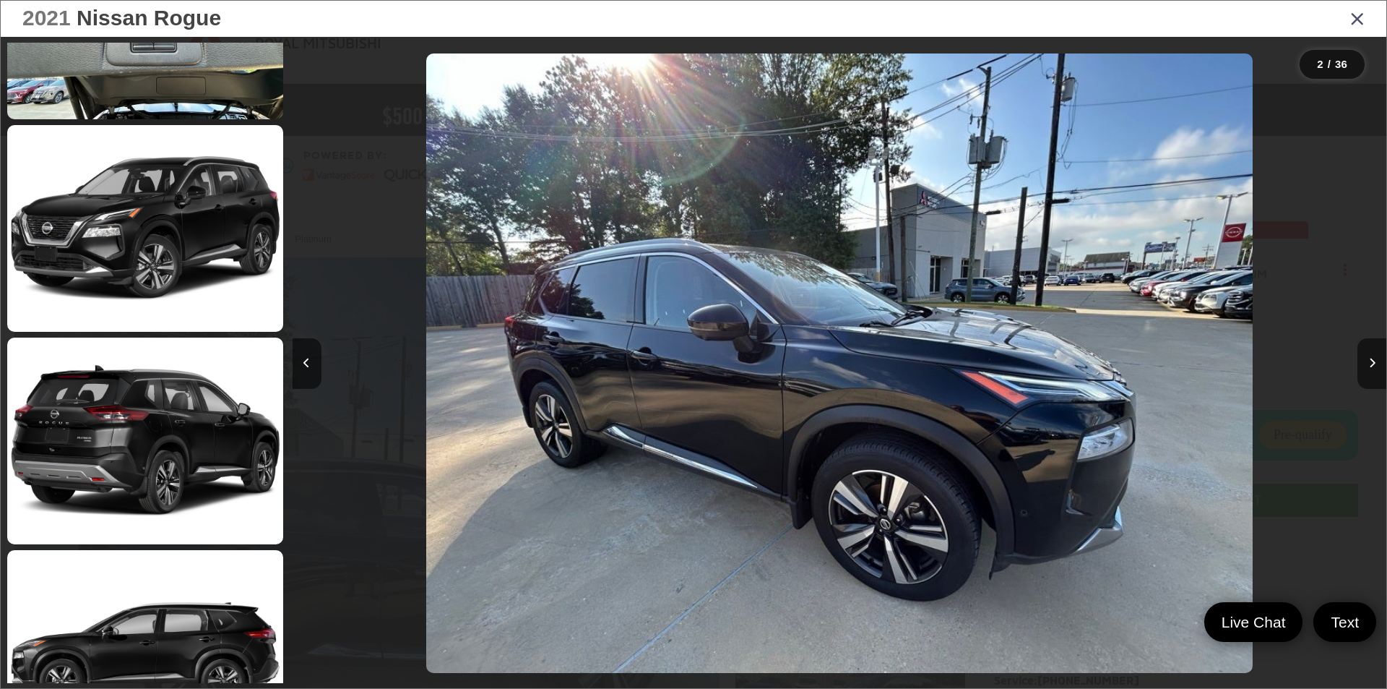
click at [1353, 27] on icon "Close gallery" at bounding box center [1358, 18] width 14 height 19
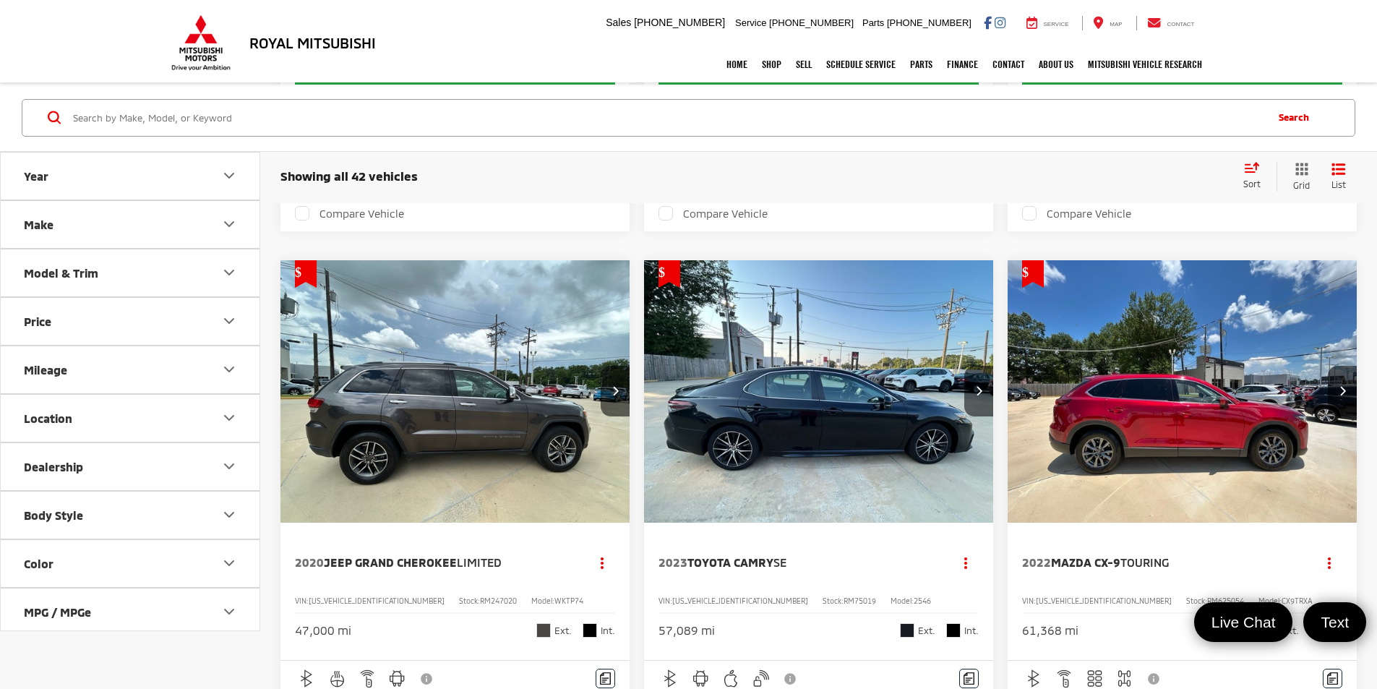
scroll to position [1540, 0]
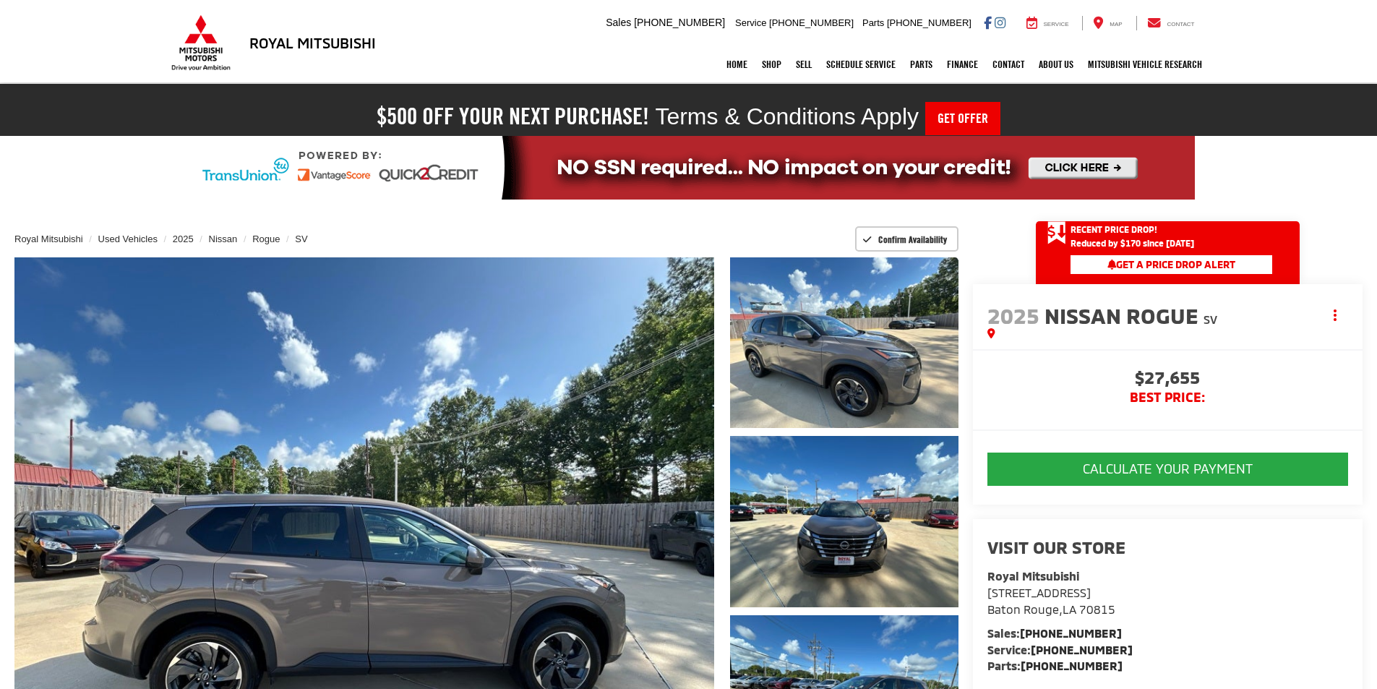
scroll to position [72, 0]
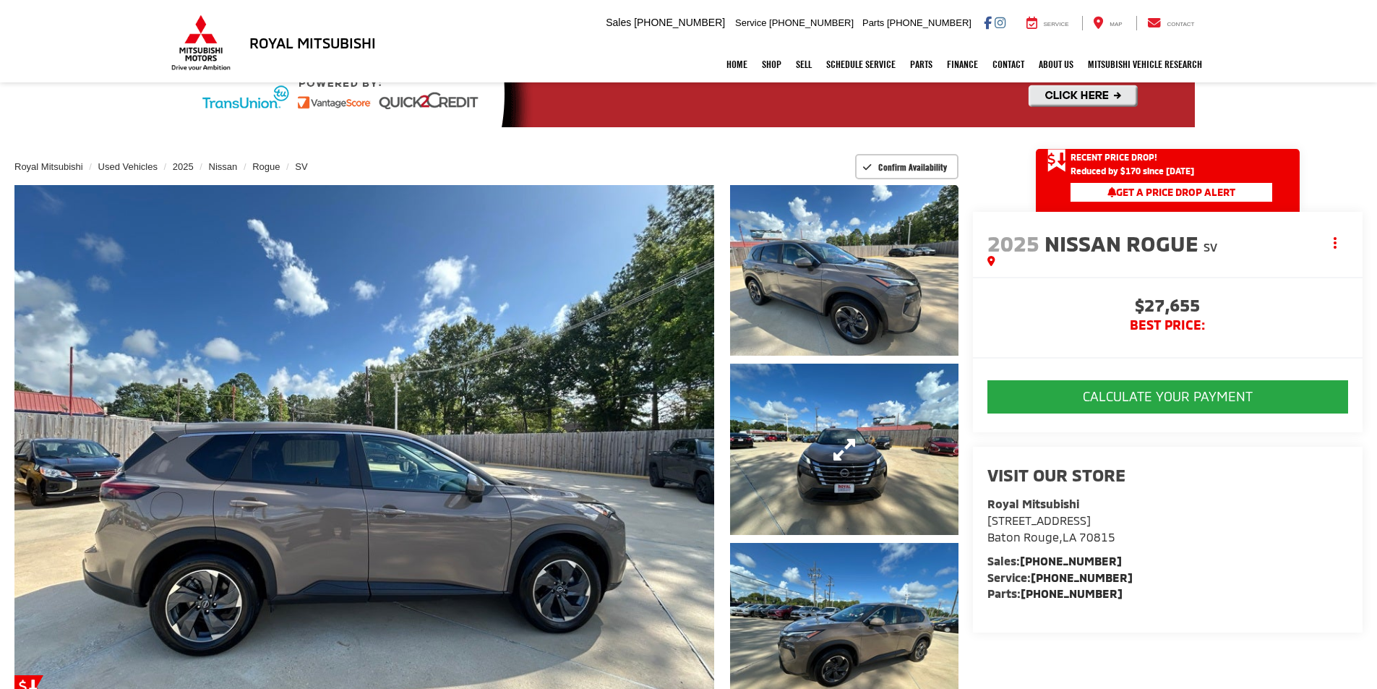
click at [804, 366] on link "Expand Photo 2" at bounding box center [844, 448] width 228 height 171
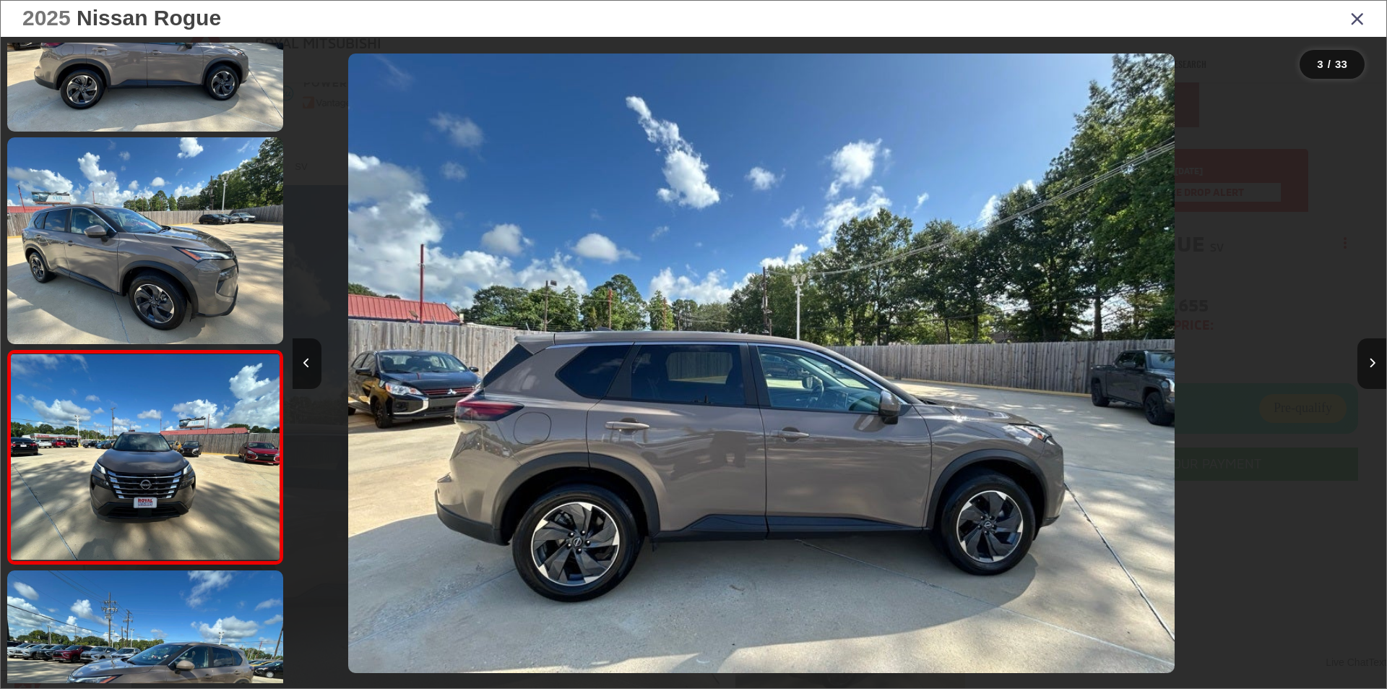
scroll to position [0, 2189]
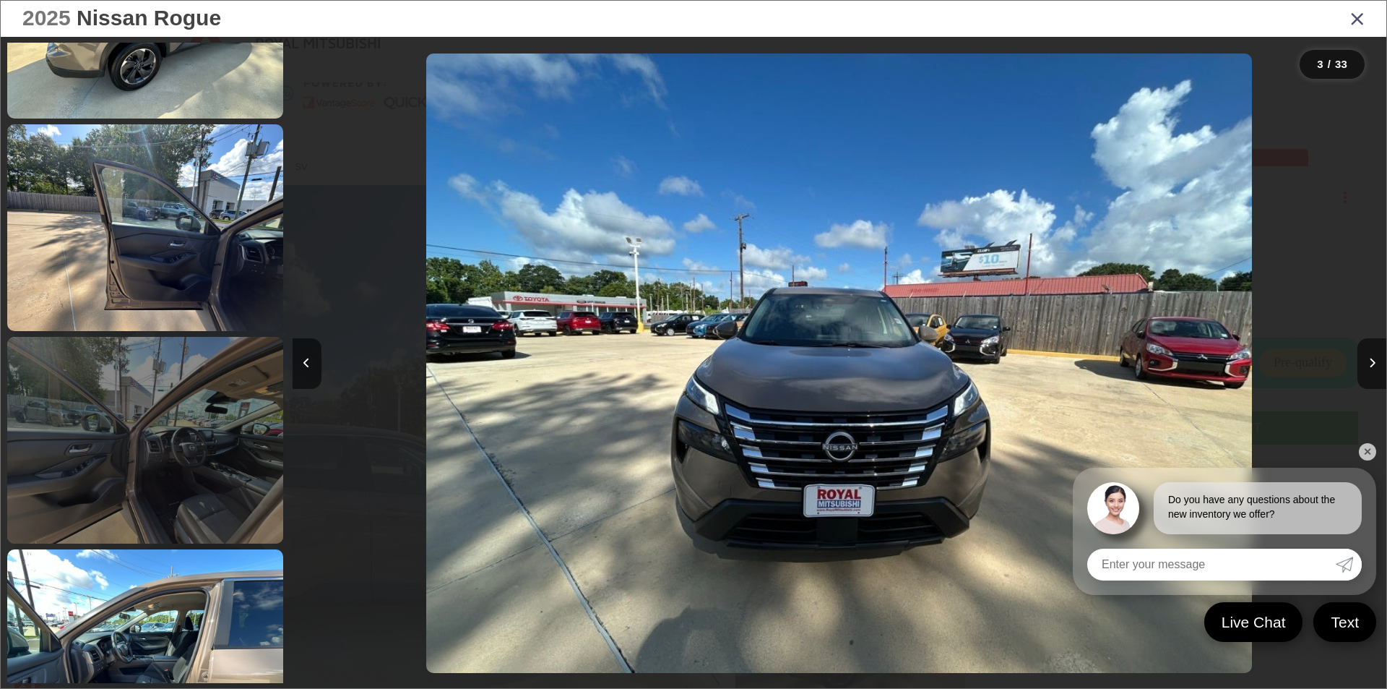
click at [110, 407] on link at bounding box center [145, 440] width 276 height 207
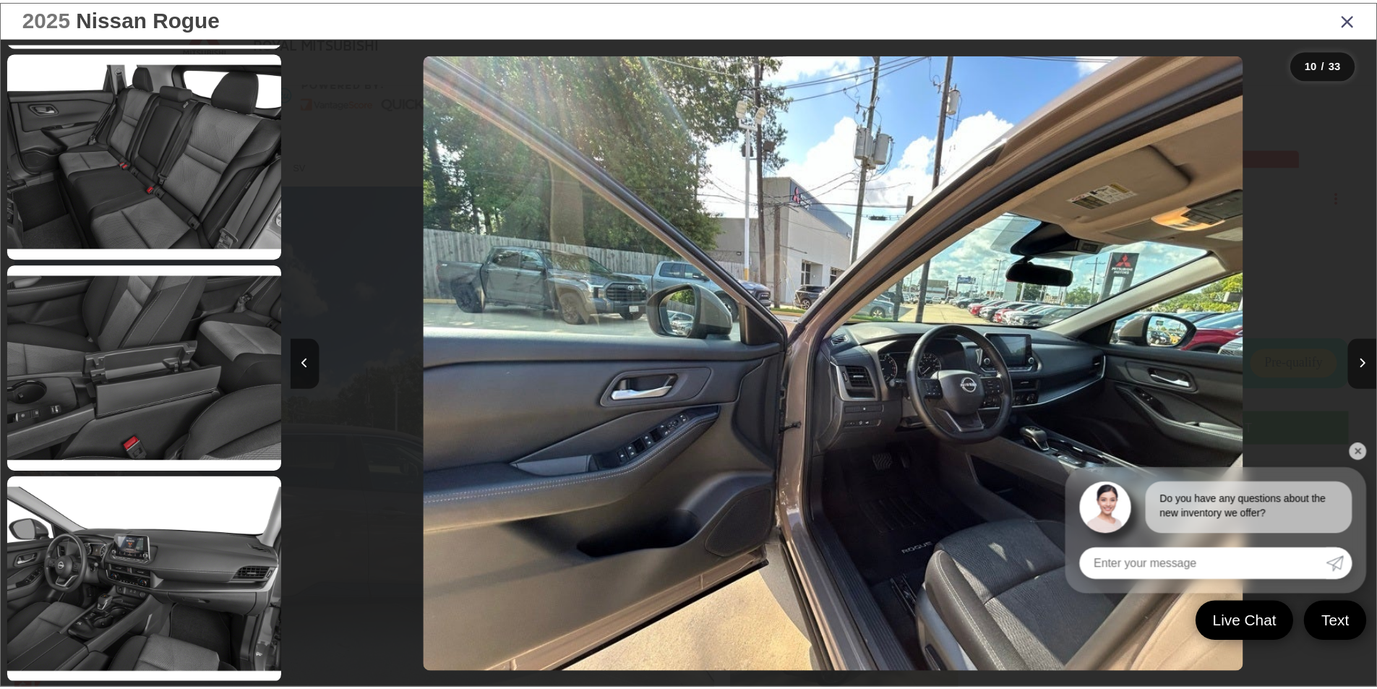
scroll to position [6377, 0]
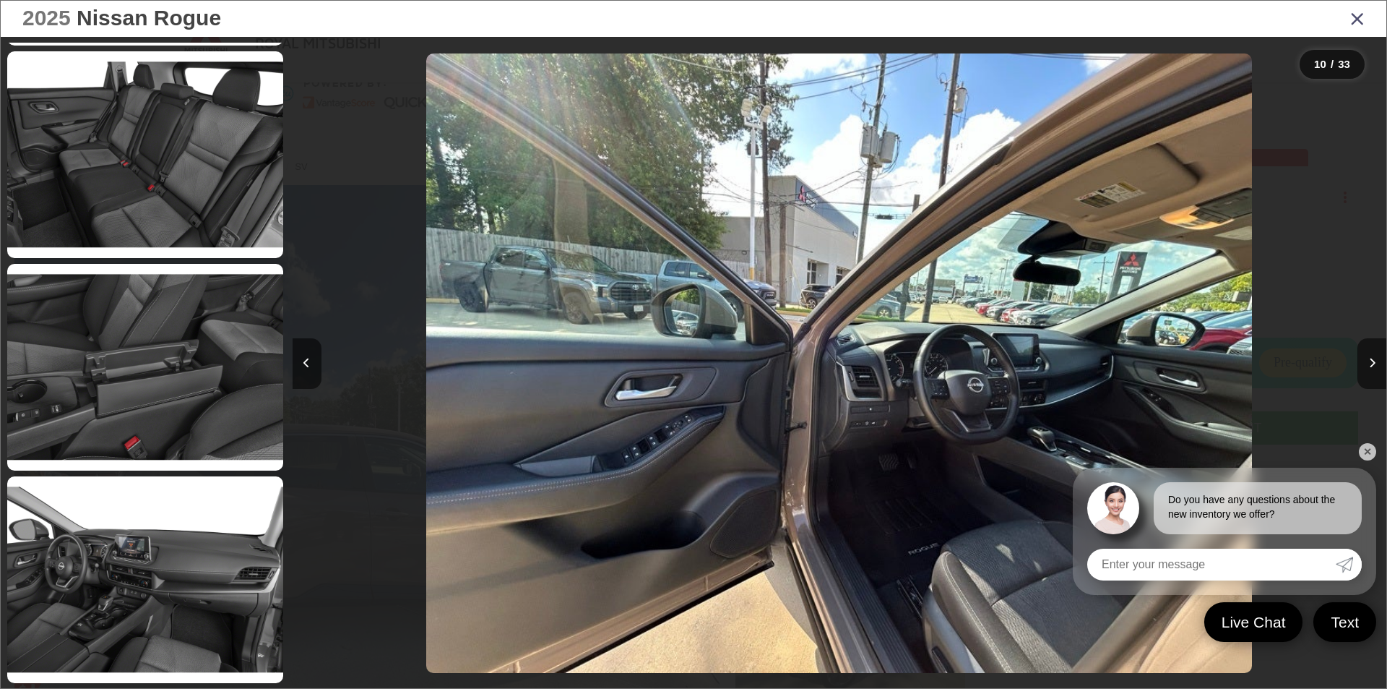
click at [1361, 18] on icon "Close gallery" at bounding box center [1358, 18] width 14 height 19
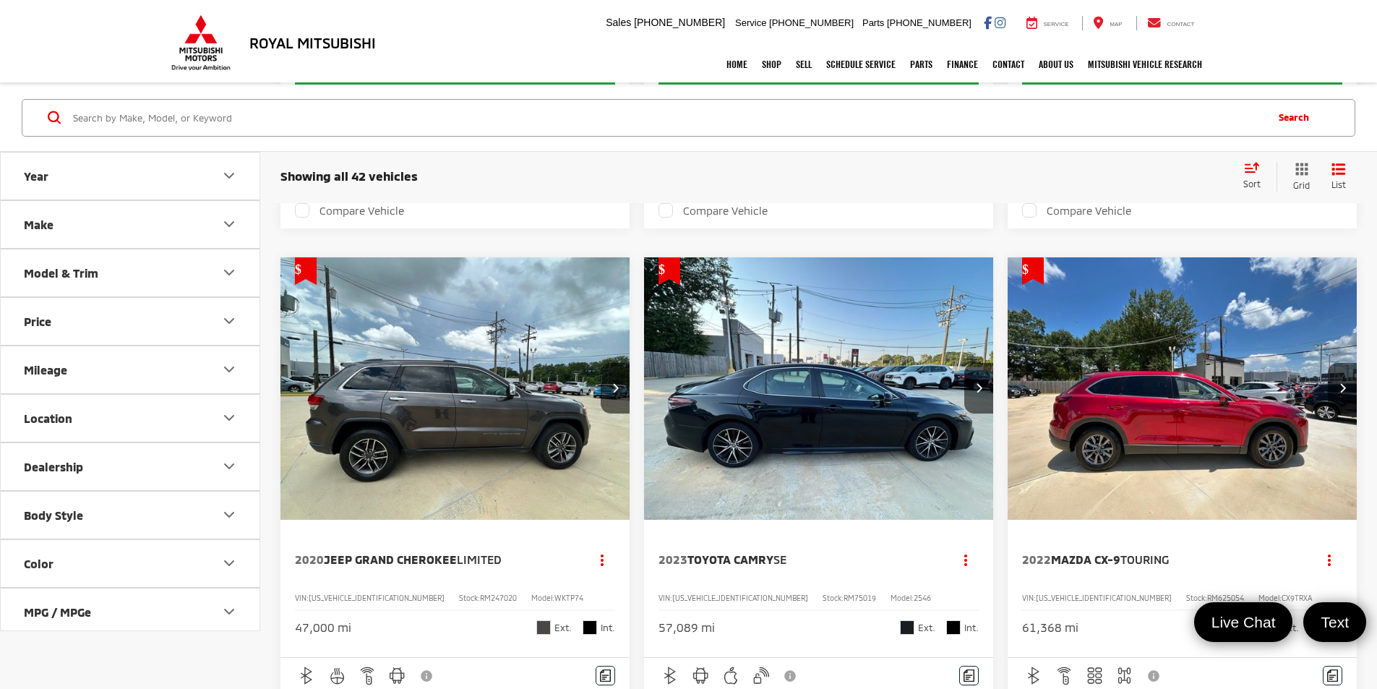
scroll to position [1540, 0]
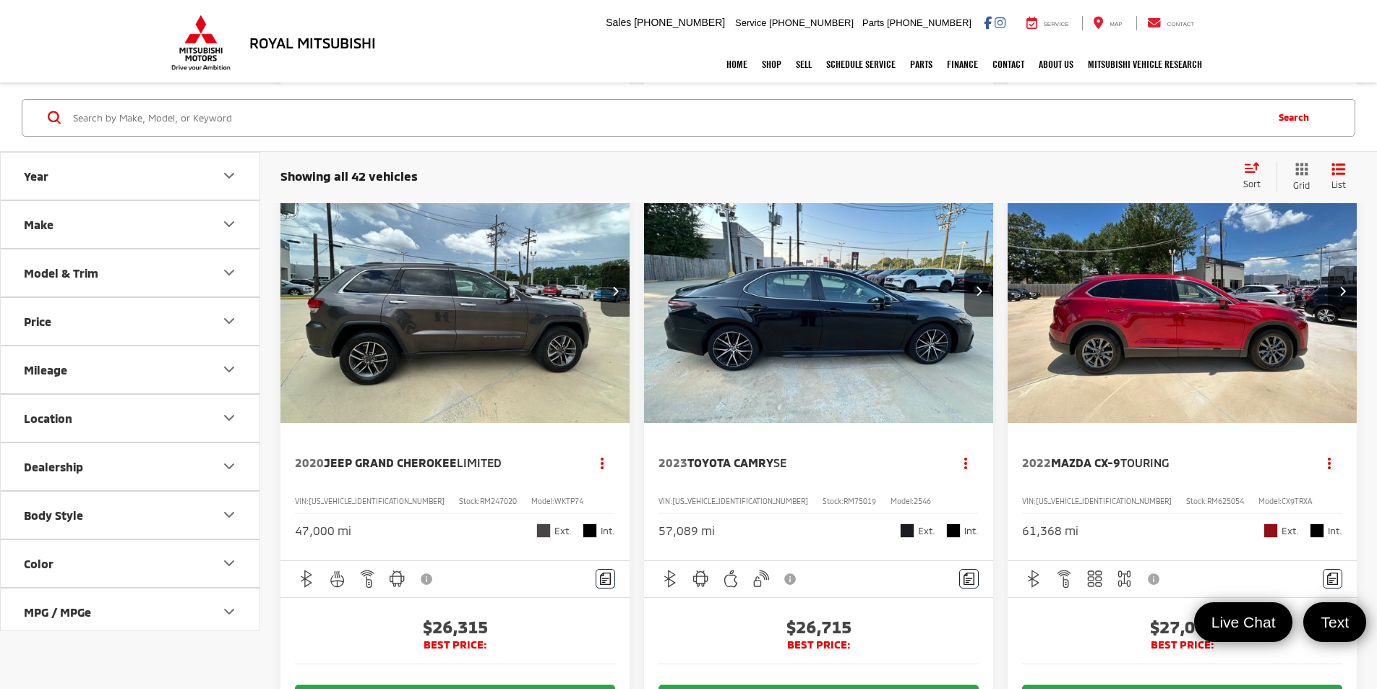
click at [85, 509] on button "Body Style" at bounding box center [131, 514] width 260 height 47
click at [96, 475] on button "Dealership" at bounding box center [131, 465] width 260 height 47
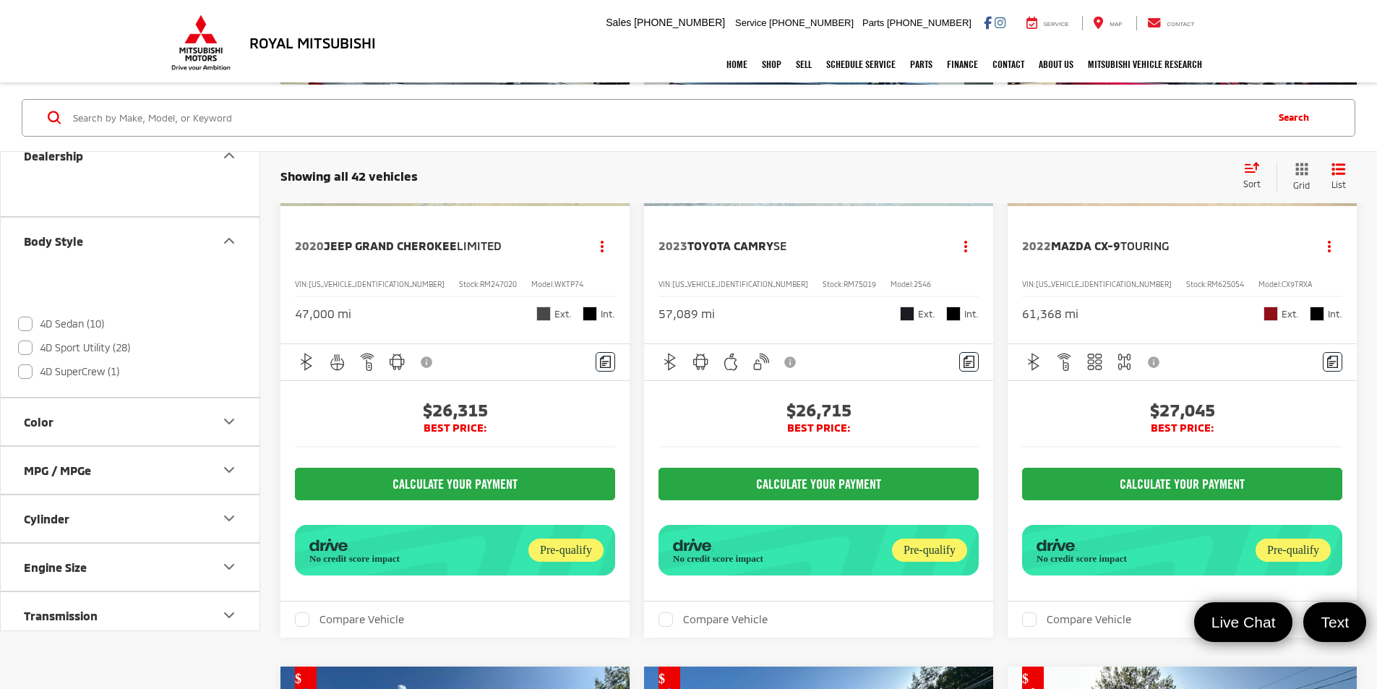
scroll to position [578, 0]
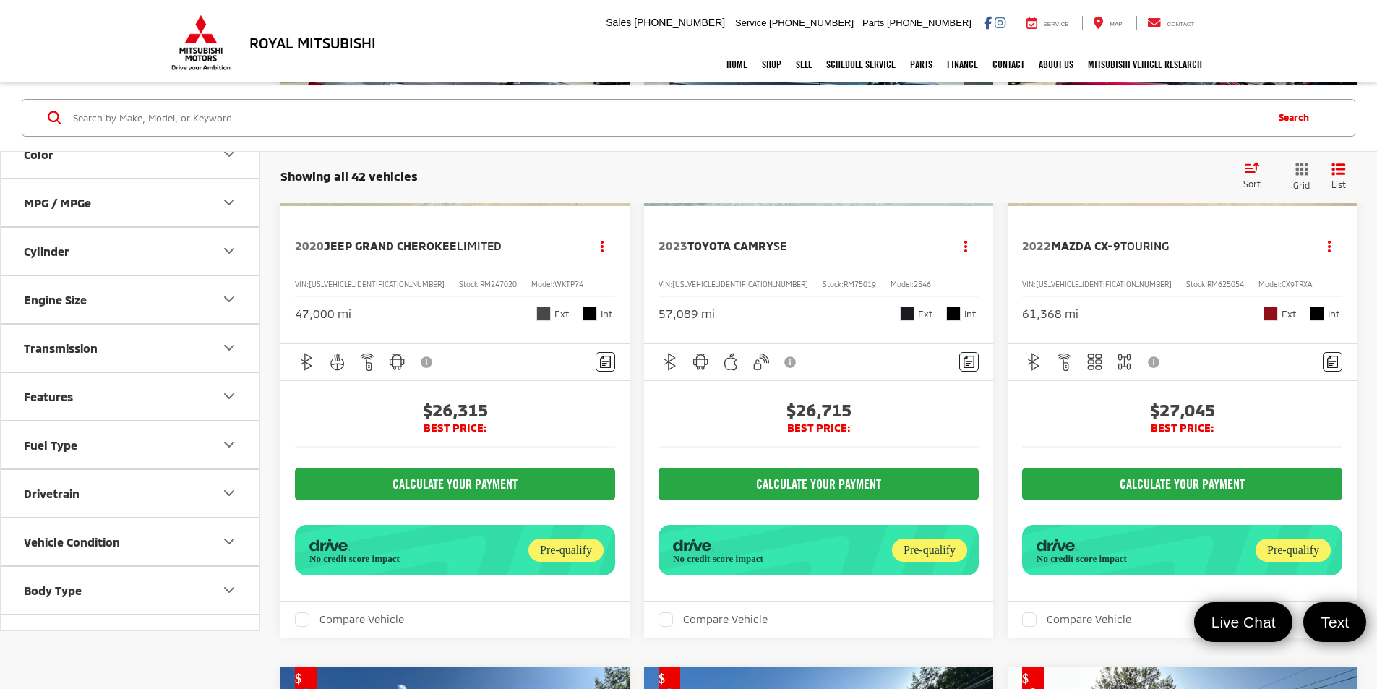
click at [124, 381] on button "Features" at bounding box center [131, 395] width 260 height 47
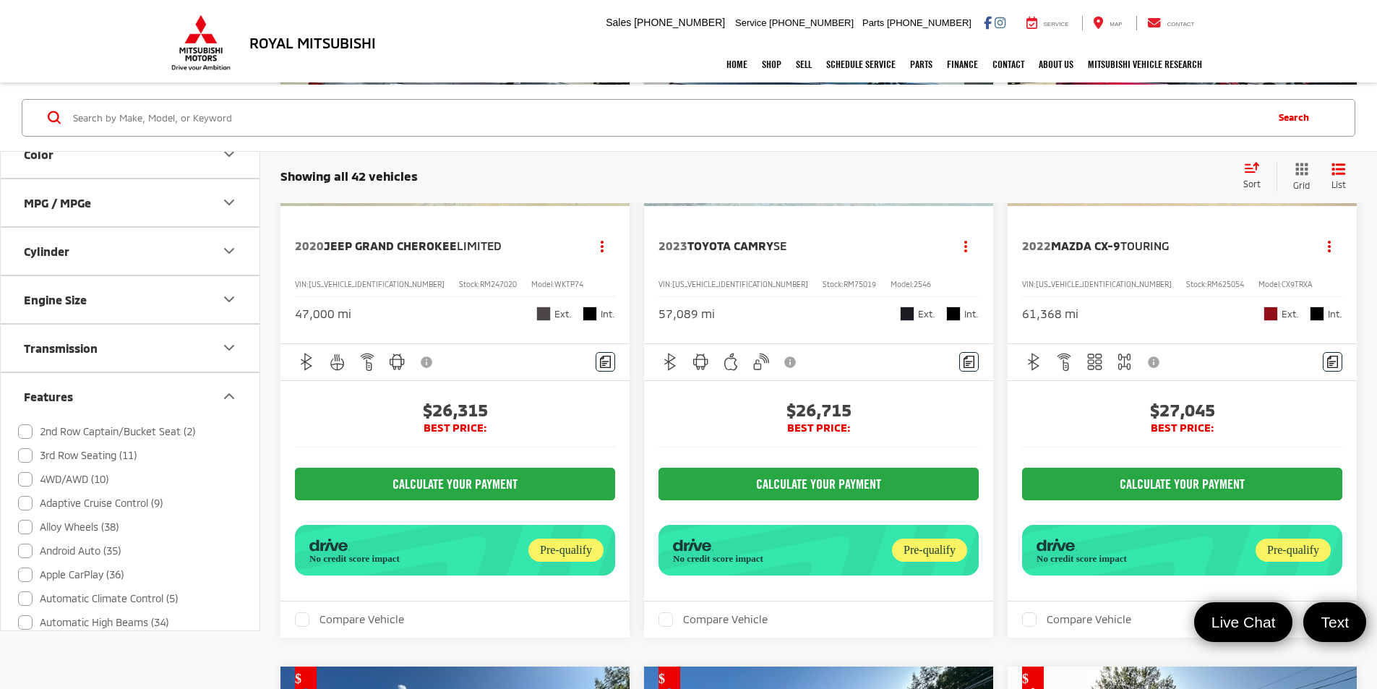
click at [117, 428] on label "2nd Row Captain/Bucket Seat (2)" at bounding box center [106, 431] width 177 height 24
checkbox input "true"
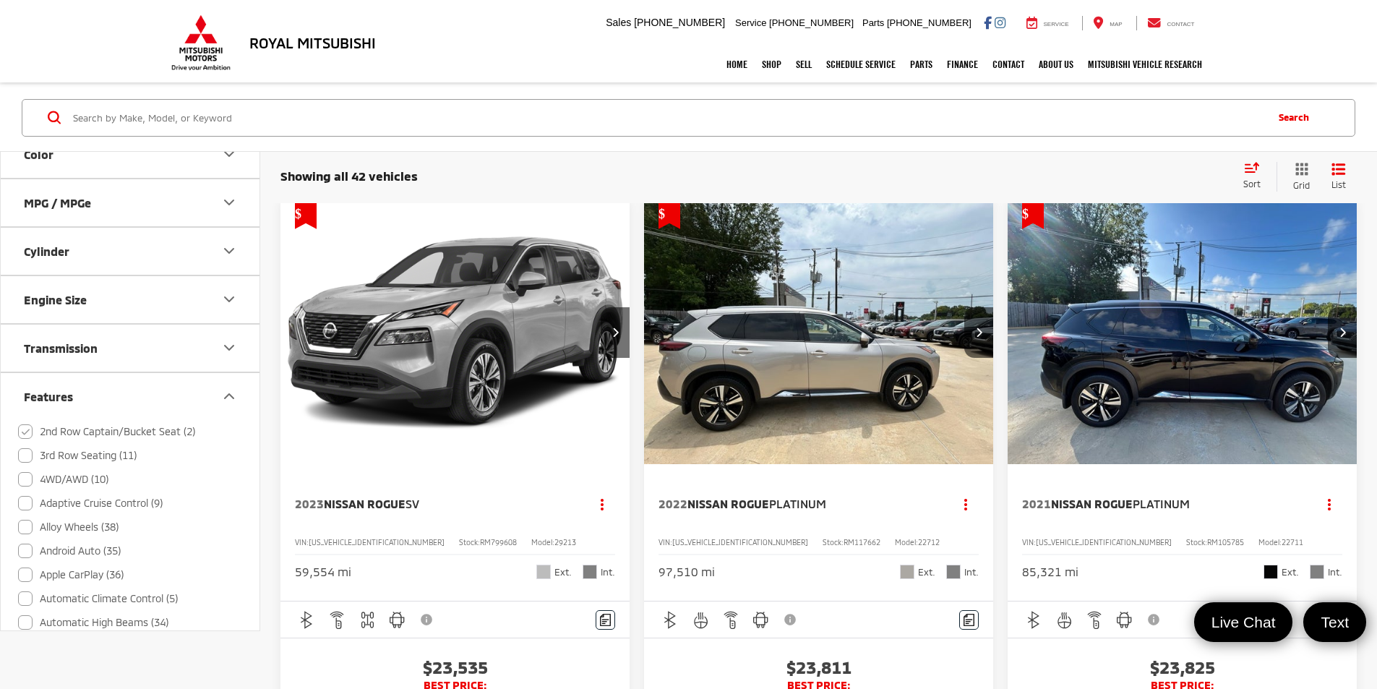
scroll to position [52, 0]
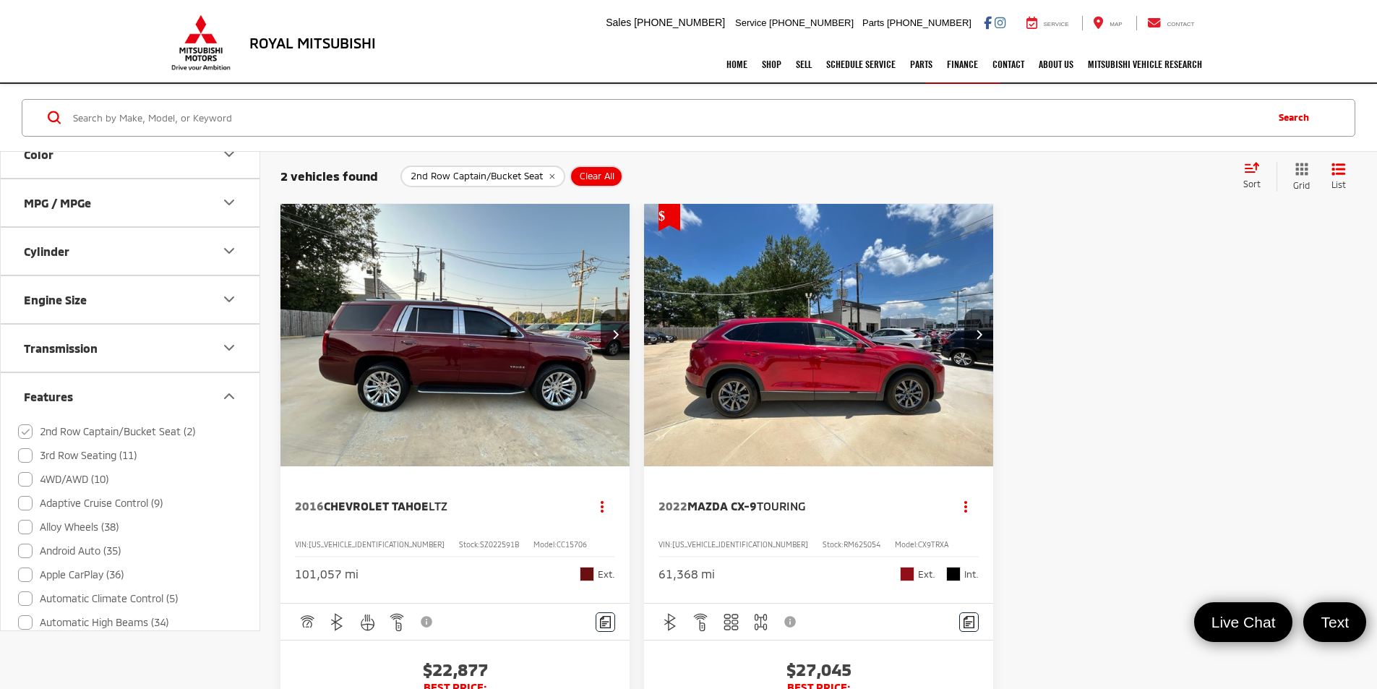
click at [666, 371] on img "2022 Mazda Mazda CX-9 Touring 0" at bounding box center [818, 336] width 351 height 264
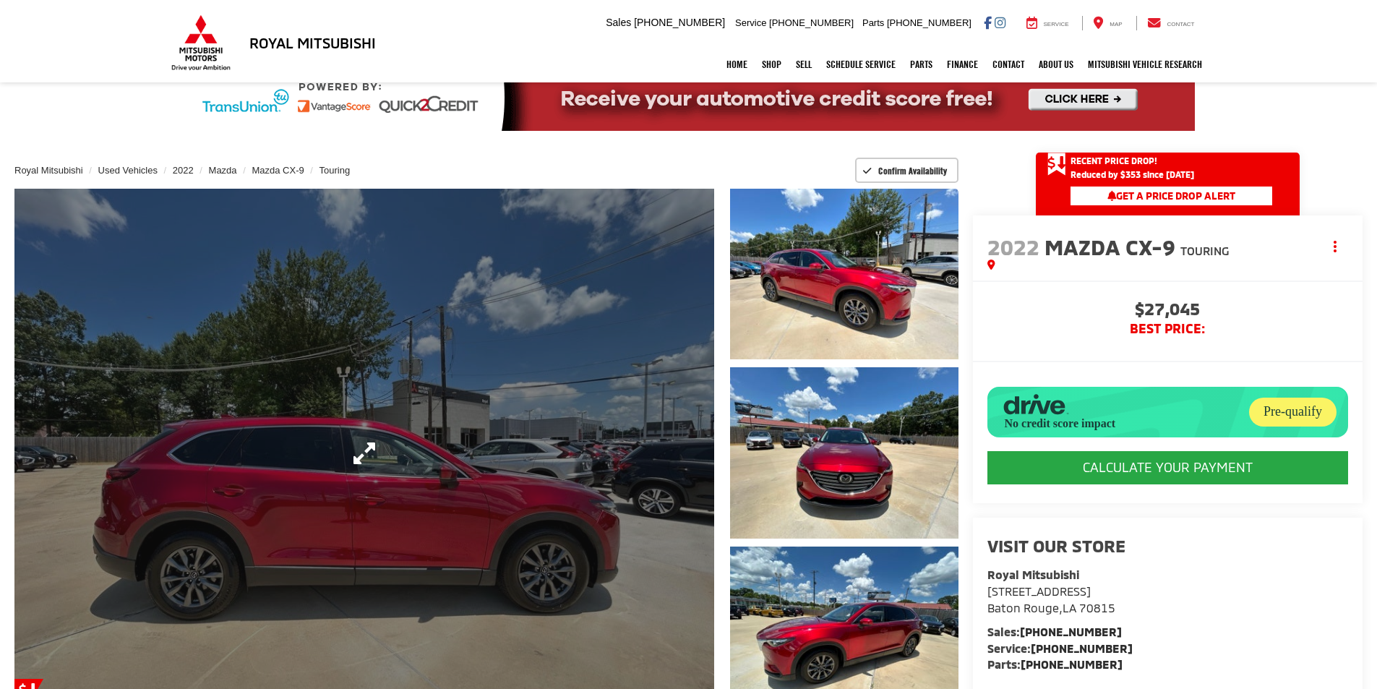
click at [525, 462] on link "Expand Photo 0" at bounding box center [363, 453] width 699 height 529
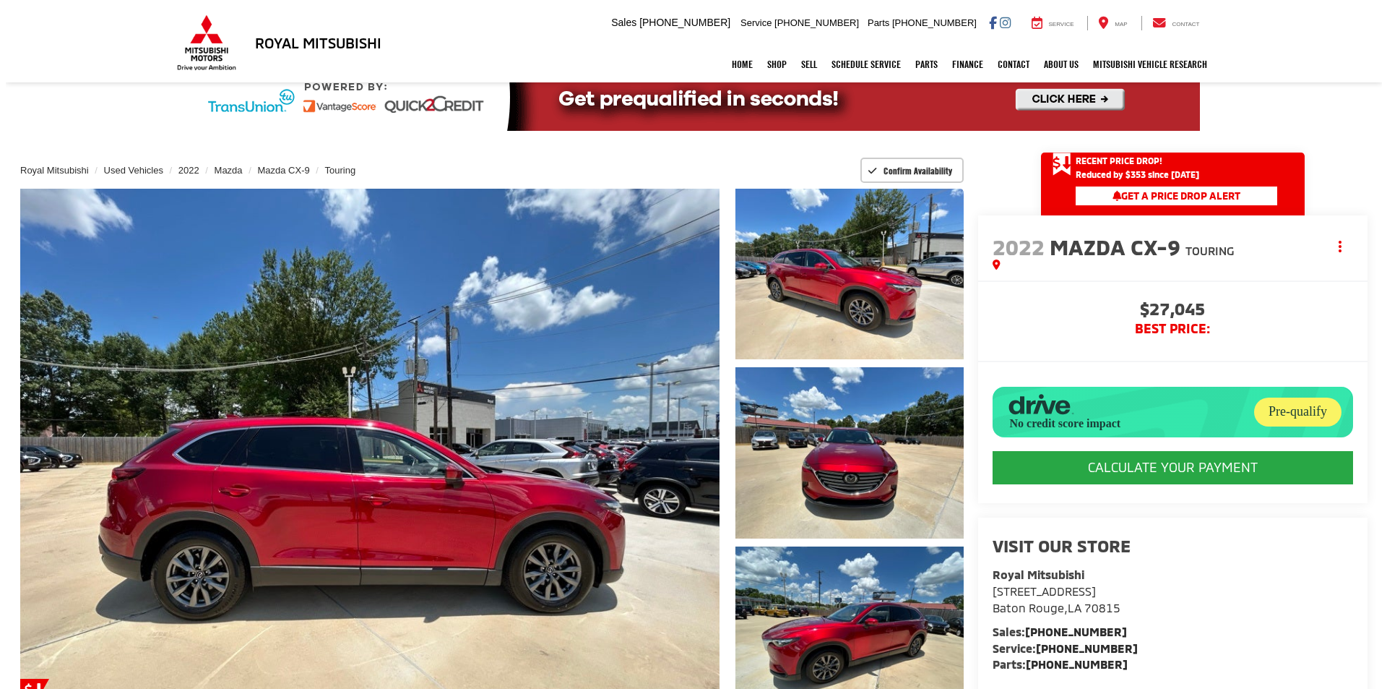
scroll to position [72, 0]
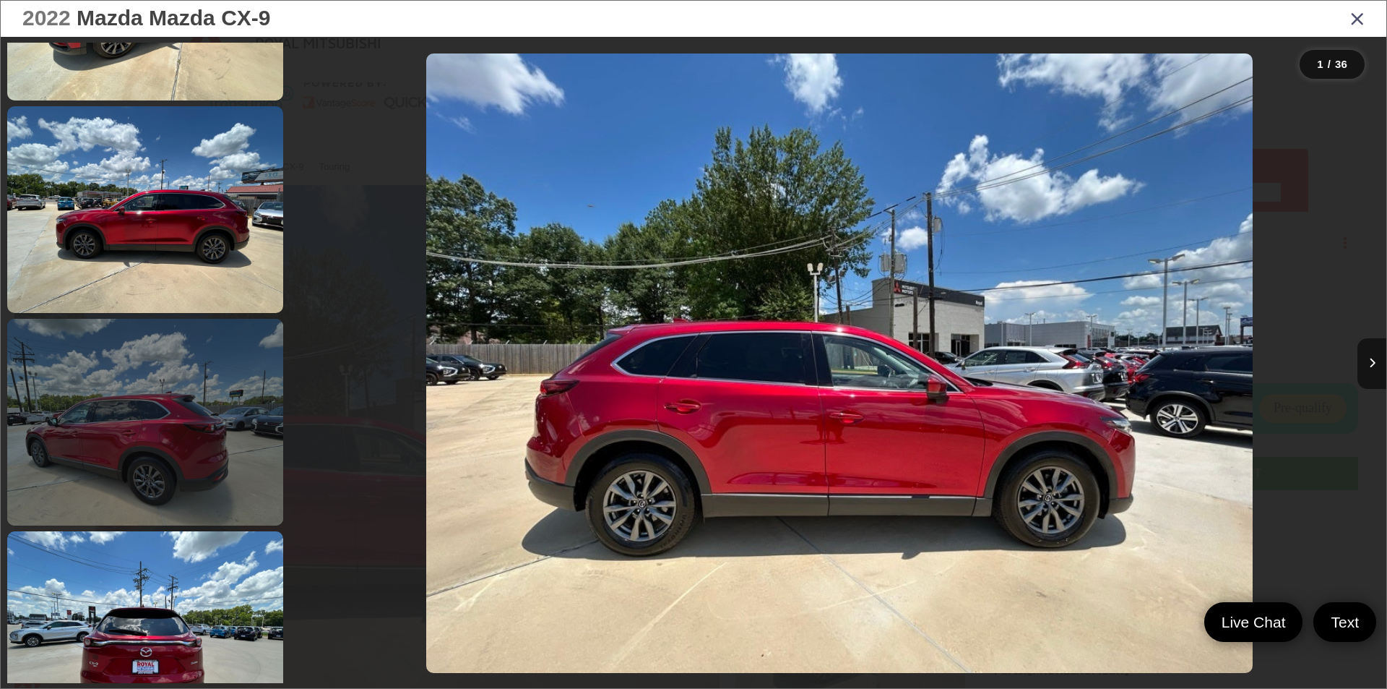
click at [130, 397] on link at bounding box center [145, 422] width 276 height 207
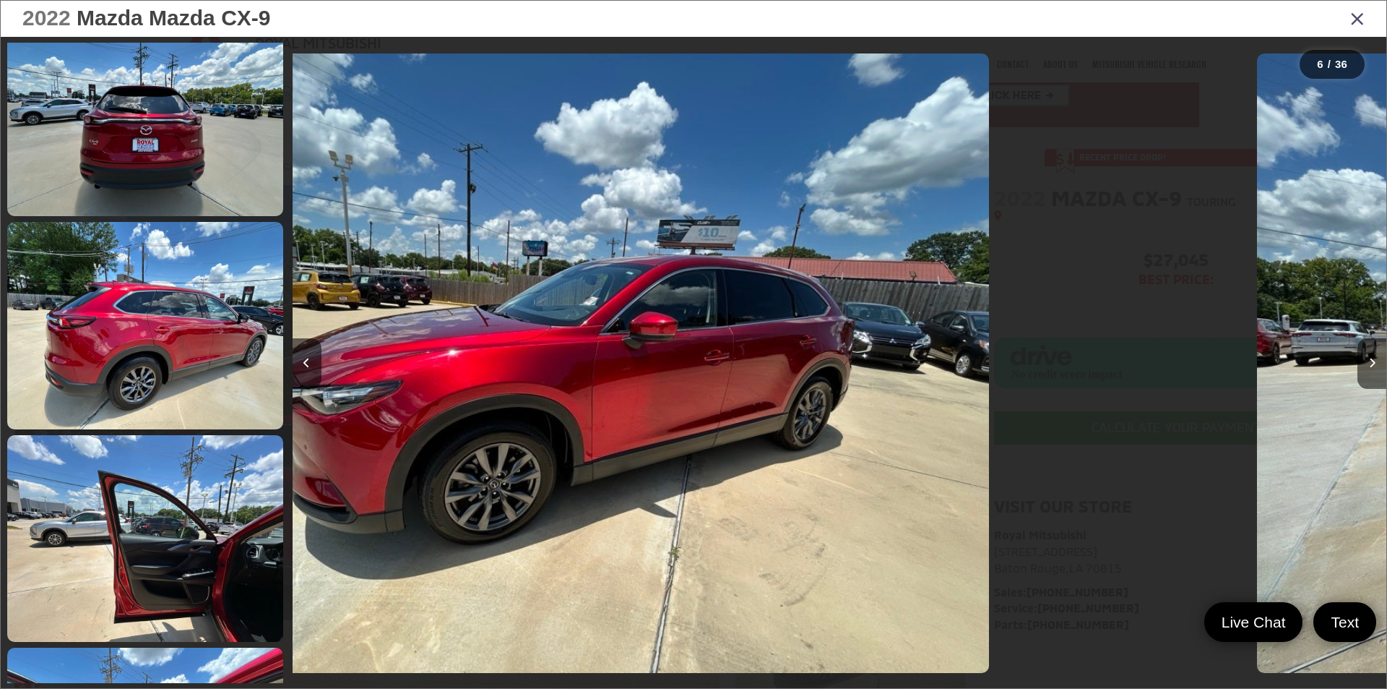
scroll to position [1398, 0]
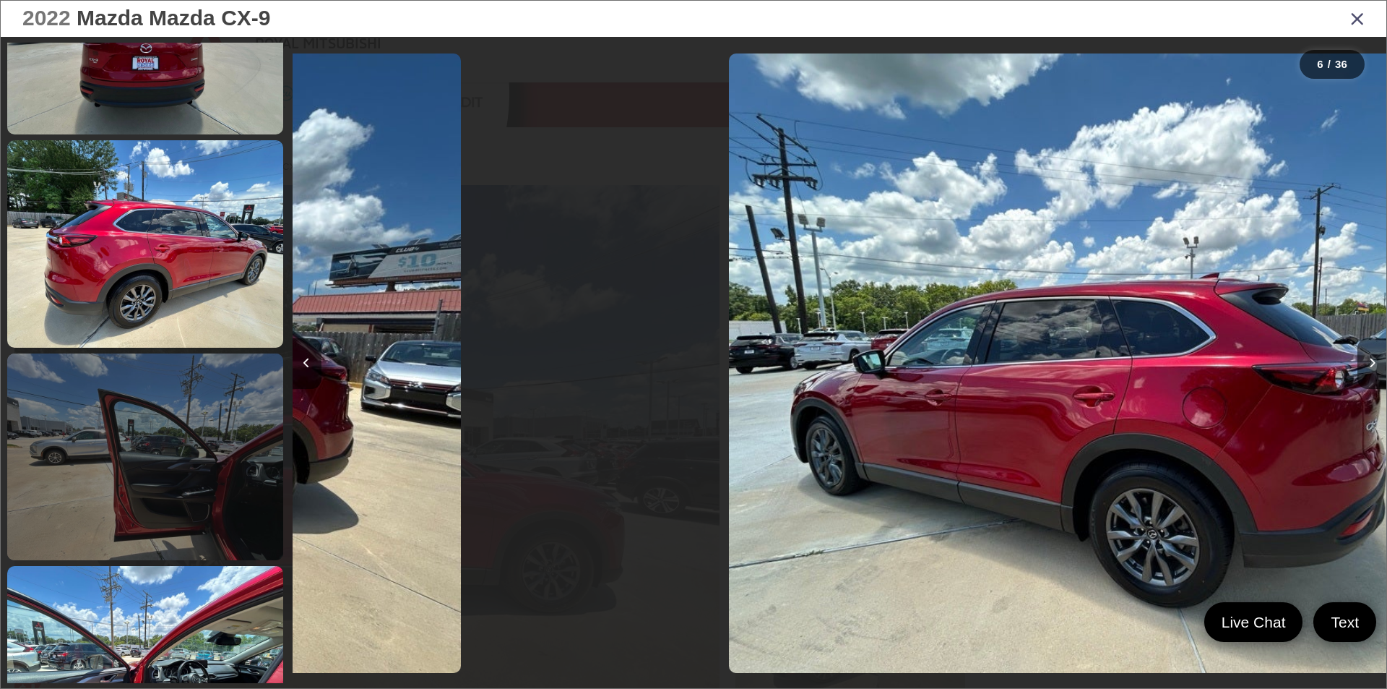
click at [171, 466] on link at bounding box center [145, 456] width 276 height 207
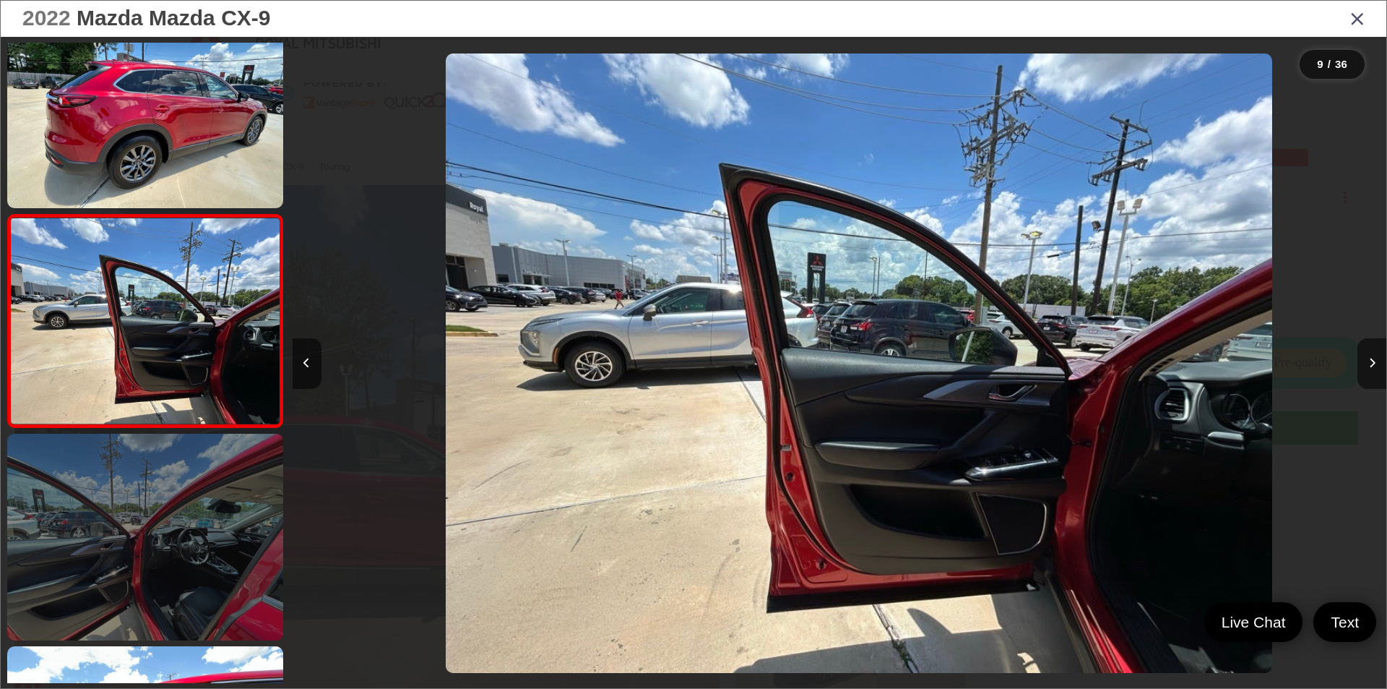
scroll to position [0, 8754]
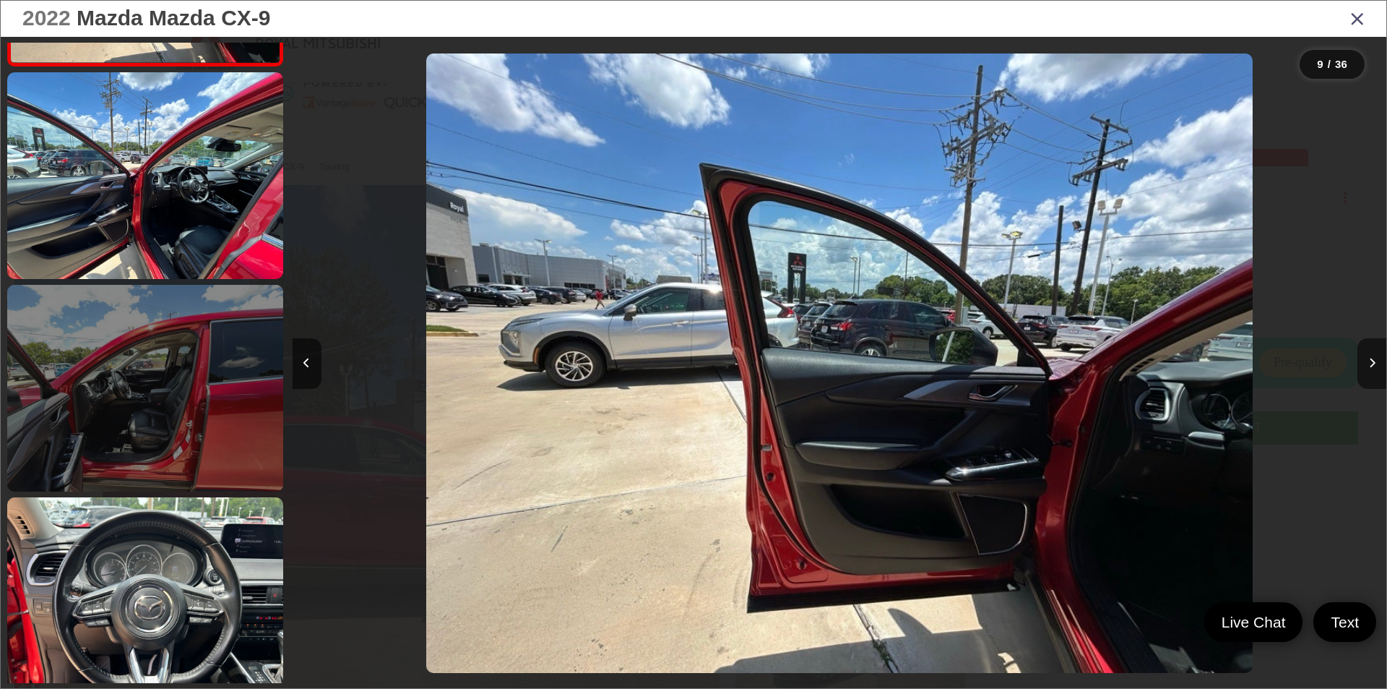
click at [119, 431] on link at bounding box center [145, 388] width 276 height 207
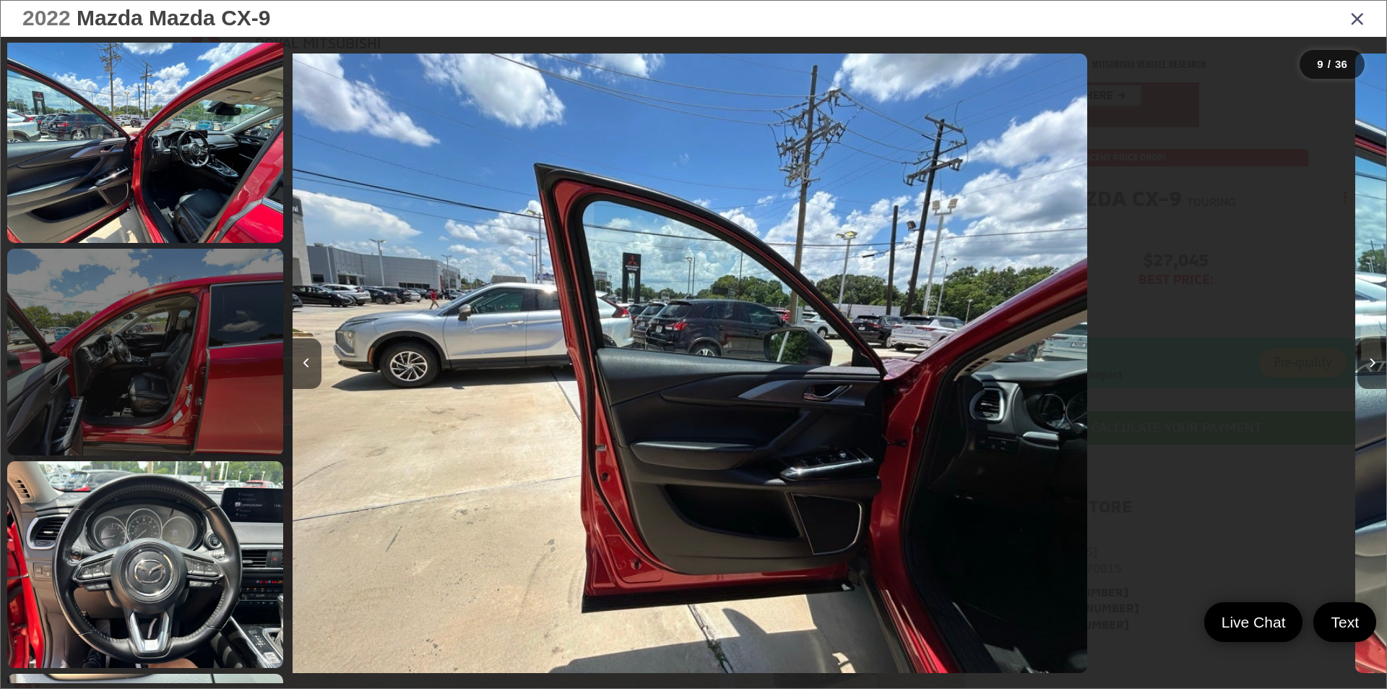
scroll to position [1955, 0]
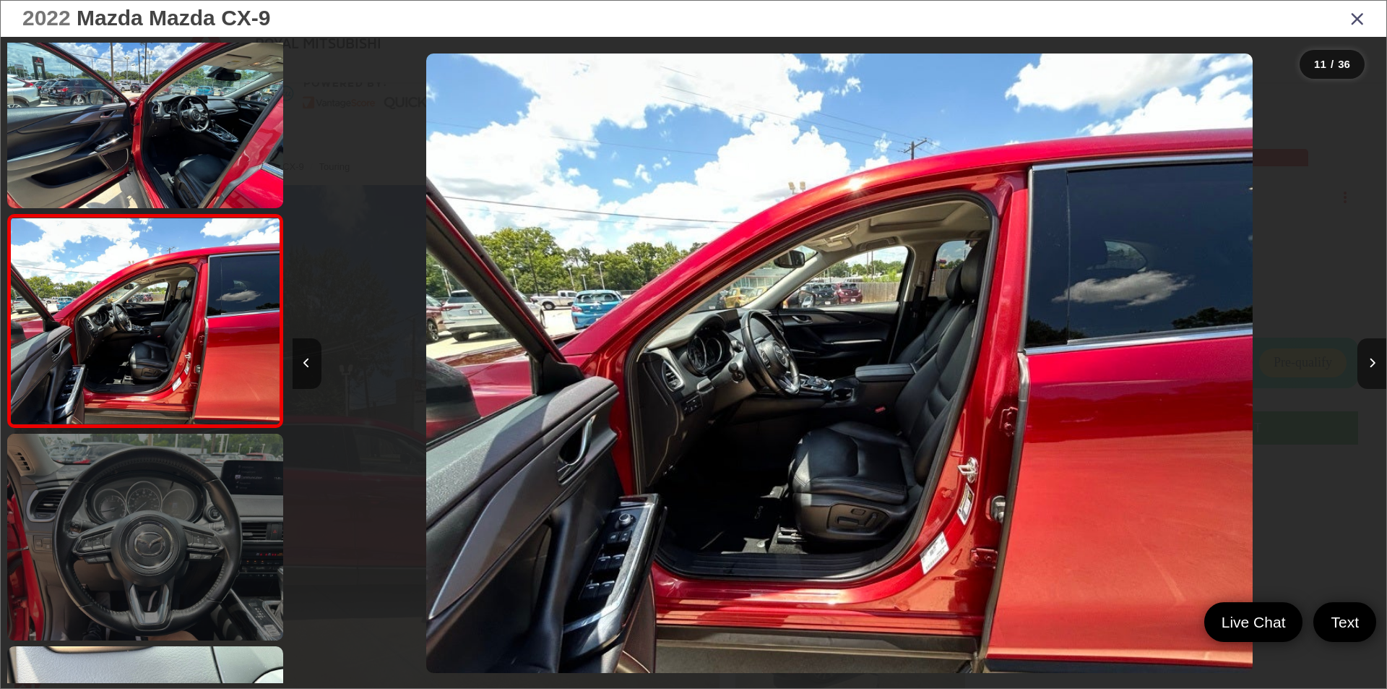
click at [142, 507] on link at bounding box center [145, 537] width 276 height 207
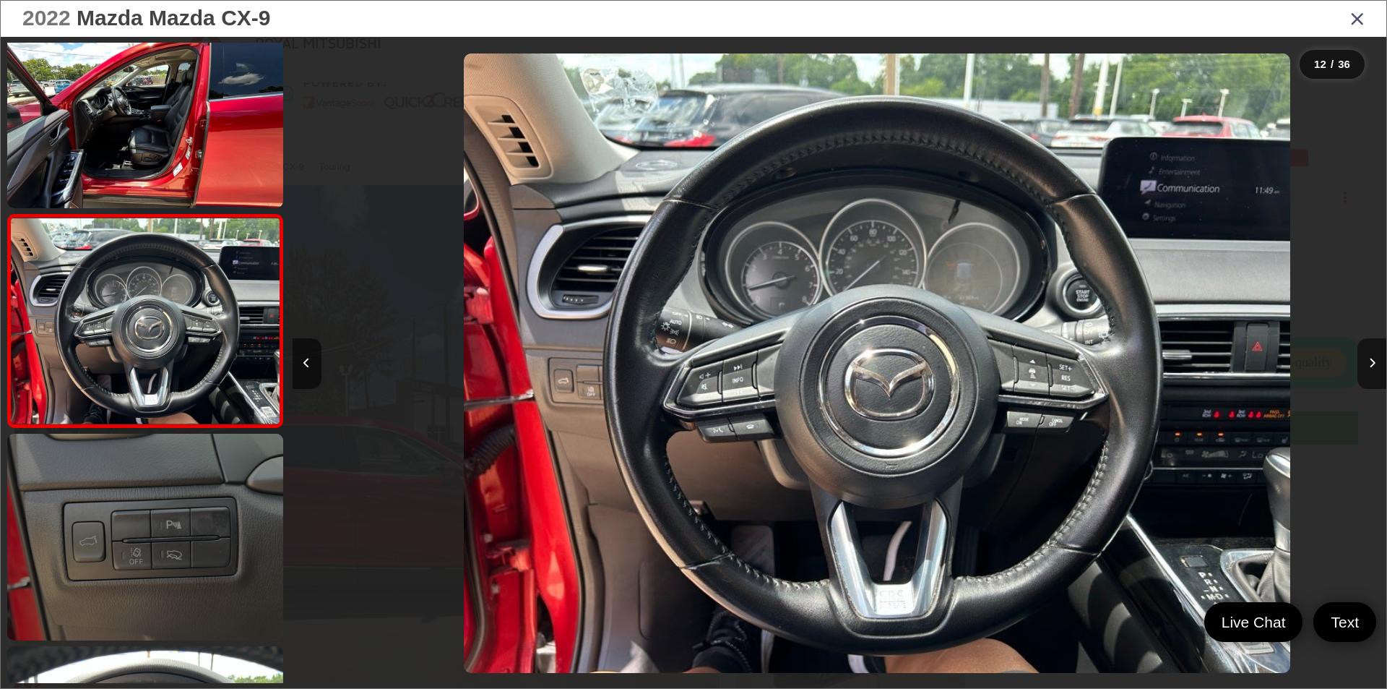
scroll to position [0, 12037]
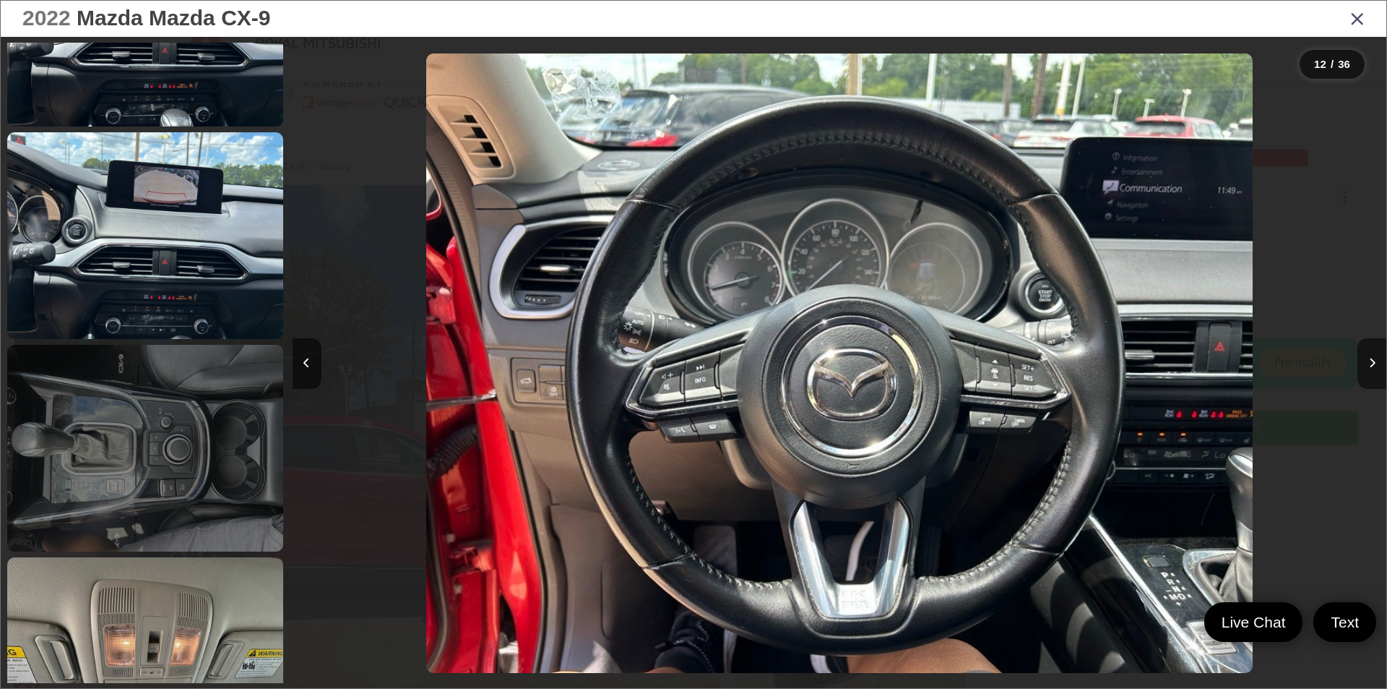
click at [177, 511] on link at bounding box center [145, 448] width 276 height 207
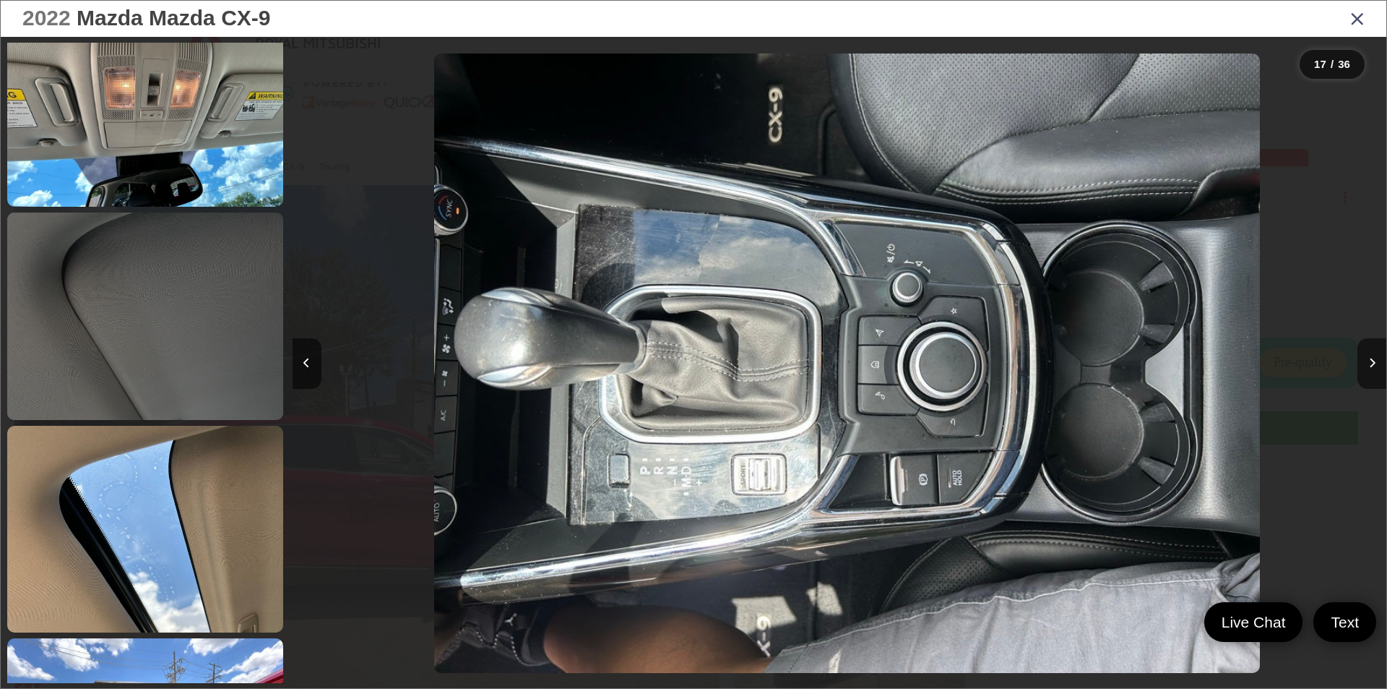
scroll to position [0, 17510]
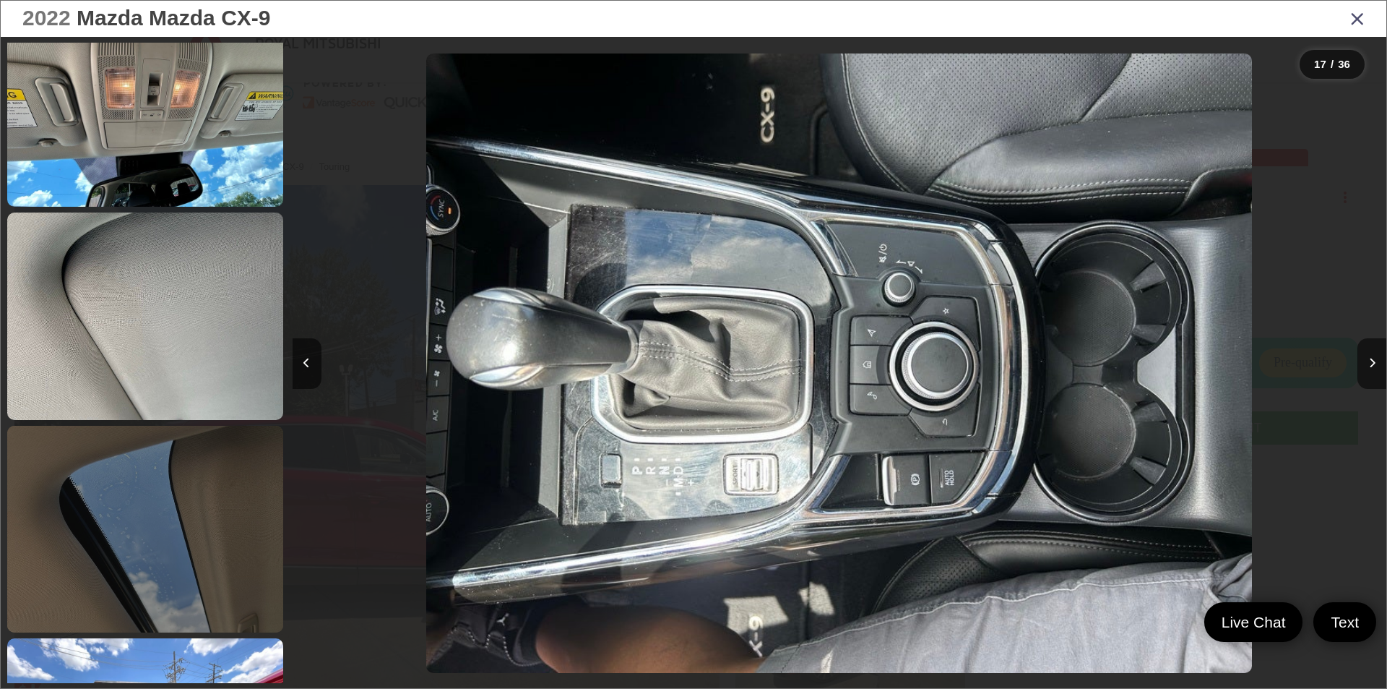
click at [239, 488] on link at bounding box center [145, 529] width 276 height 207
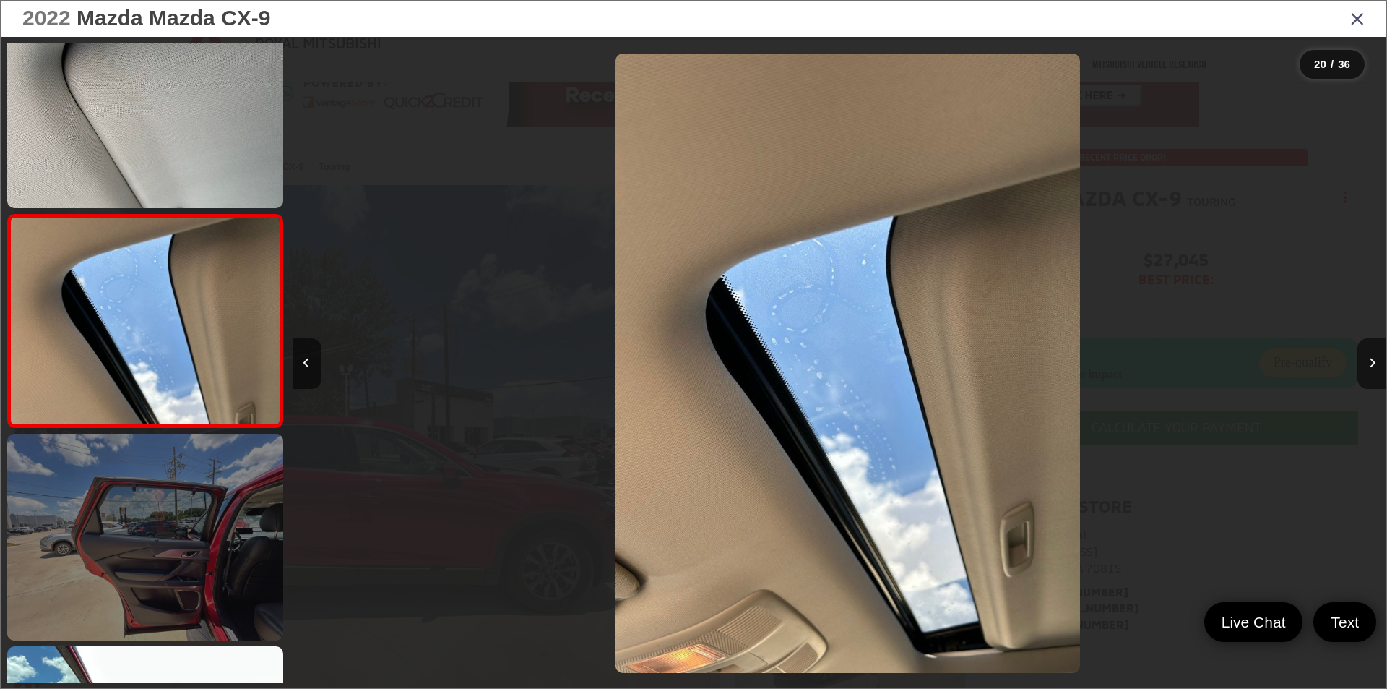
scroll to position [0, 0]
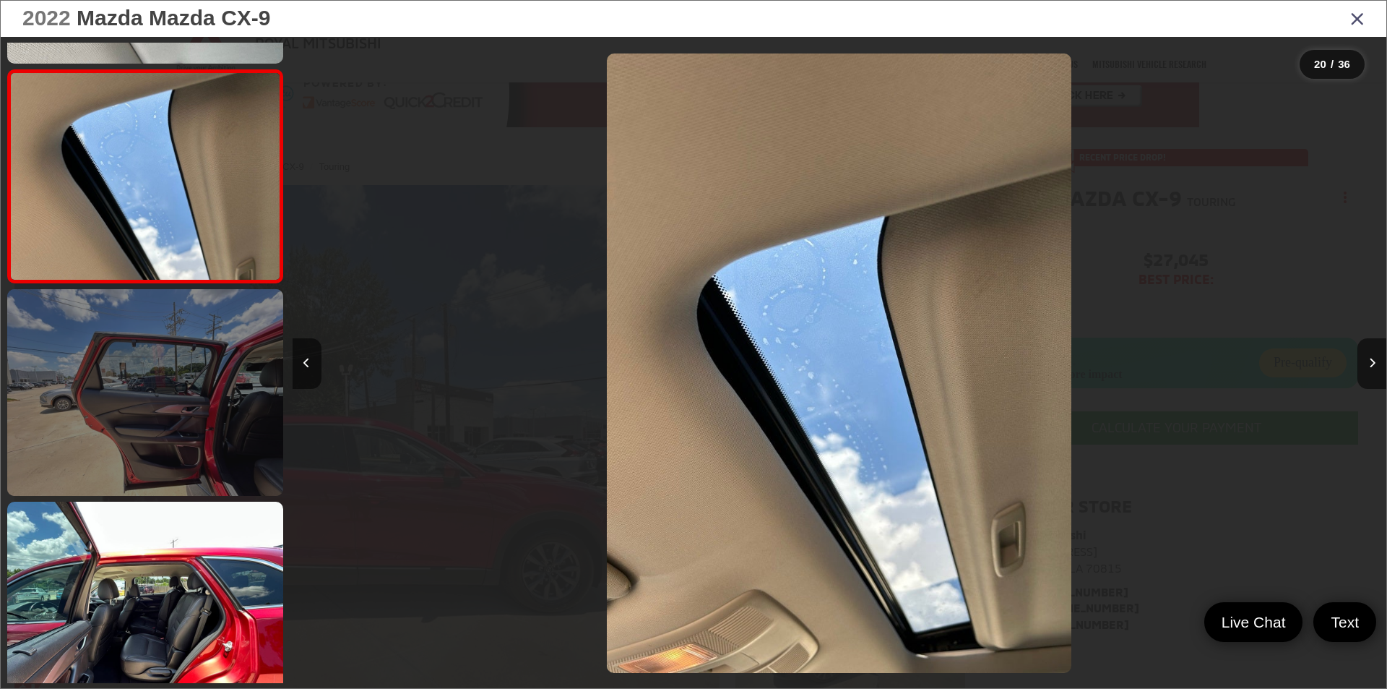
click at [176, 455] on link at bounding box center [145, 392] width 276 height 207
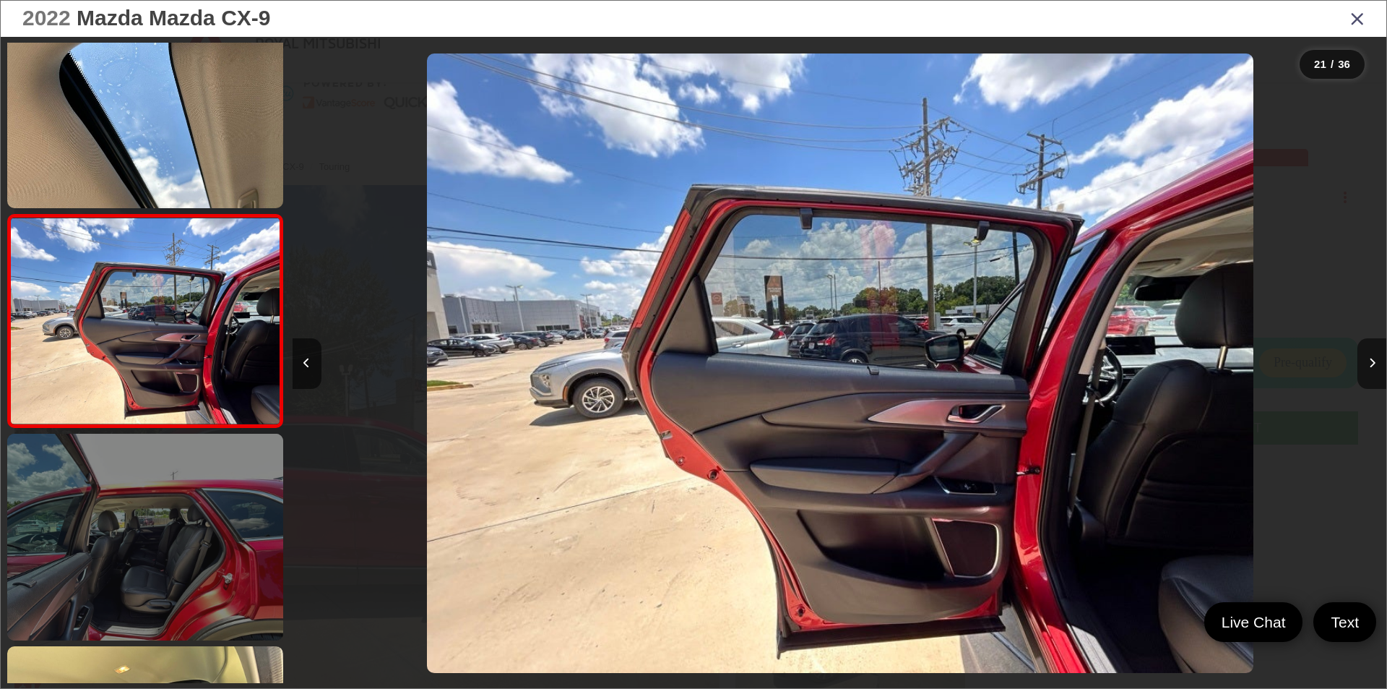
click at [186, 566] on link at bounding box center [145, 537] width 276 height 207
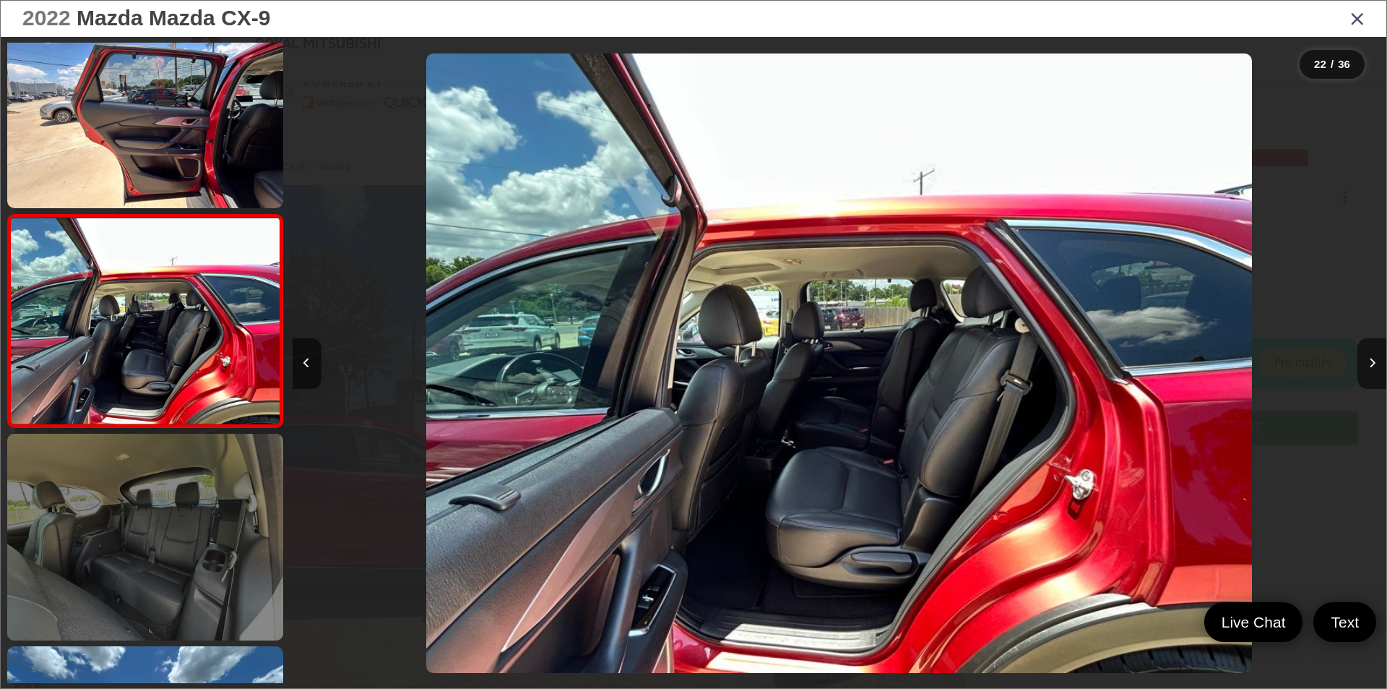
click at [185, 567] on link at bounding box center [145, 537] width 276 height 207
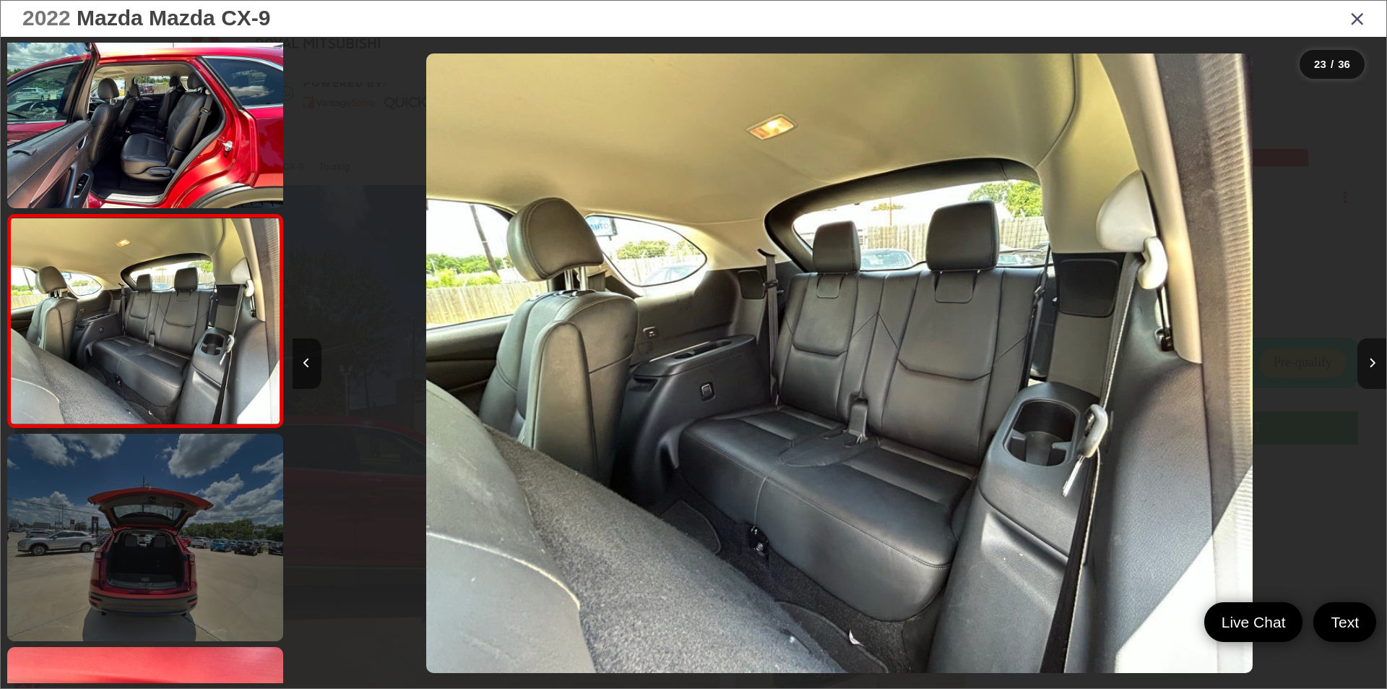
click at [179, 602] on link at bounding box center [145, 537] width 276 height 207
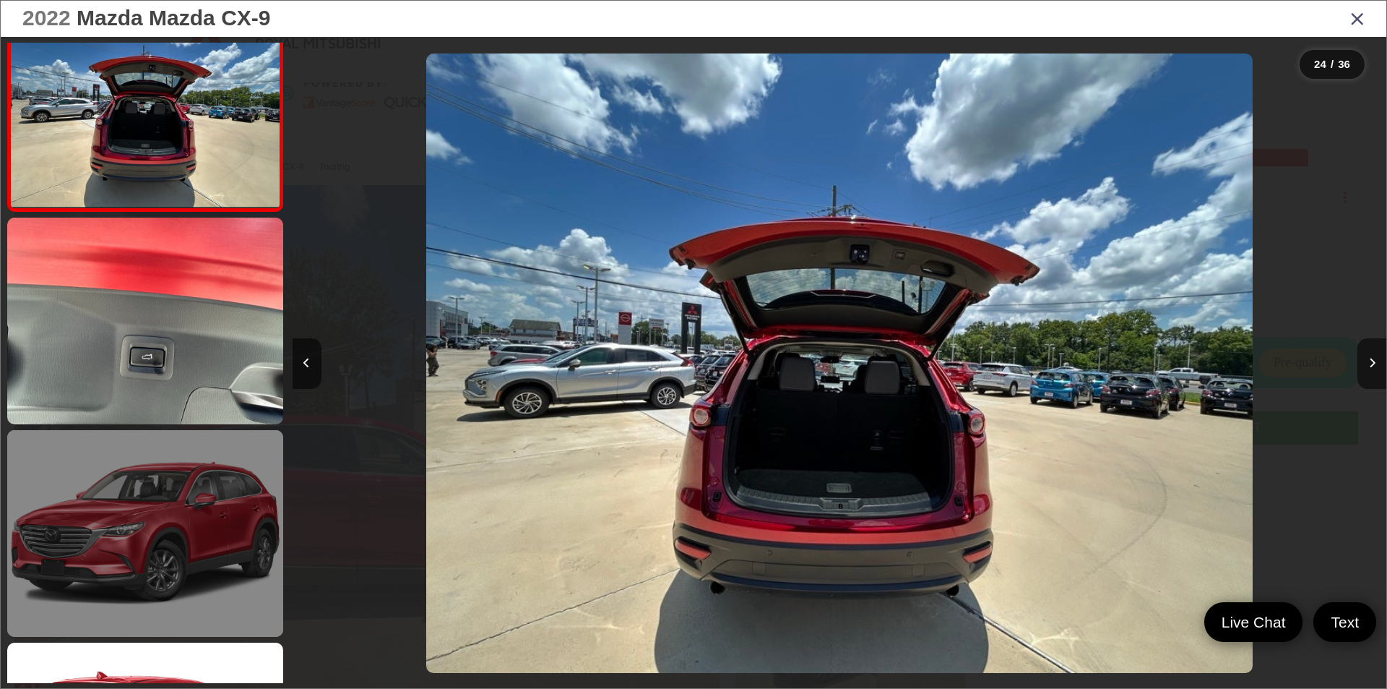
click at [163, 563] on link at bounding box center [145, 533] width 276 height 207
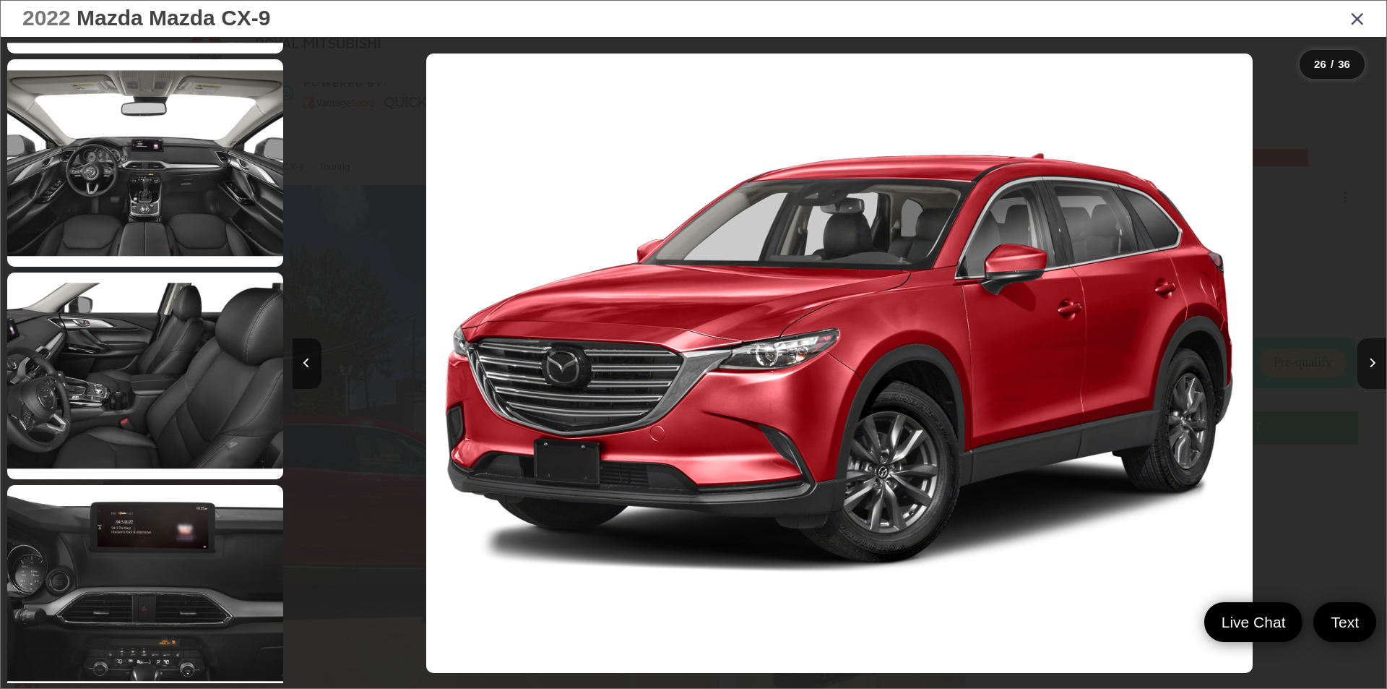
click at [1345, 14] on div "2022 Mazda Mazda CX-9" at bounding box center [694, 19] width 1386 height 36
click at [1356, 17] on icon "Close gallery" at bounding box center [1358, 18] width 14 height 19
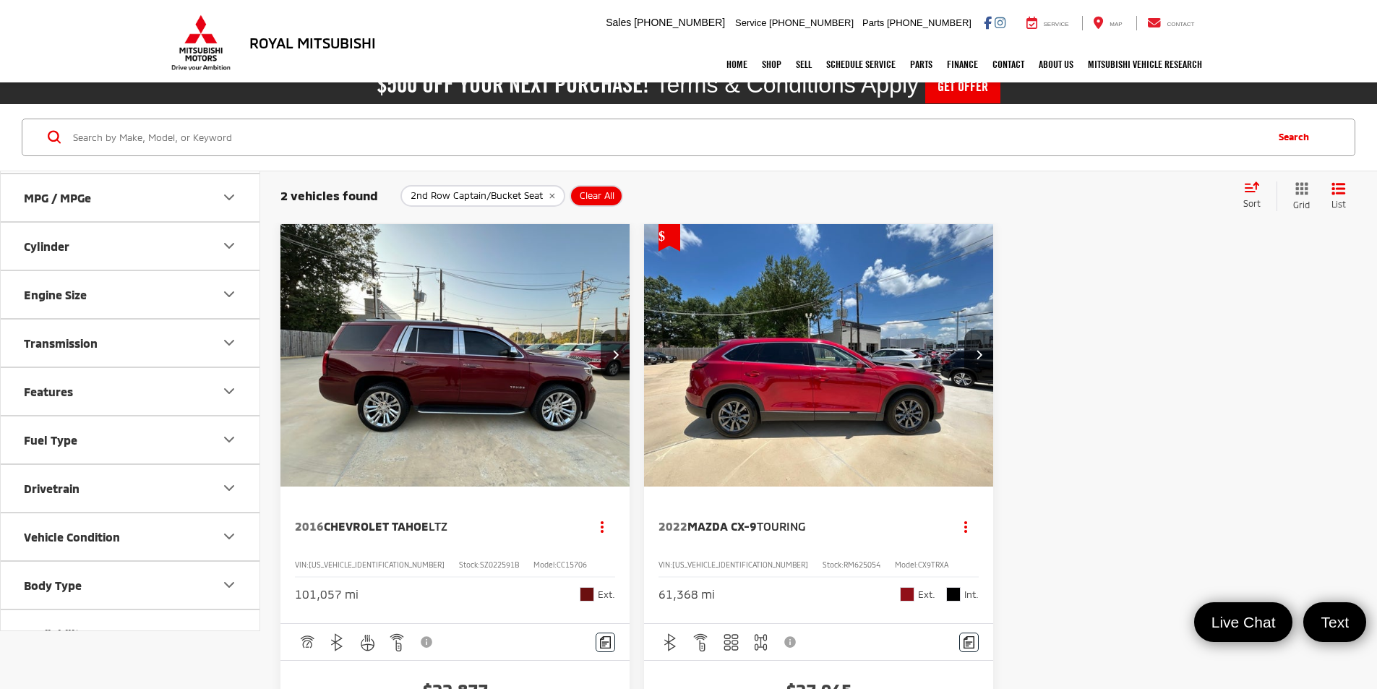
scroll to position [461, 0]
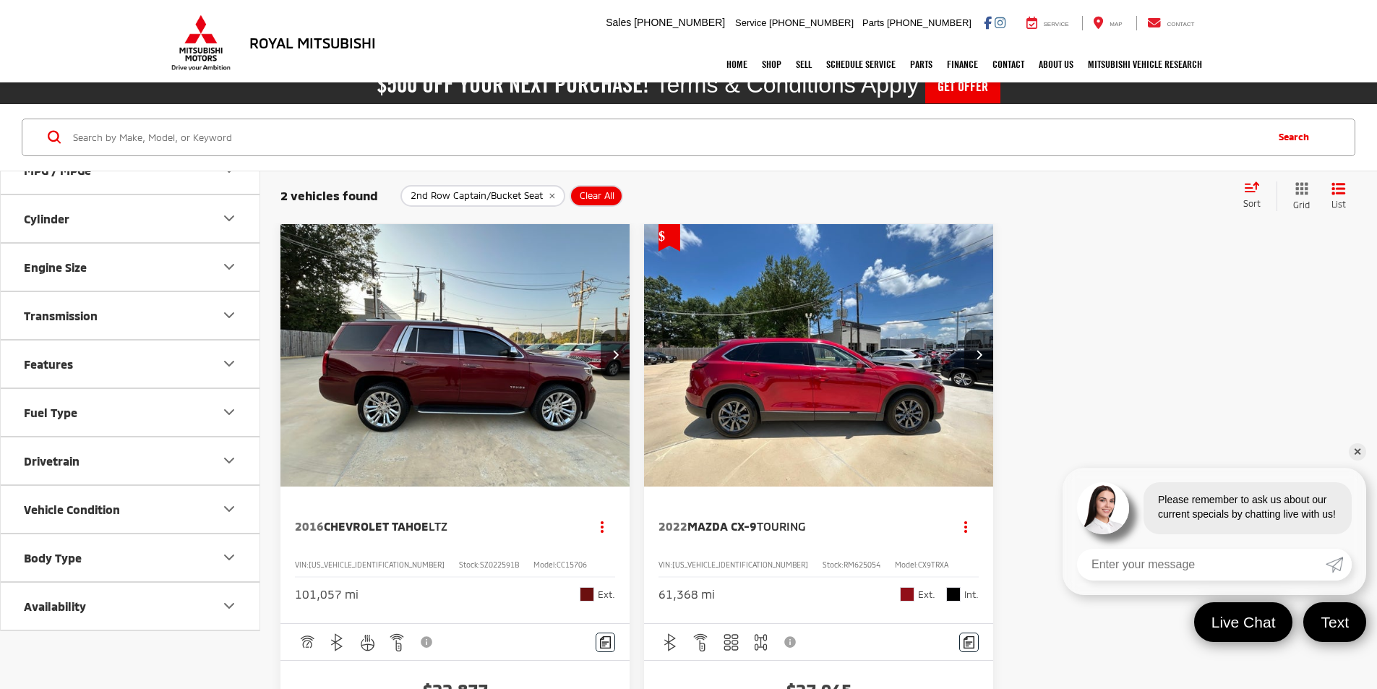
click at [96, 348] on button "Features" at bounding box center [131, 363] width 260 height 47
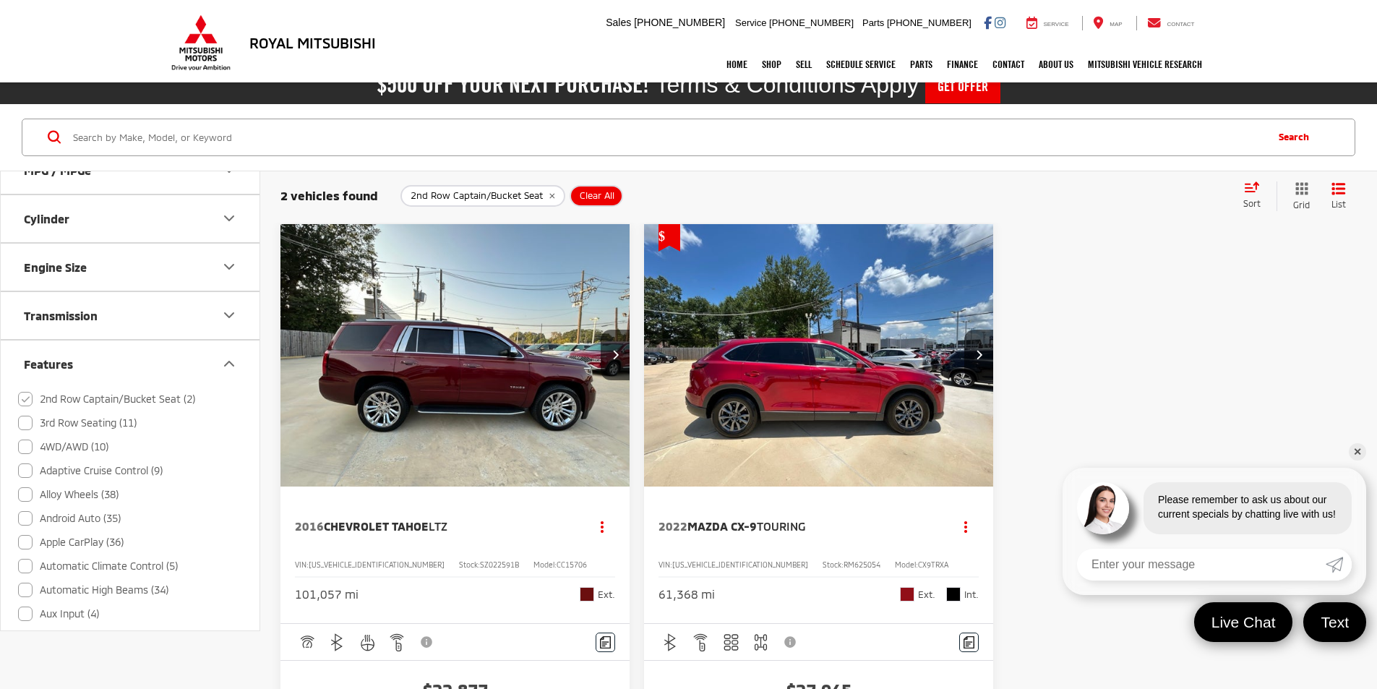
click at [17, 380] on button "Features" at bounding box center [131, 363] width 260 height 47
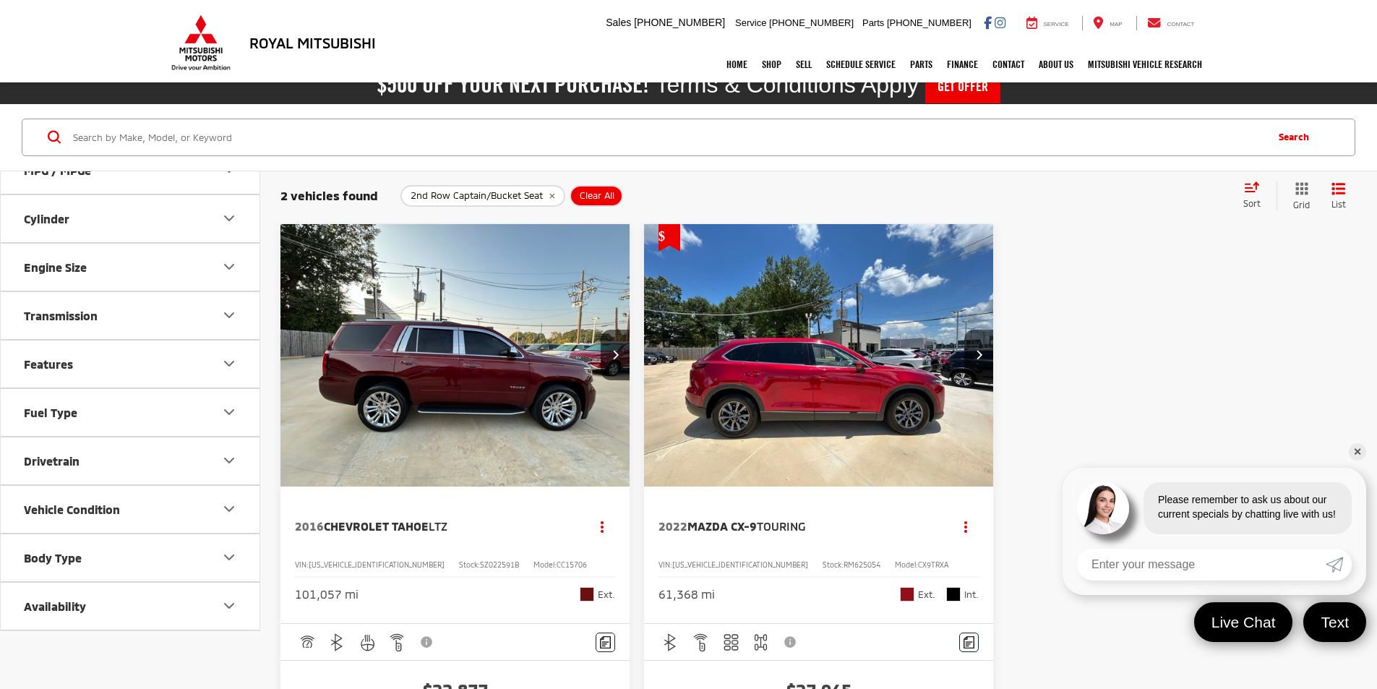
drag, startPoint x: 85, startPoint y: 361, endPoint x: 82, endPoint y: 376, distance: 15.4
click at [86, 361] on button "Features" at bounding box center [131, 363] width 260 height 47
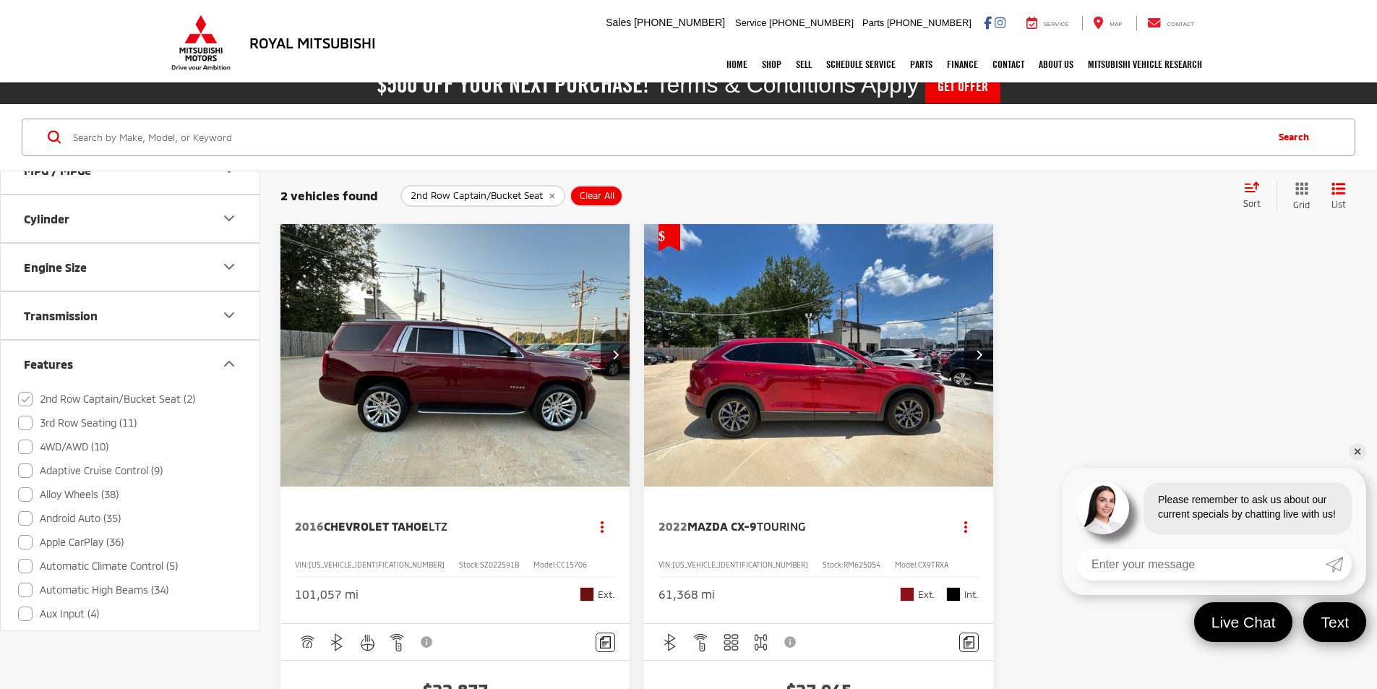
click at [23, 398] on label "2nd Row Captain/Bucket Seat (2)" at bounding box center [106, 399] width 177 height 24
checkbox input "false"
click at [27, 428] on label "3rd Row Seating (11)" at bounding box center [77, 423] width 119 height 24
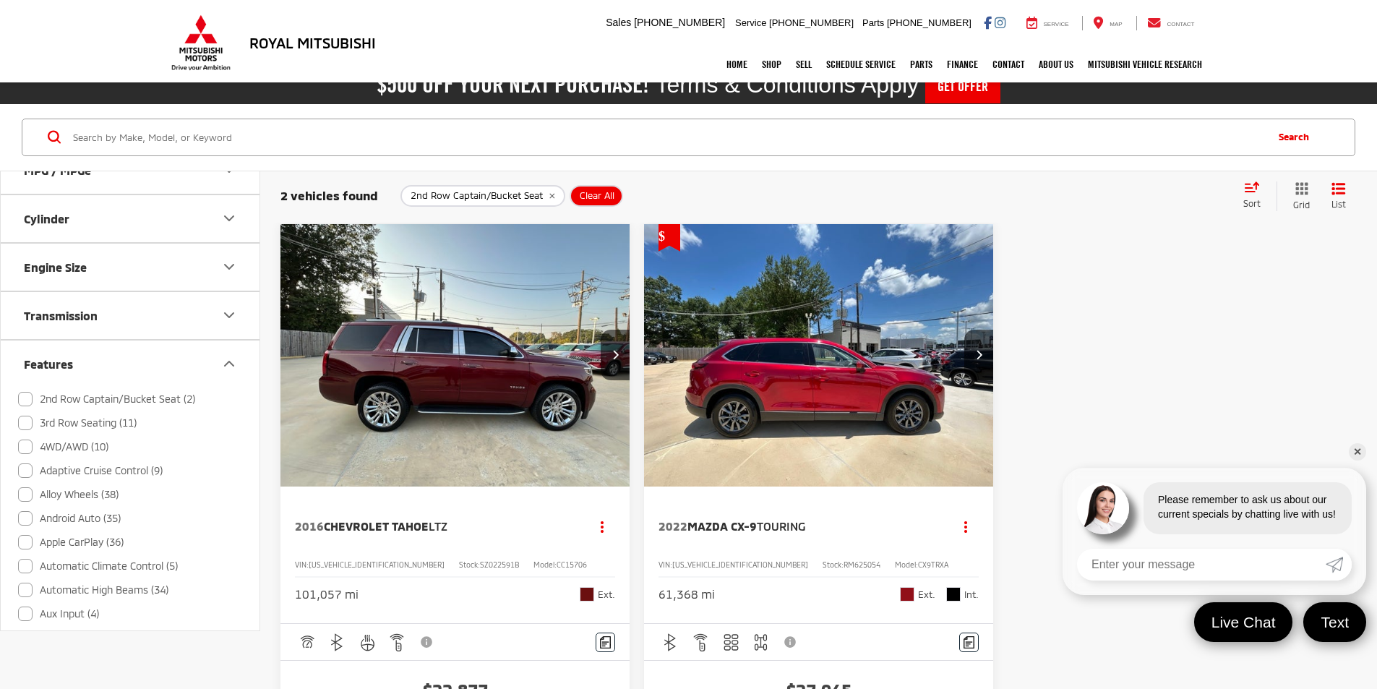
checkbox input "true"
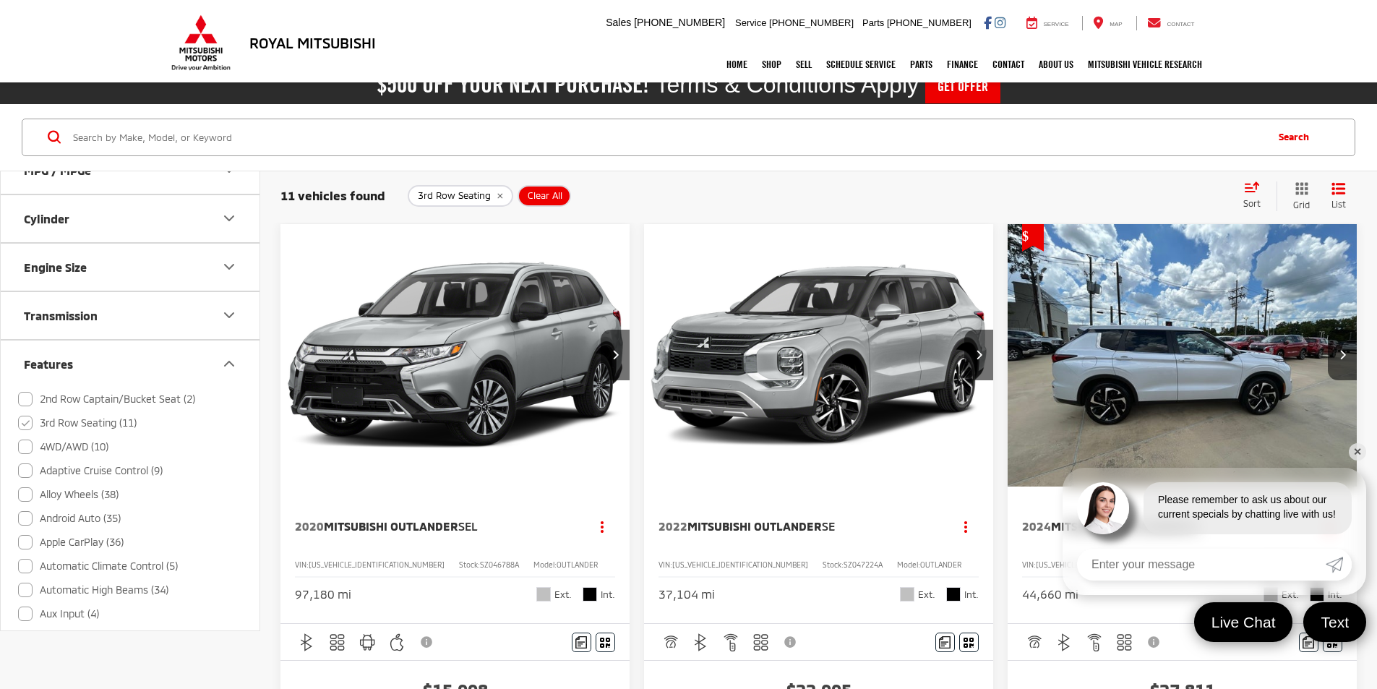
click at [682, 369] on img "2022 Mitsubishi Outlander SE 0" at bounding box center [818, 356] width 351 height 264
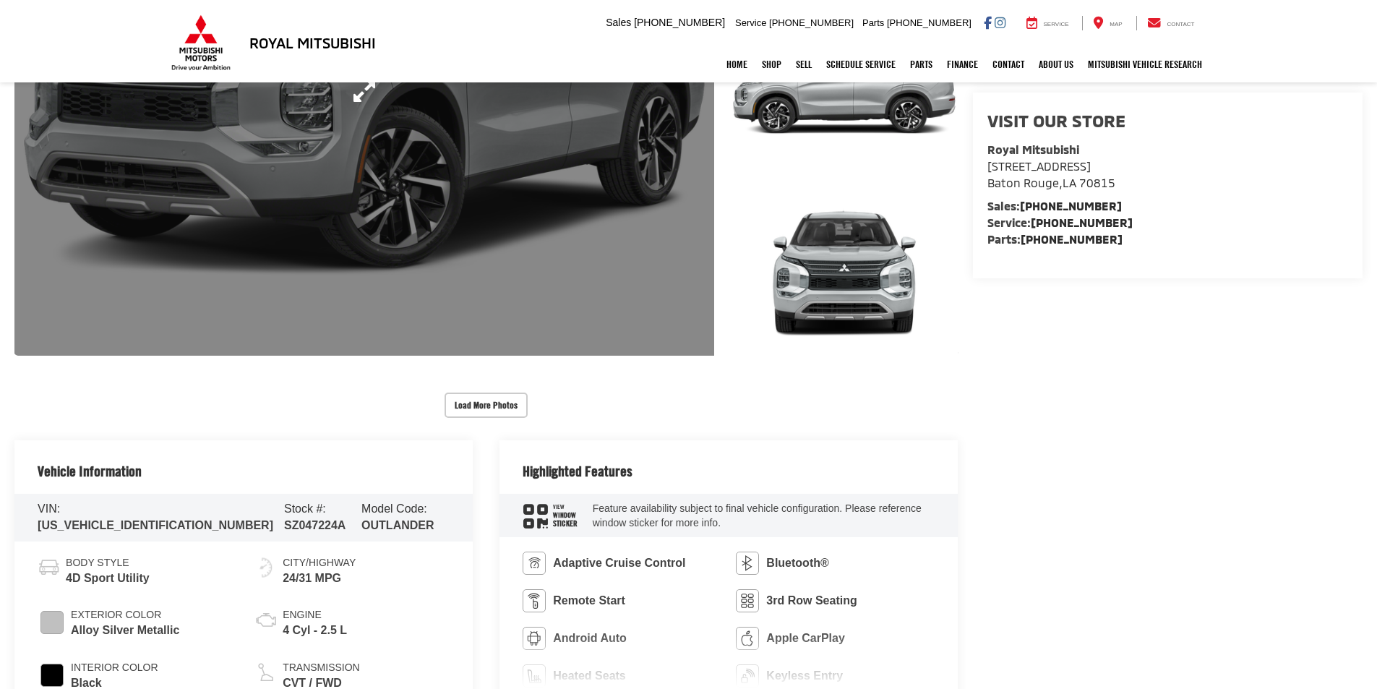
scroll to position [434, 0]
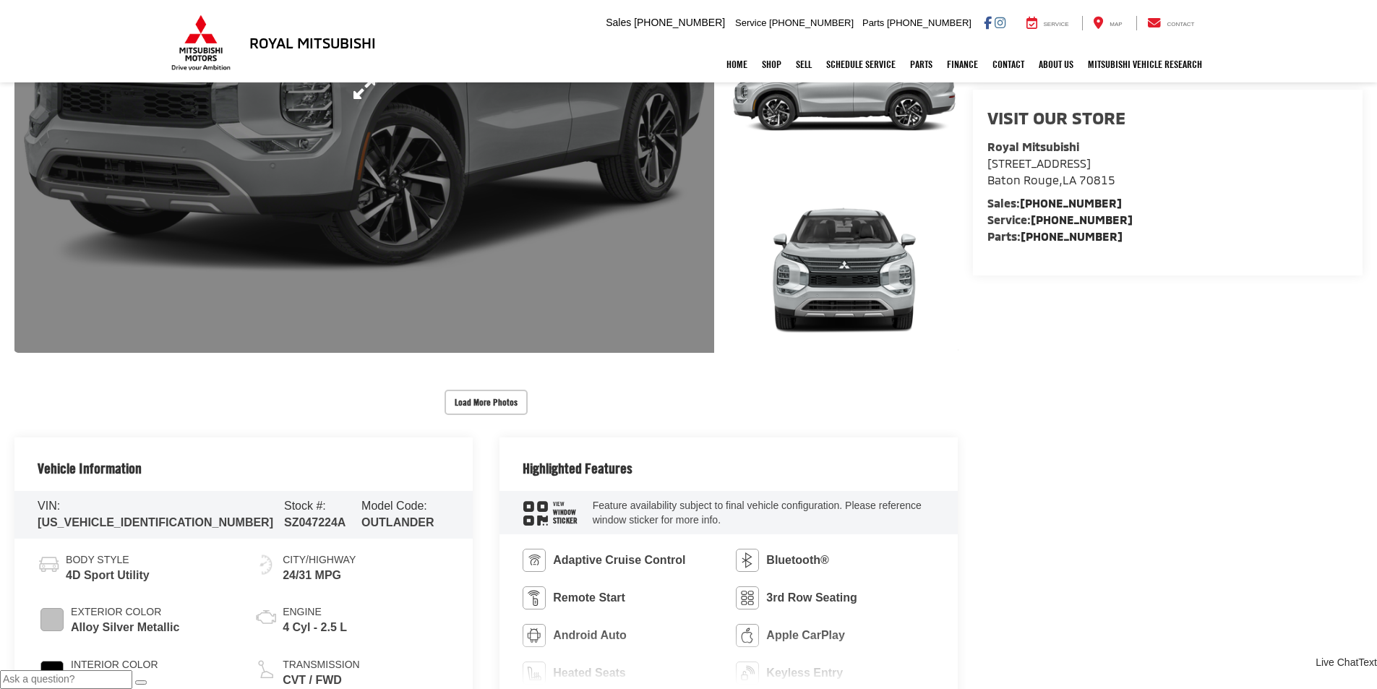
click at [543, 124] on link "Expand Photo 0" at bounding box center [363, 88] width 699 height 529
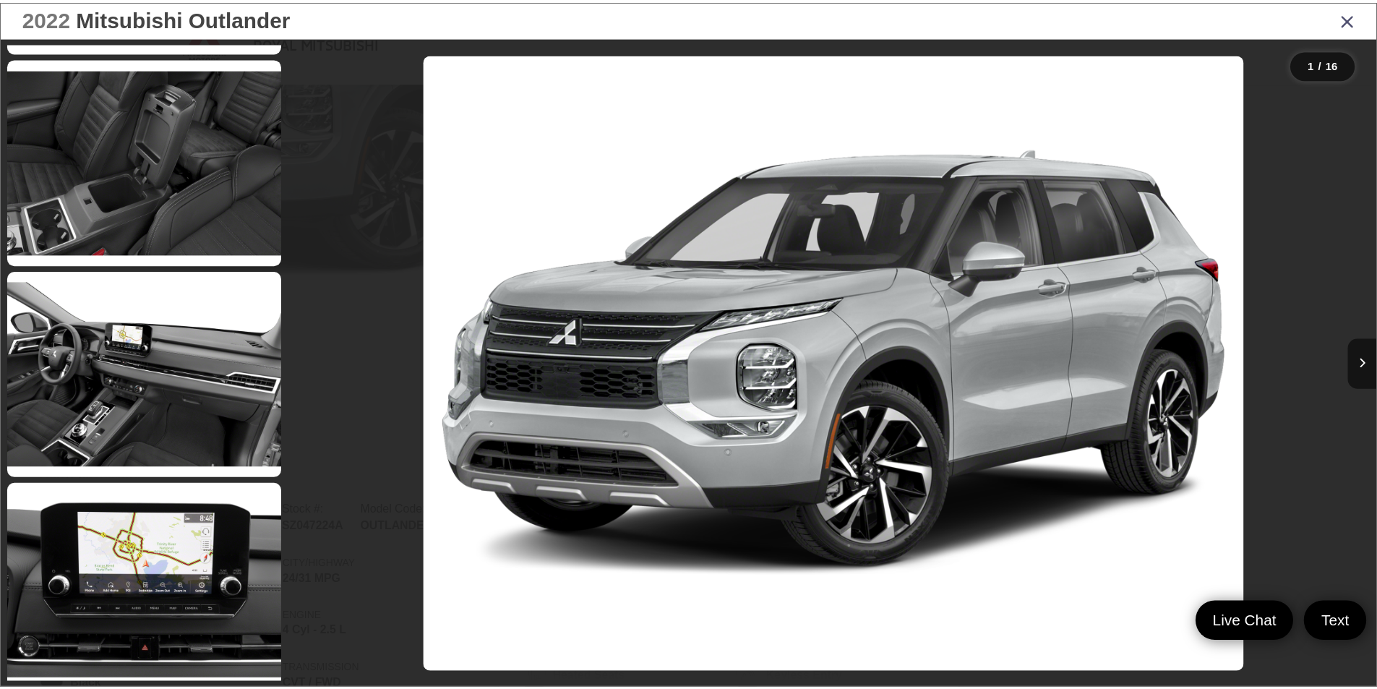
scroll to position [2763, 0]
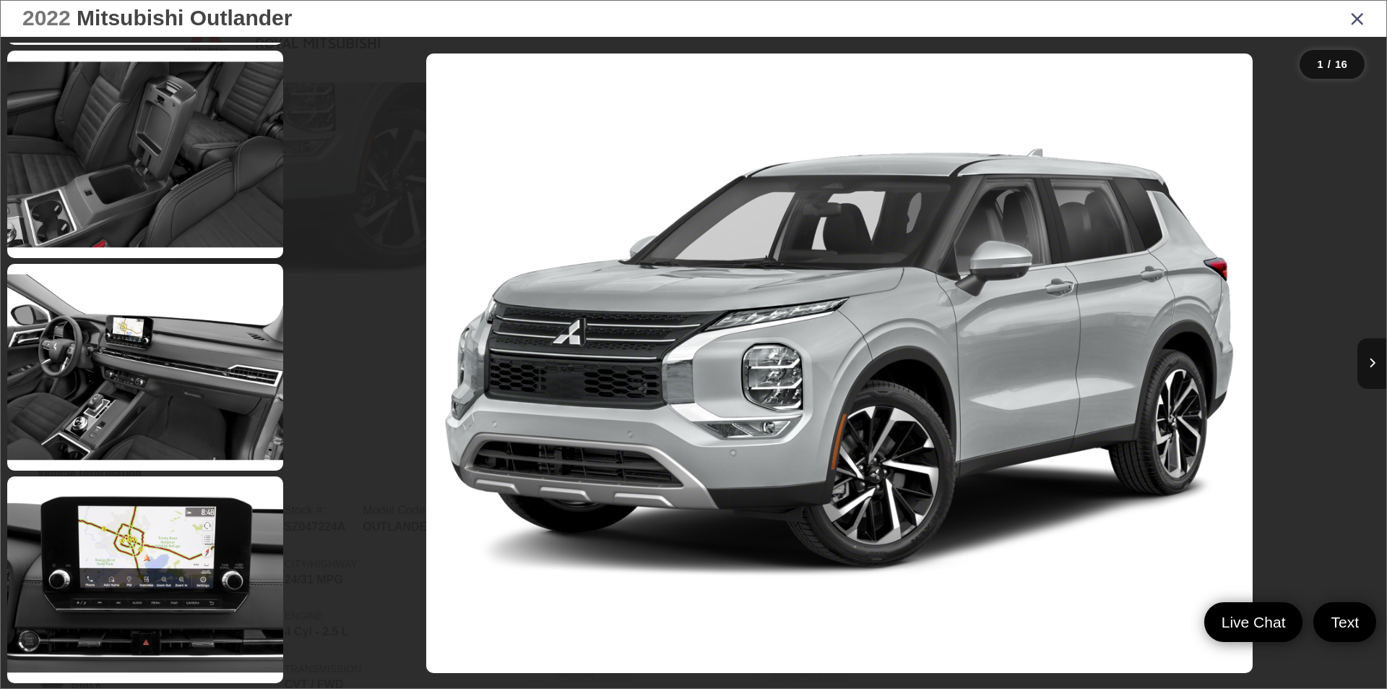
click at [1361, 20] on icon "Close gallery" at bounding box center [1358, 18] width 14 height 19
